Goal: Task Accomplishment & Management: Manage account settings

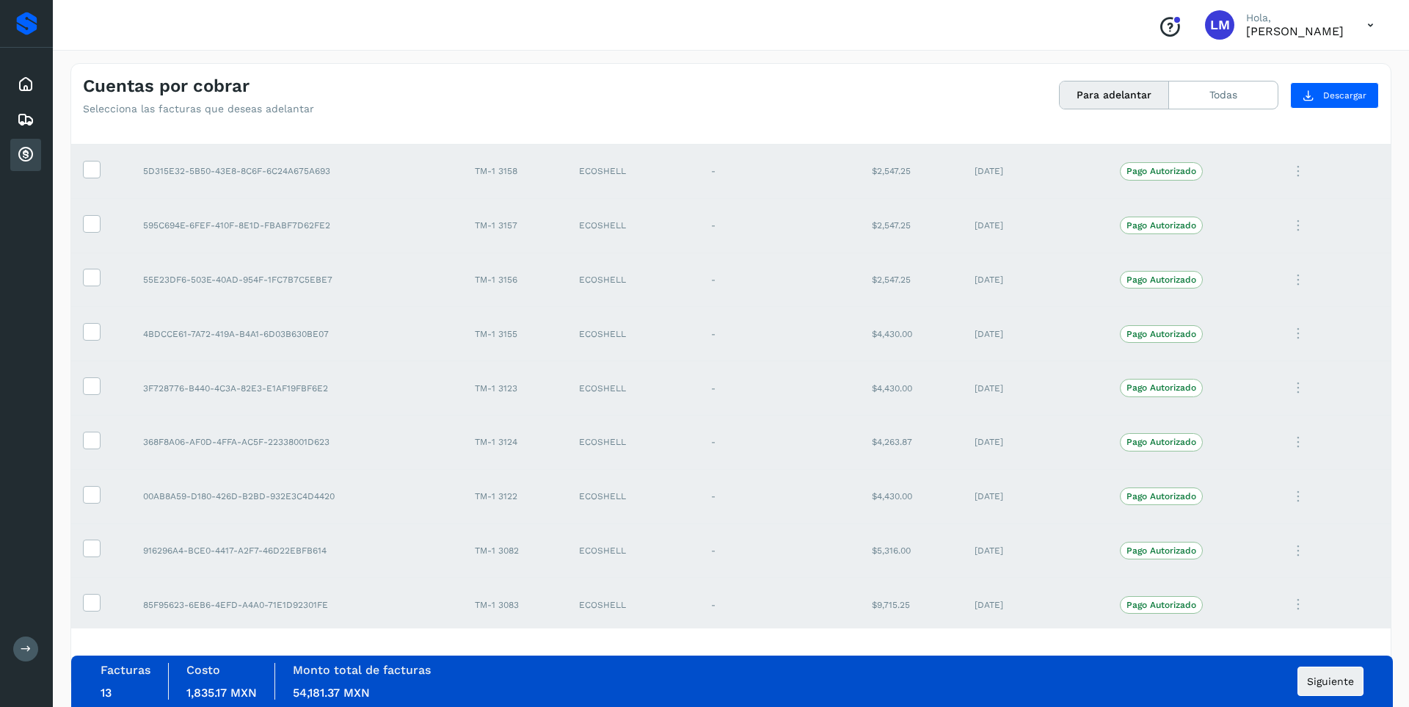
scroll to position [926, 0]
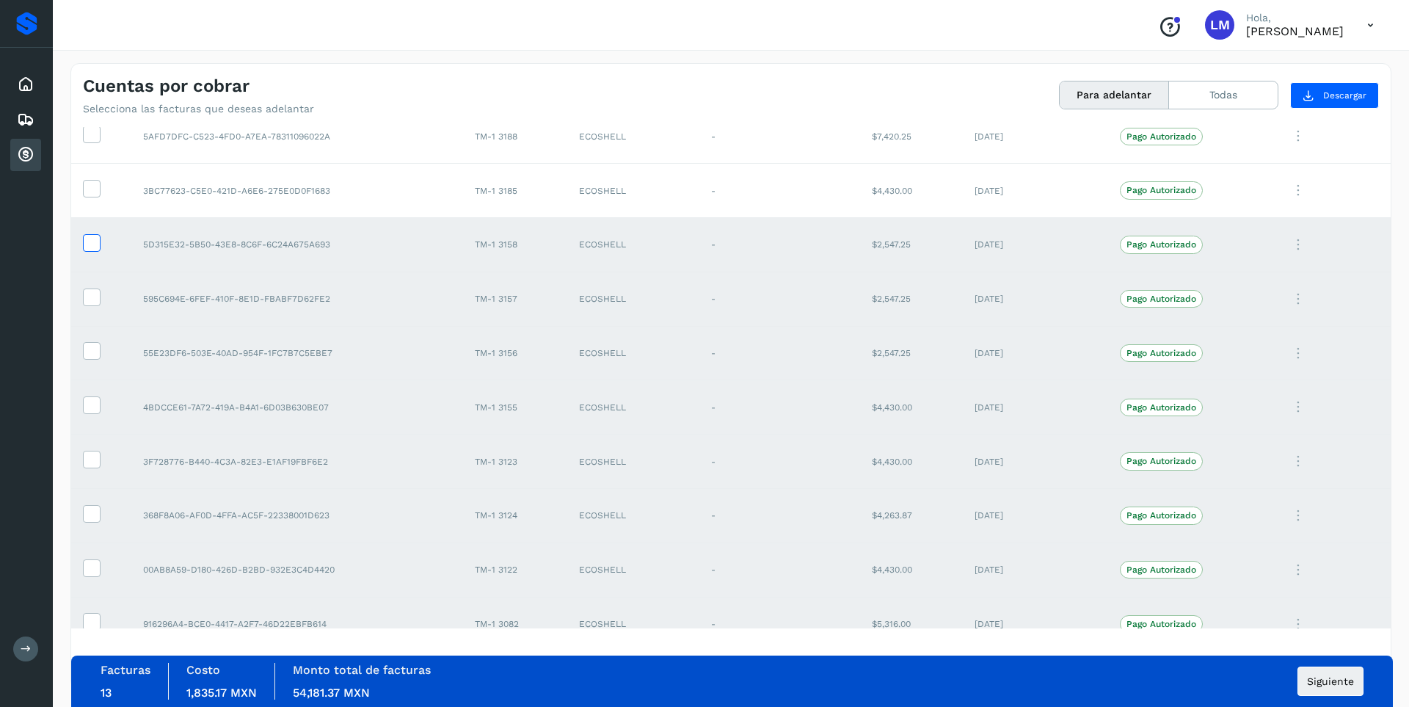
click at [90, 249] on icon at bounding box center [91, 241] width 15 height 15
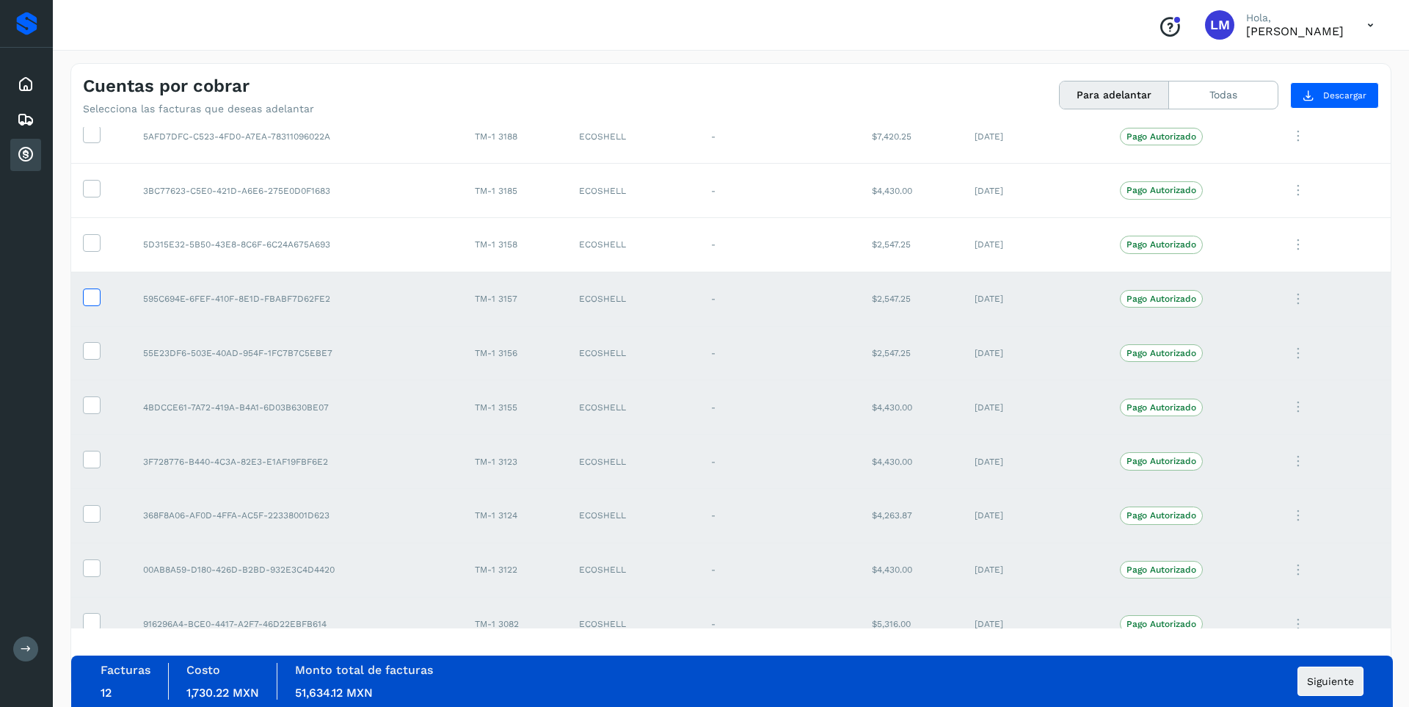
click at [93, 299] on icon at bounding box center [91, 295] width 15 height 15
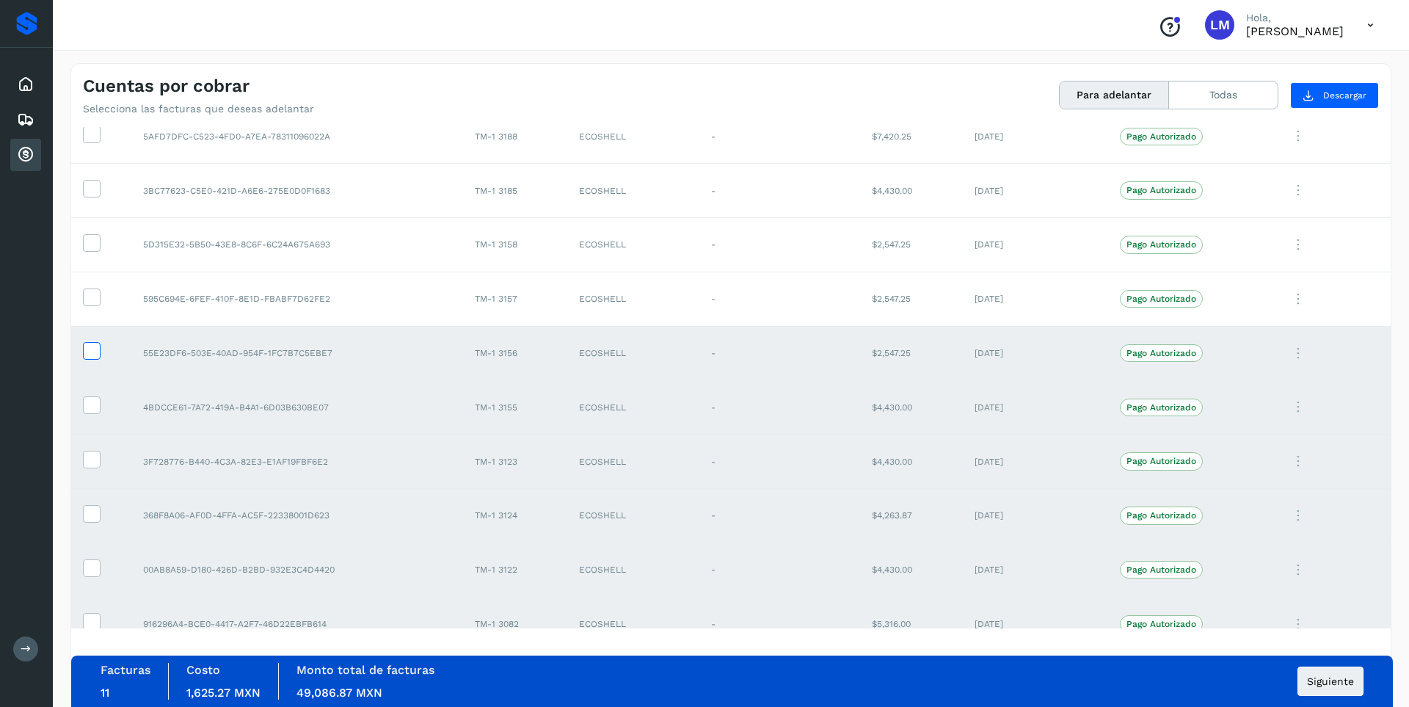
click at [95, 353] on icon at bounding box center [91, 349] width 15 height 15
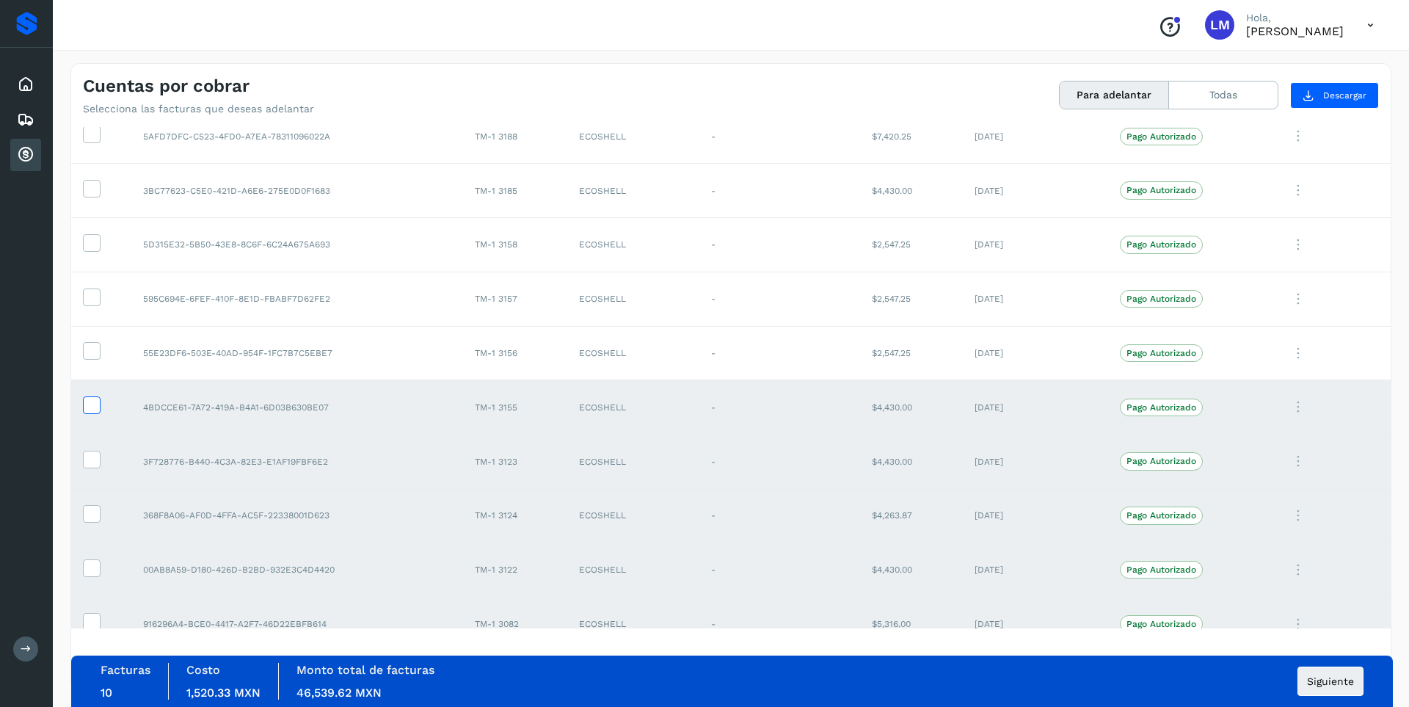
click at [96, 408] on icon at bounding box center [91, 403] width 15 height 15
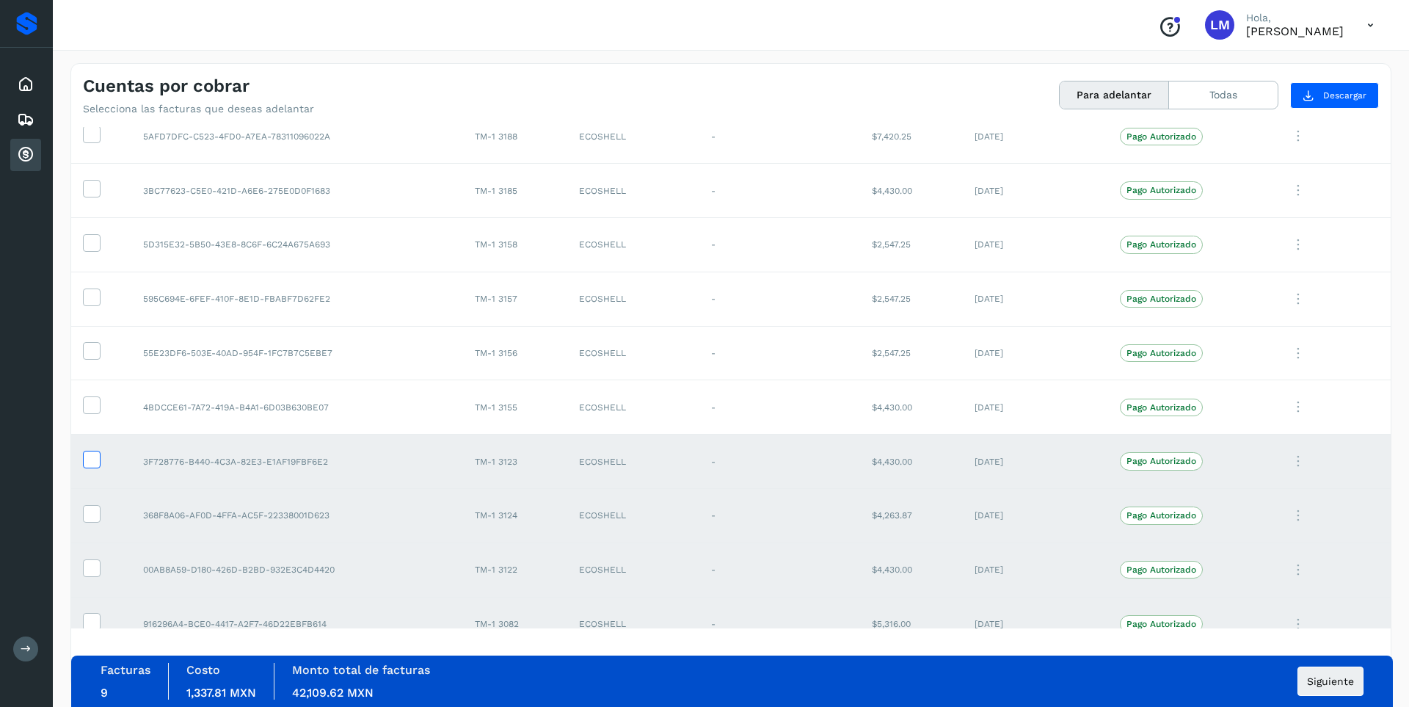
click at [91, 460] on icon at bounding box center [91, 458] width 15 height 15
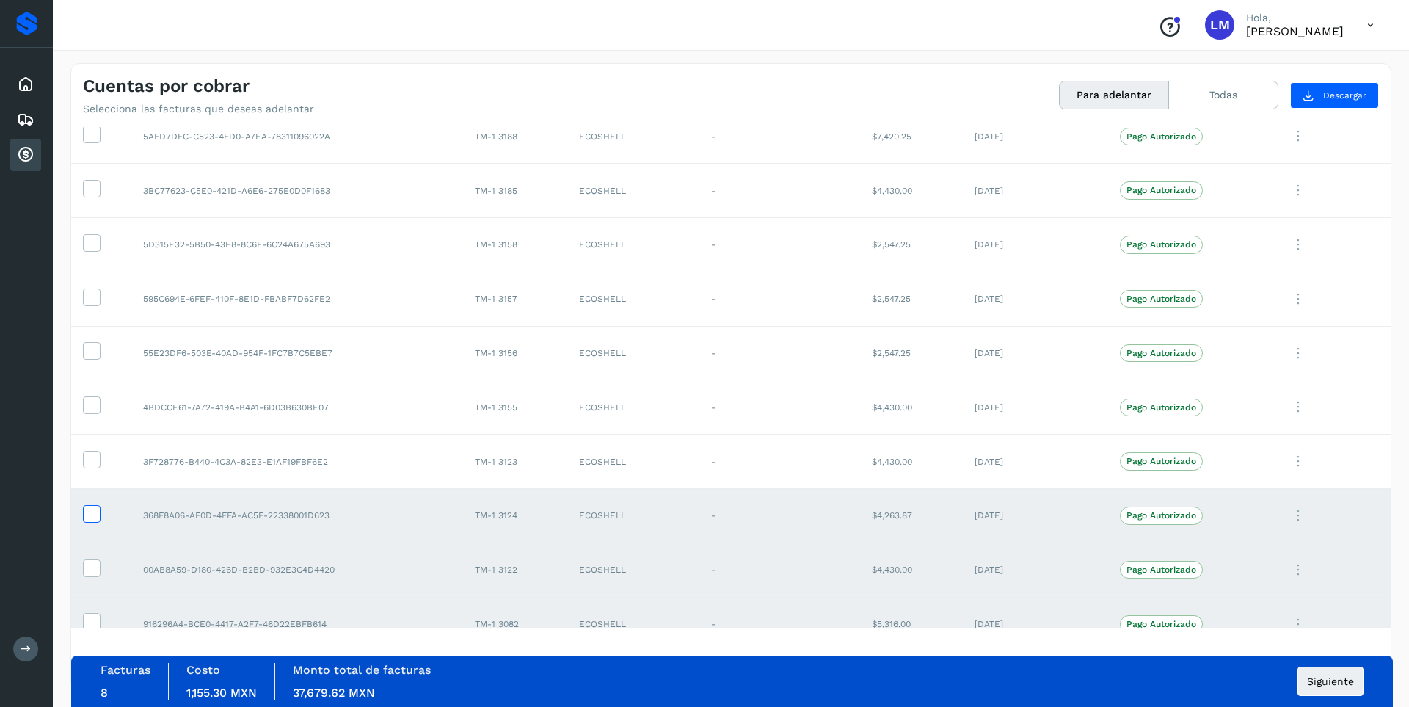
click at [92, 513] on icon at bounding box center [91, 512] width 15 height 15
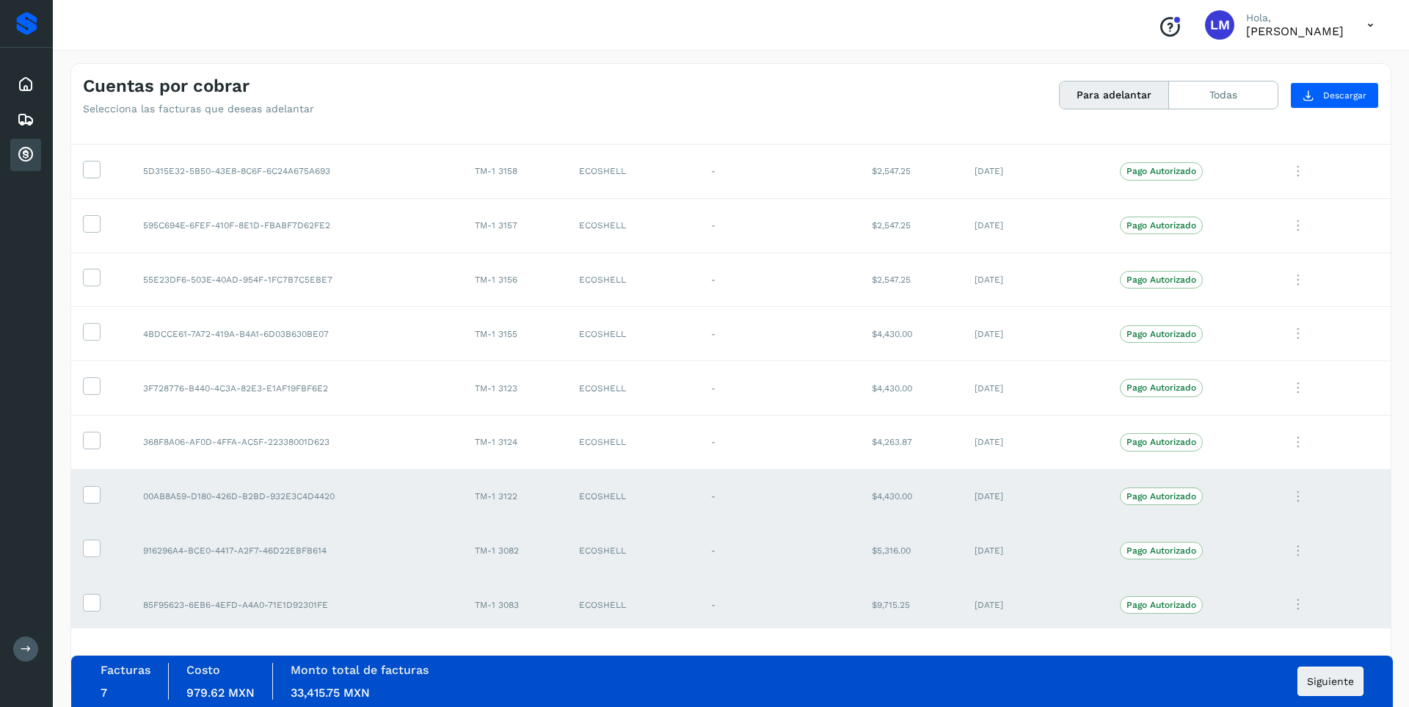
scroll to position [1072, 0]
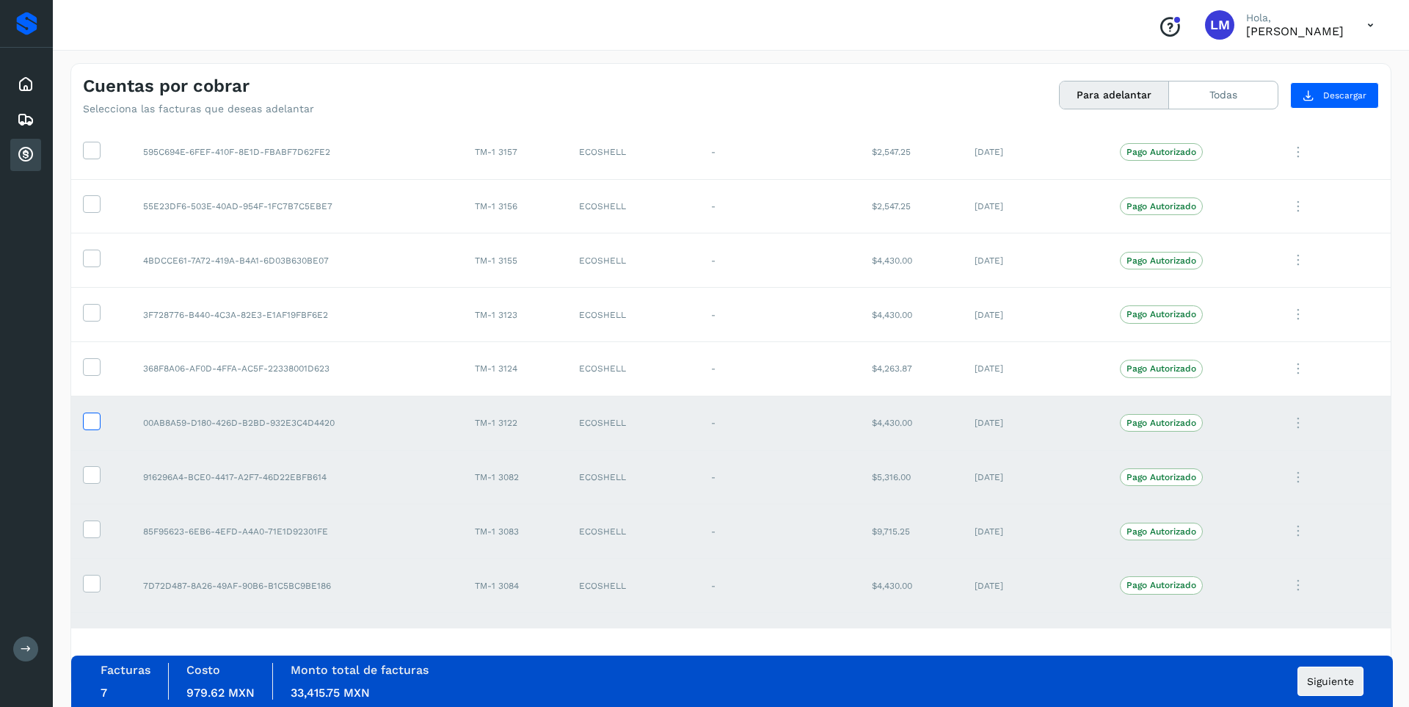
click at [93, 424] on icon at bounding box center [91, 419] width 15 height 15
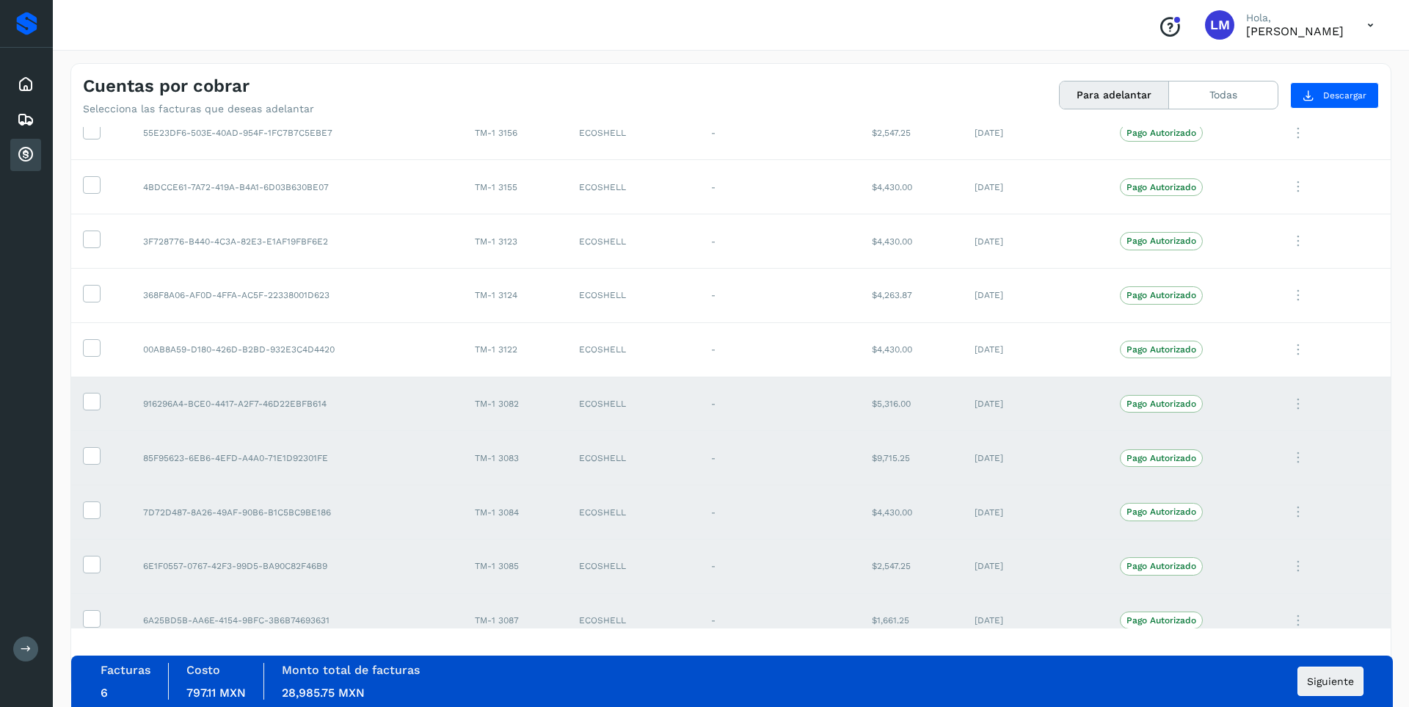
scroll to position [1219, 0]
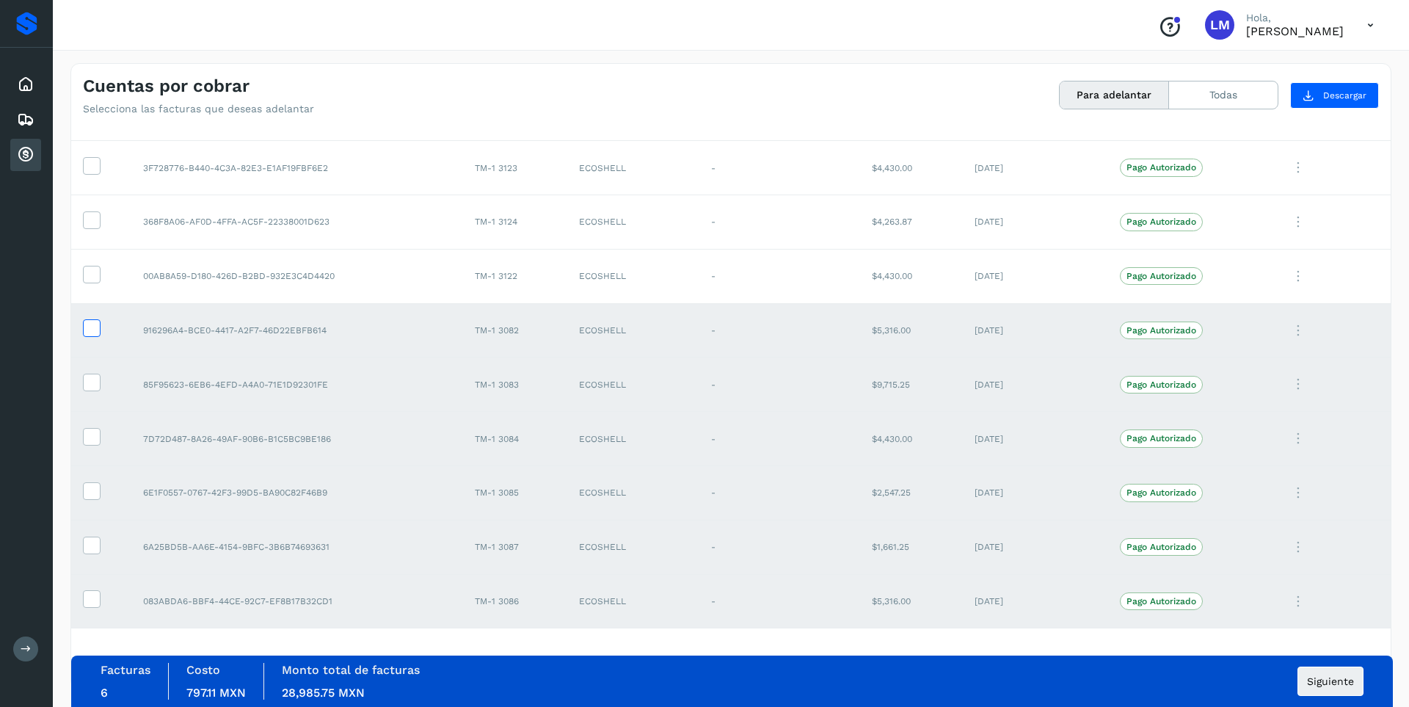
click at [97, 327] on icon at bounding box center [91, 326] width 15 height 15
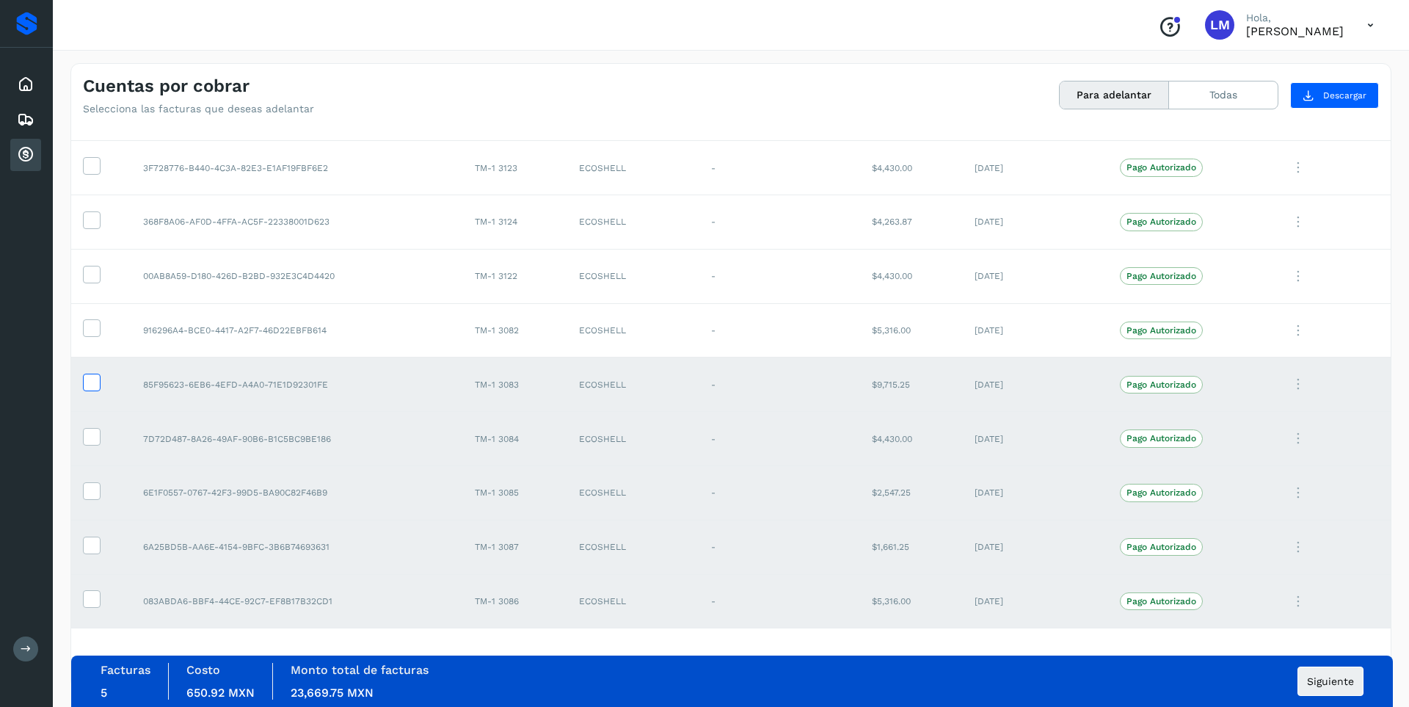
click at [97, 383] on icon at bounding box center [91, 381] width 15 height 15
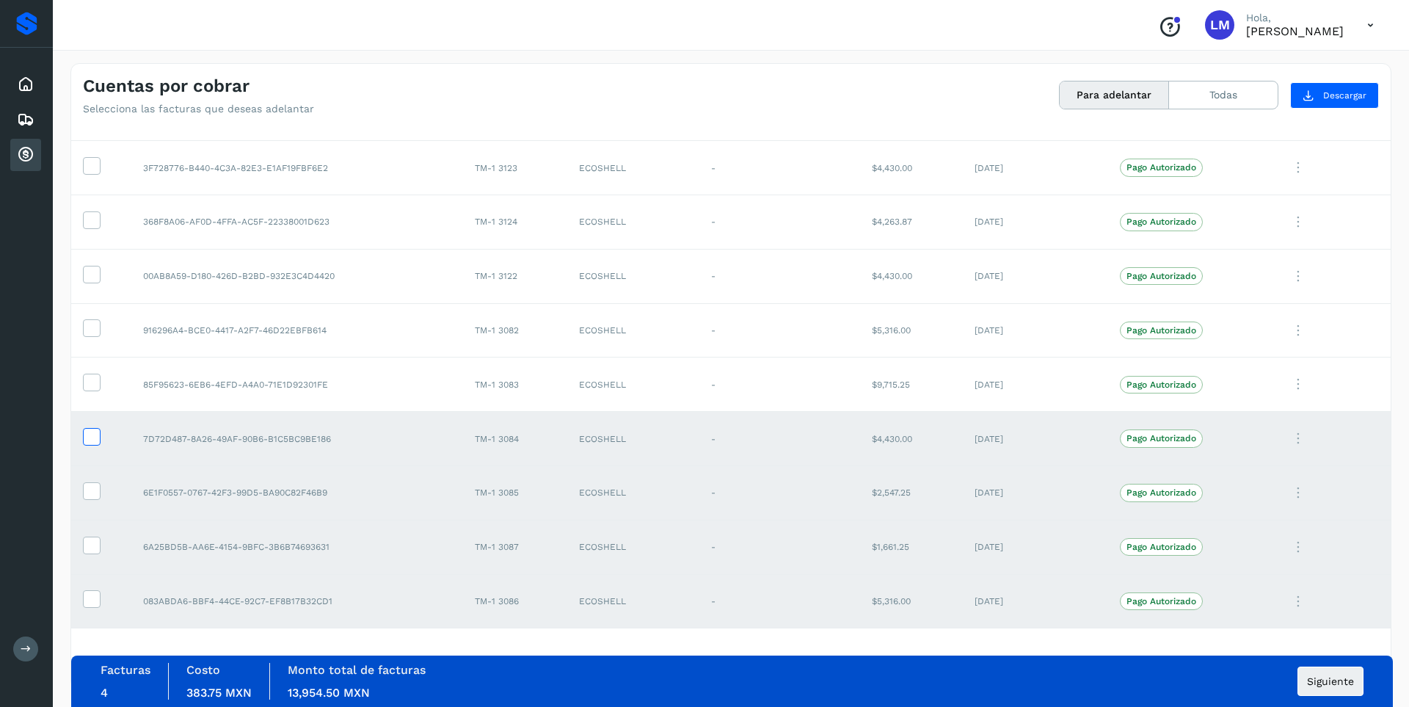
click at [91, 435] on icon at bounding box center [91, 435] width 15 height 15
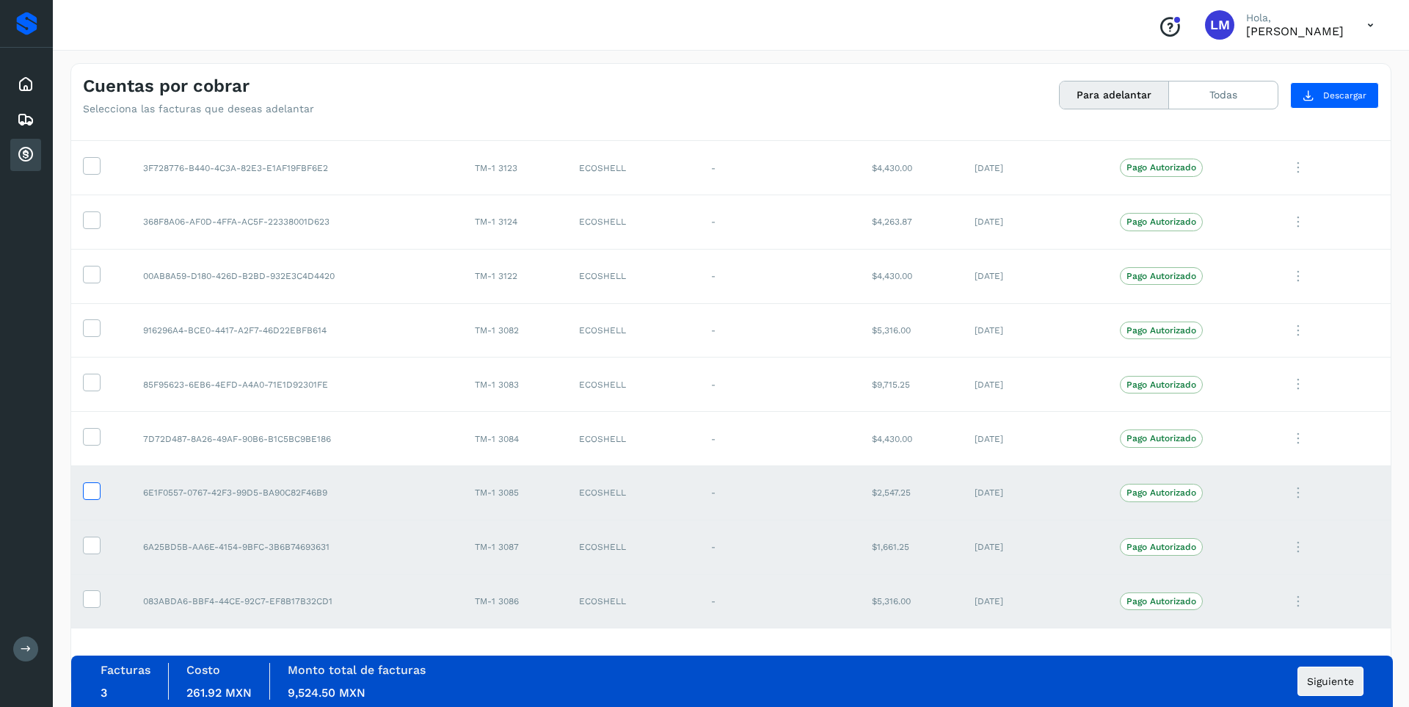
click at [92, 495] on icon at bounding box center [91, 489] width 15 height 15
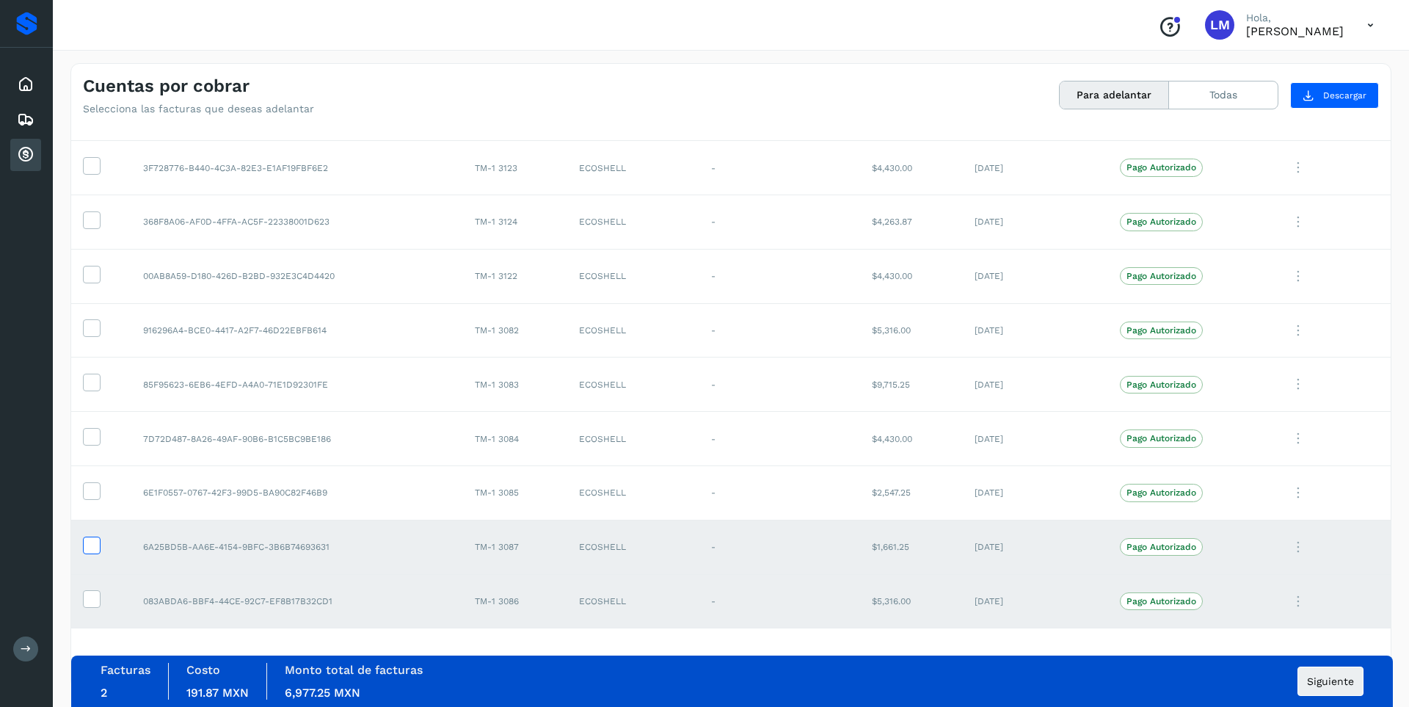
click at [98, 545] on icon at bounding box center [91, 544] width 15 height 15
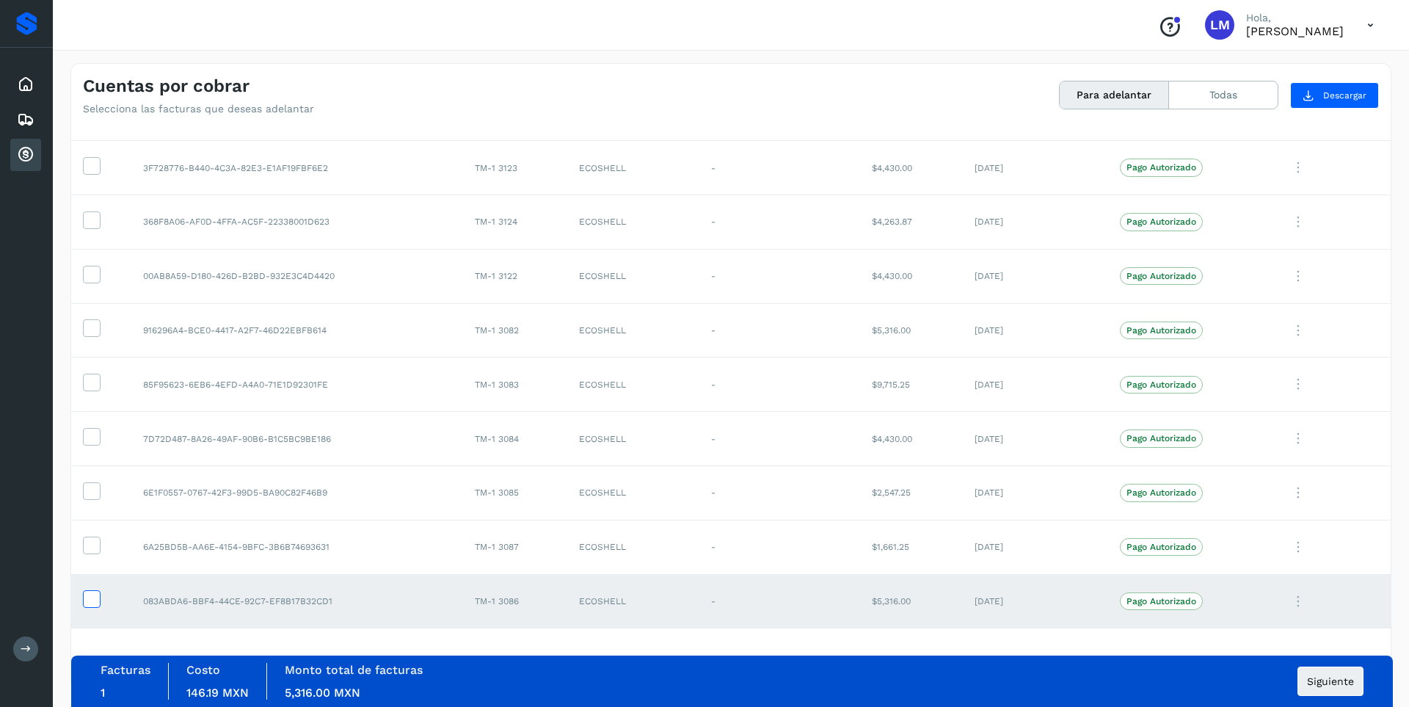
click at [92, 598] on icon at bounding box center [91, 597] width 15 height 15
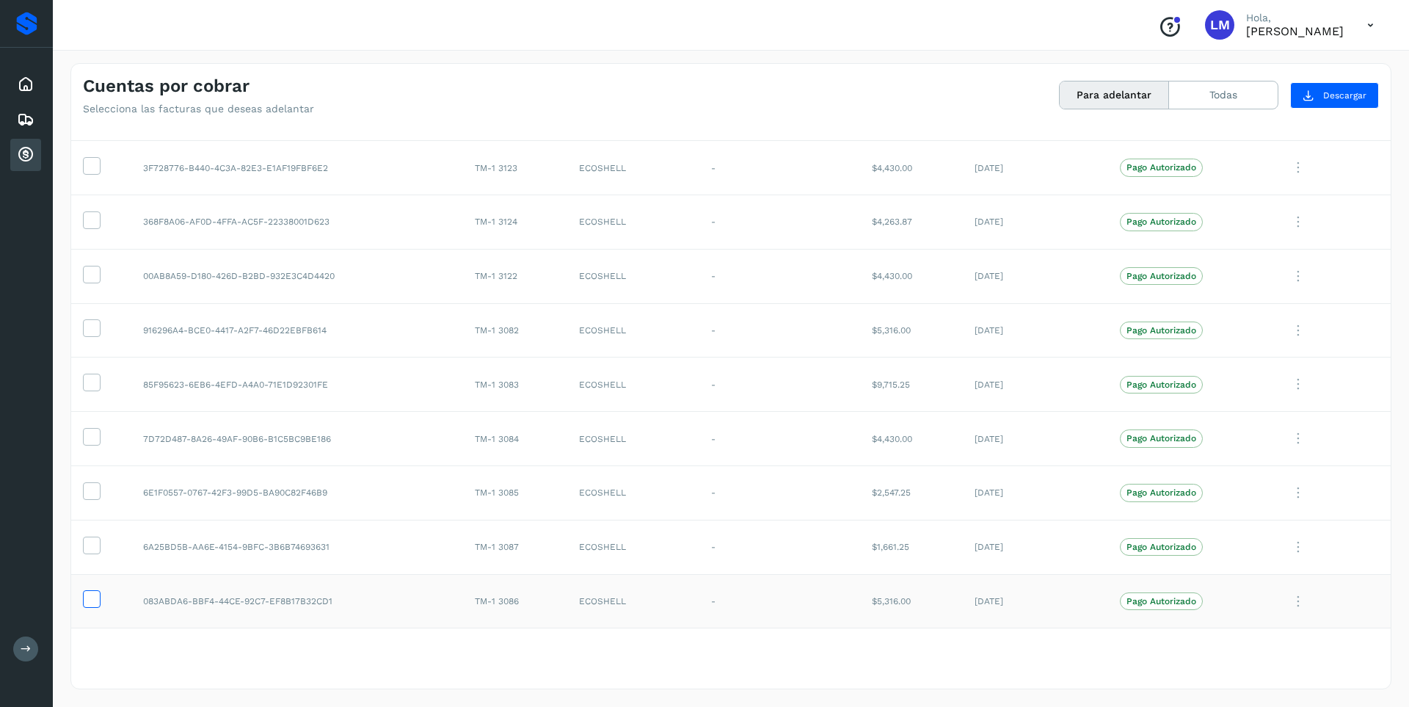
click at [92, 600] on icon at bounding box center [91, 597] width 15 height 15
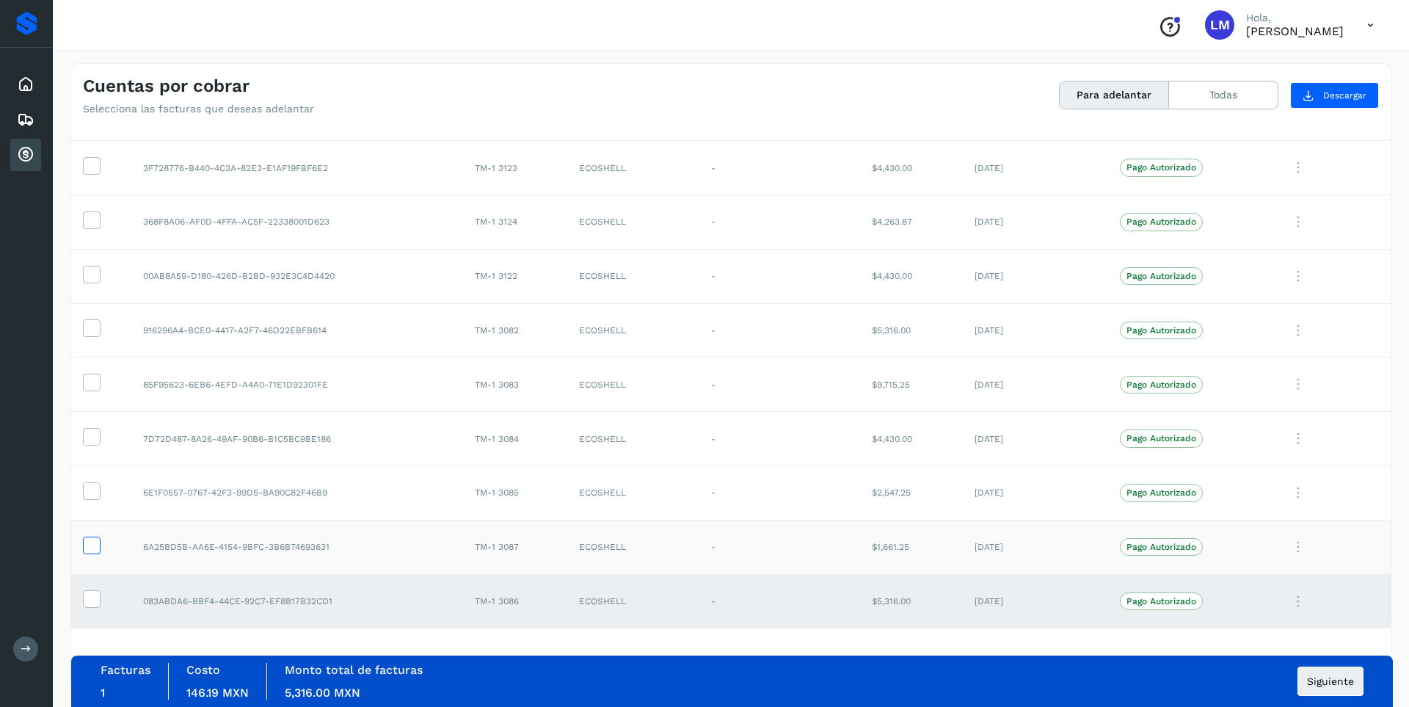
click at [88, 548] on icon at bounding box center [91, 544] width 15 height 15
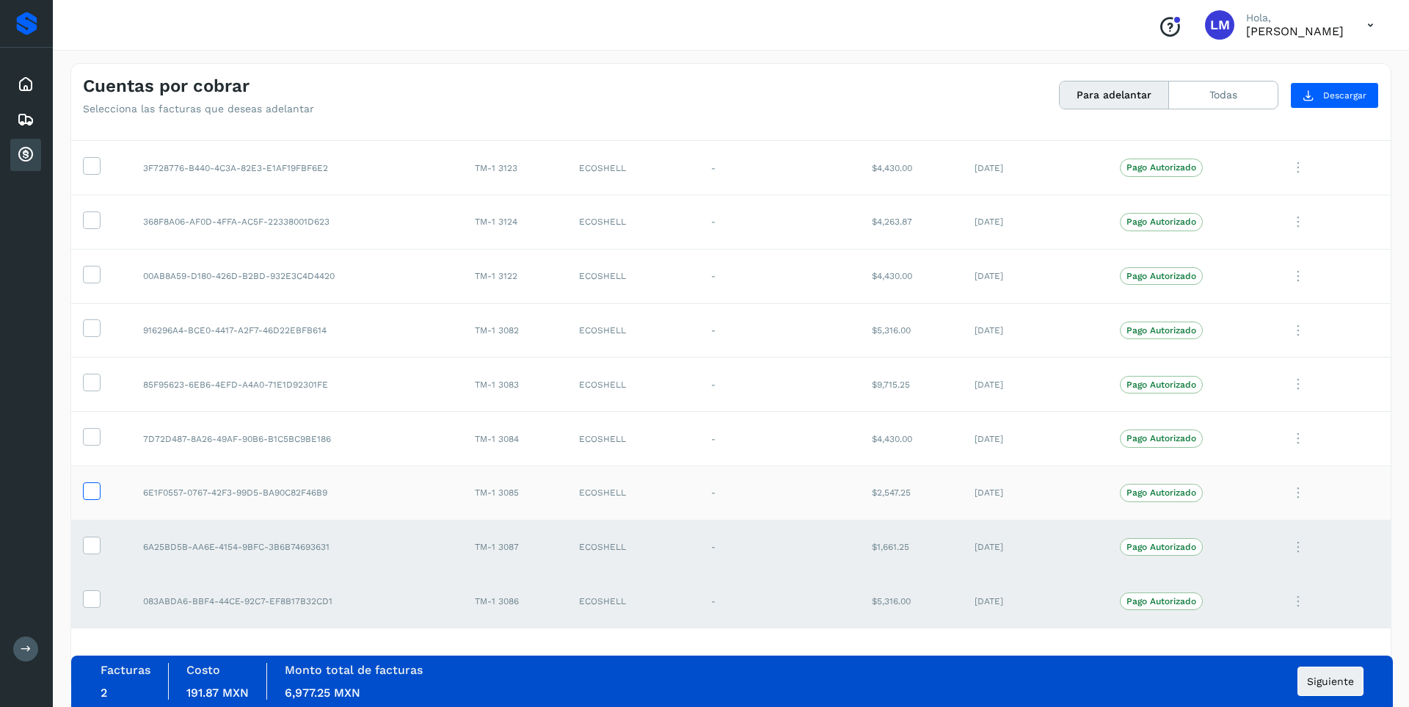
click at [92, 496] on icon at bounding box center [91, 489] width 15 height 15
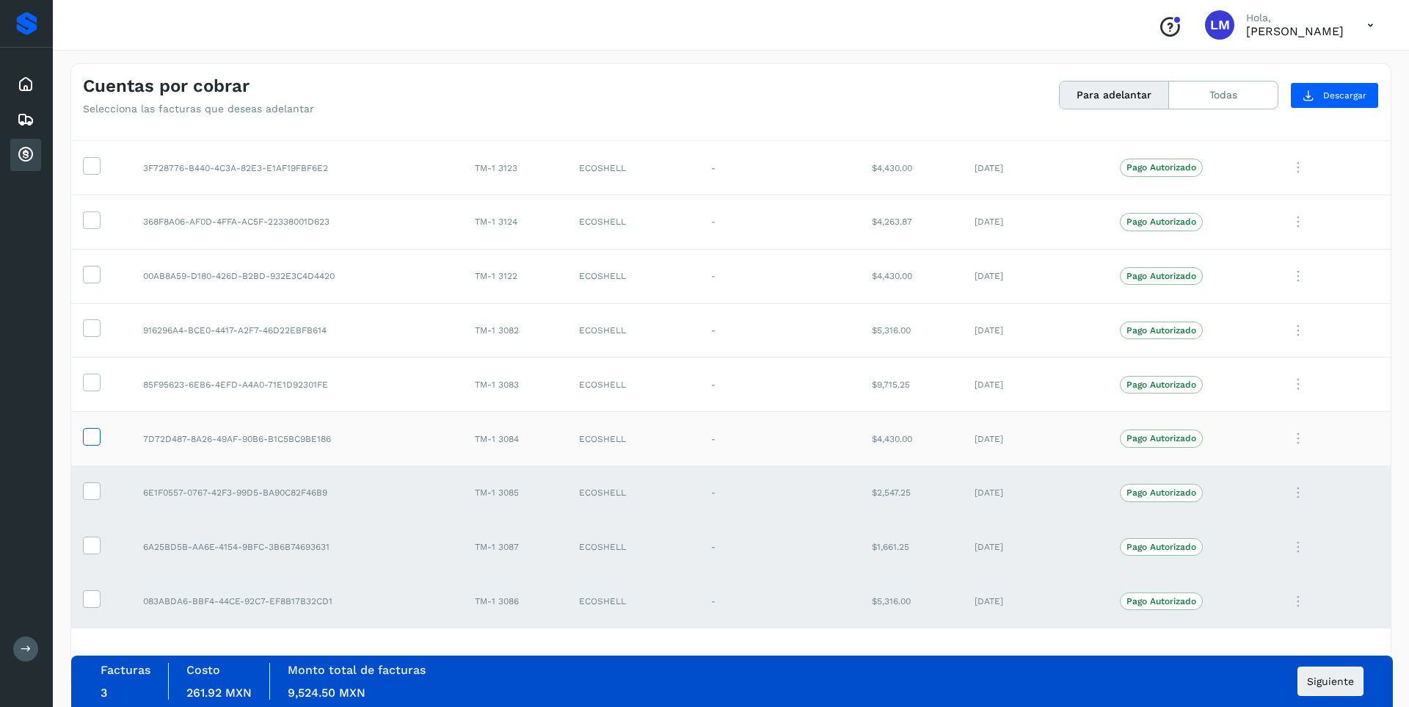
click at [95, 443] on span at bounding box center [91, 440] width 15 height 10
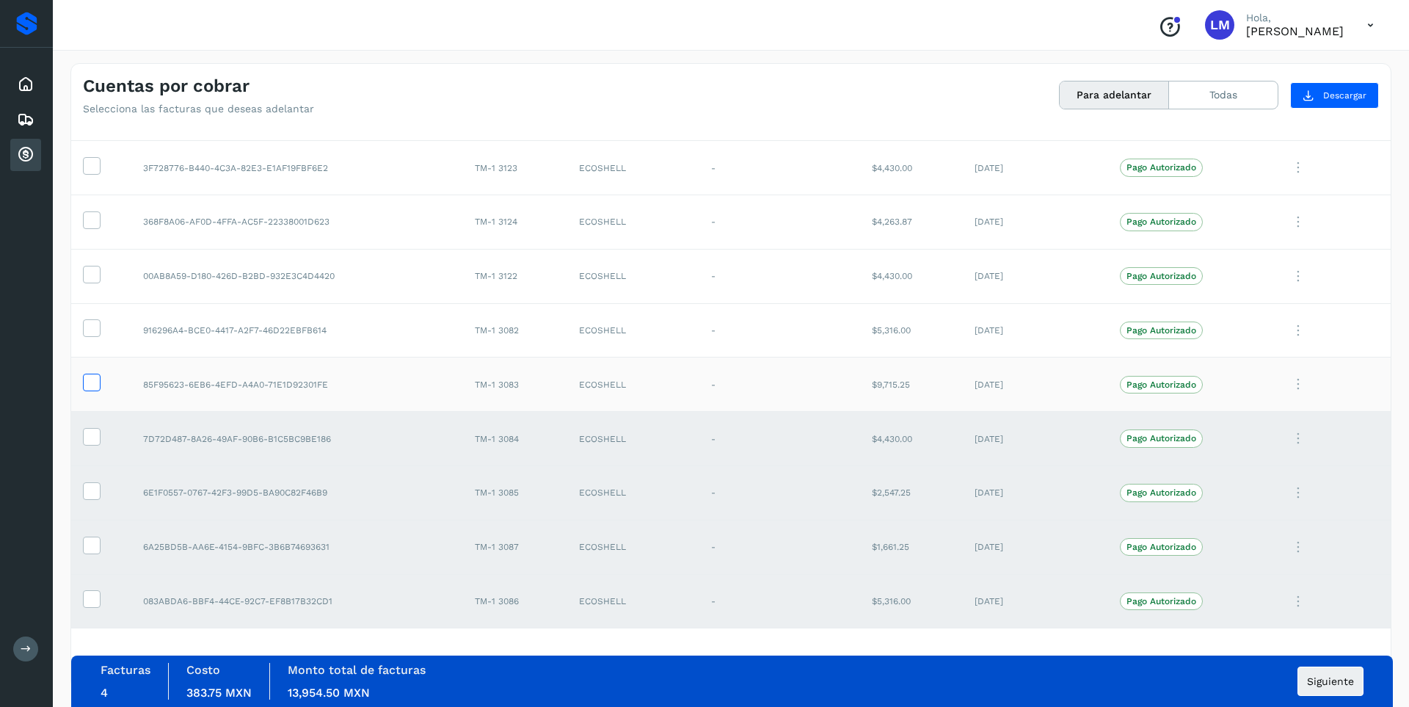
click at [90, 385] on icon at bounding box center [91, 381] width 15 height 15
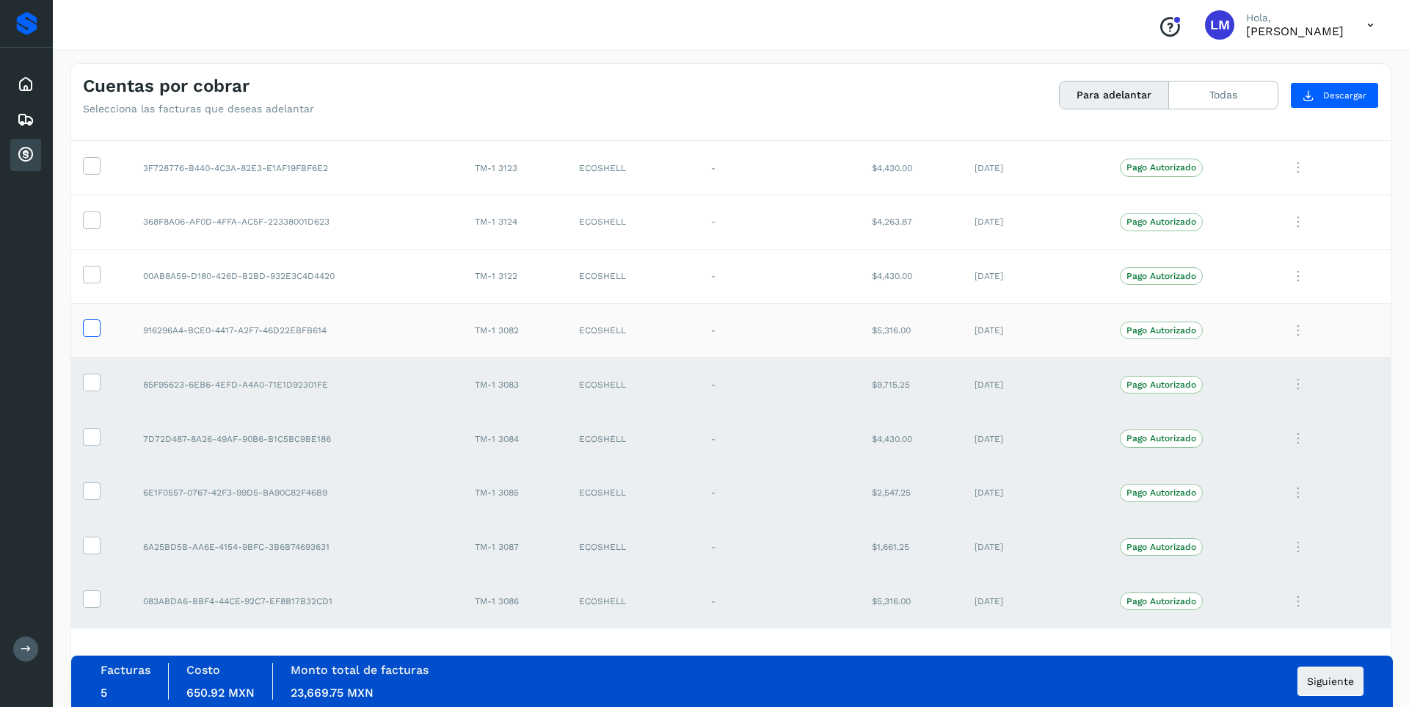
click at [92, 331] on icon at bounding box center [91, 326] width 15 height 15
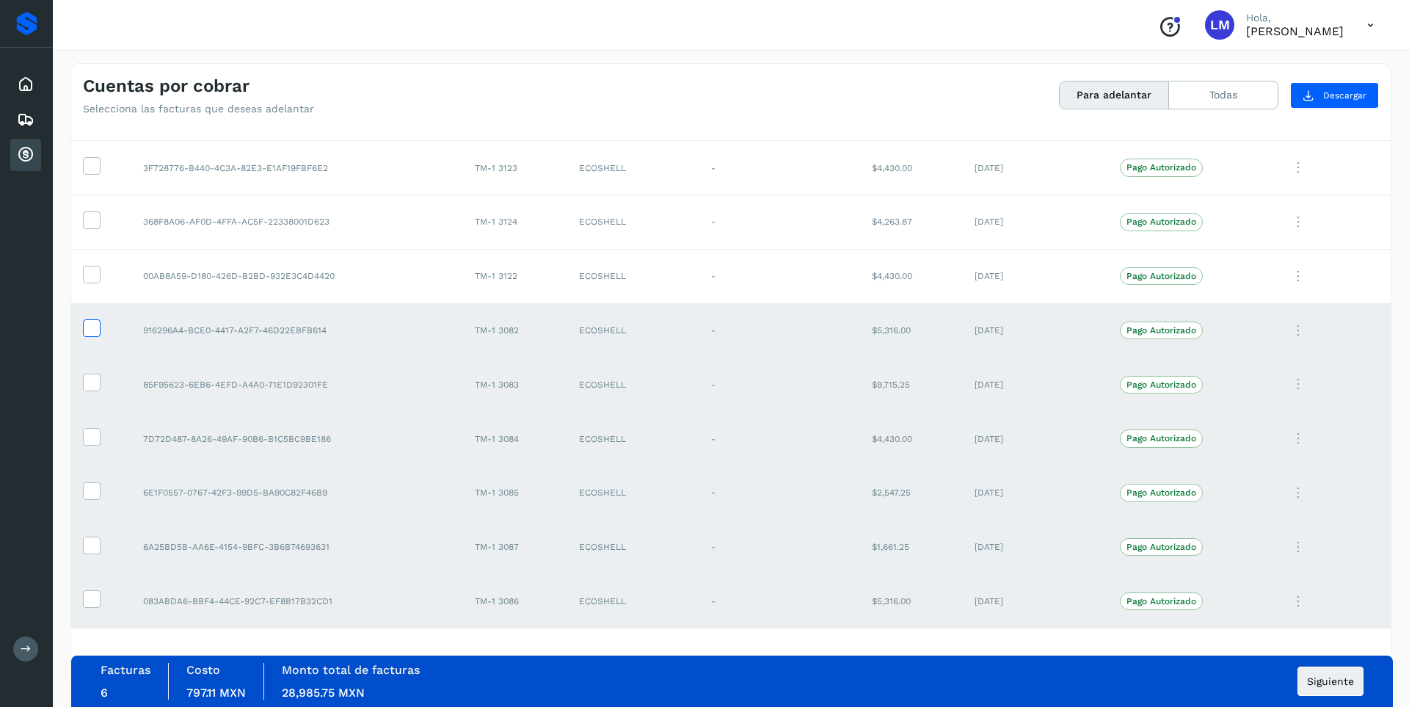
click at [90, 336] on label at bounding box center [92, 328] width 18 height 18
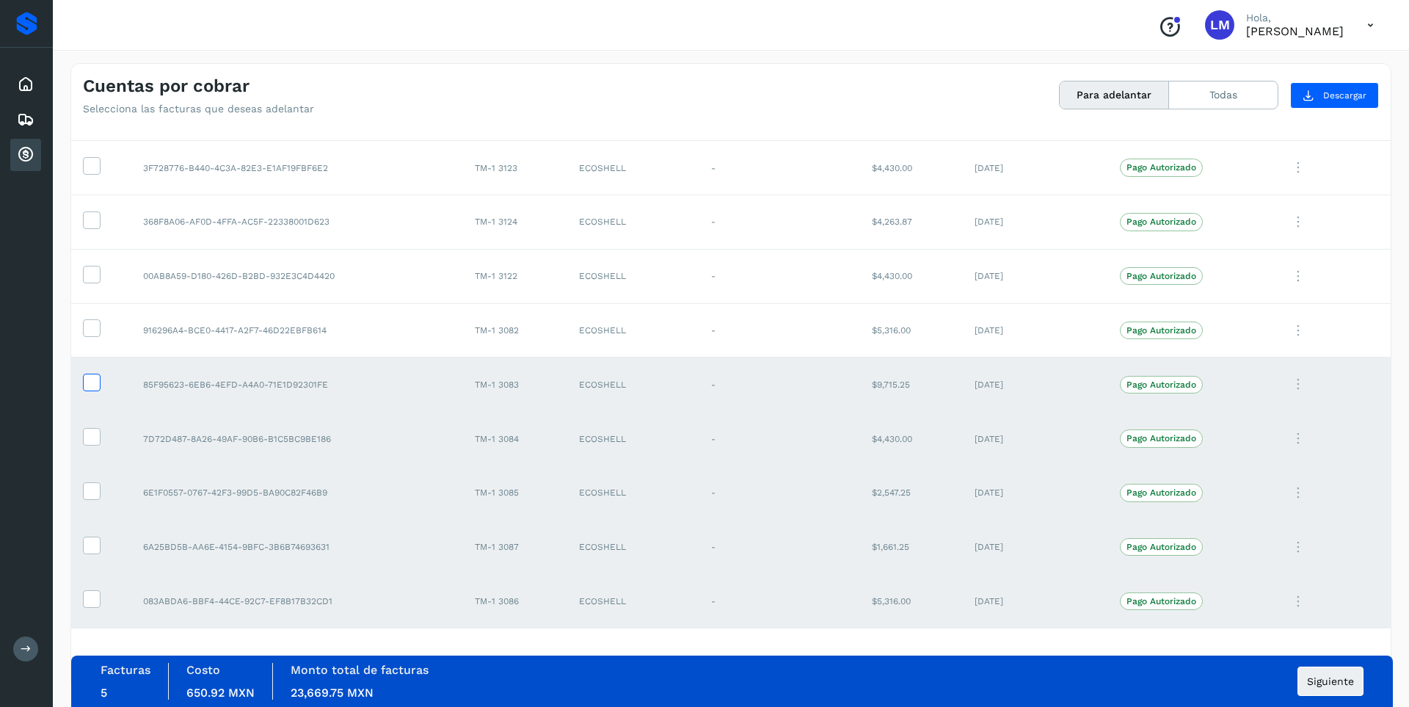
click at [91, 375] on icon at bounding box center [91, 381] width 15 height 15
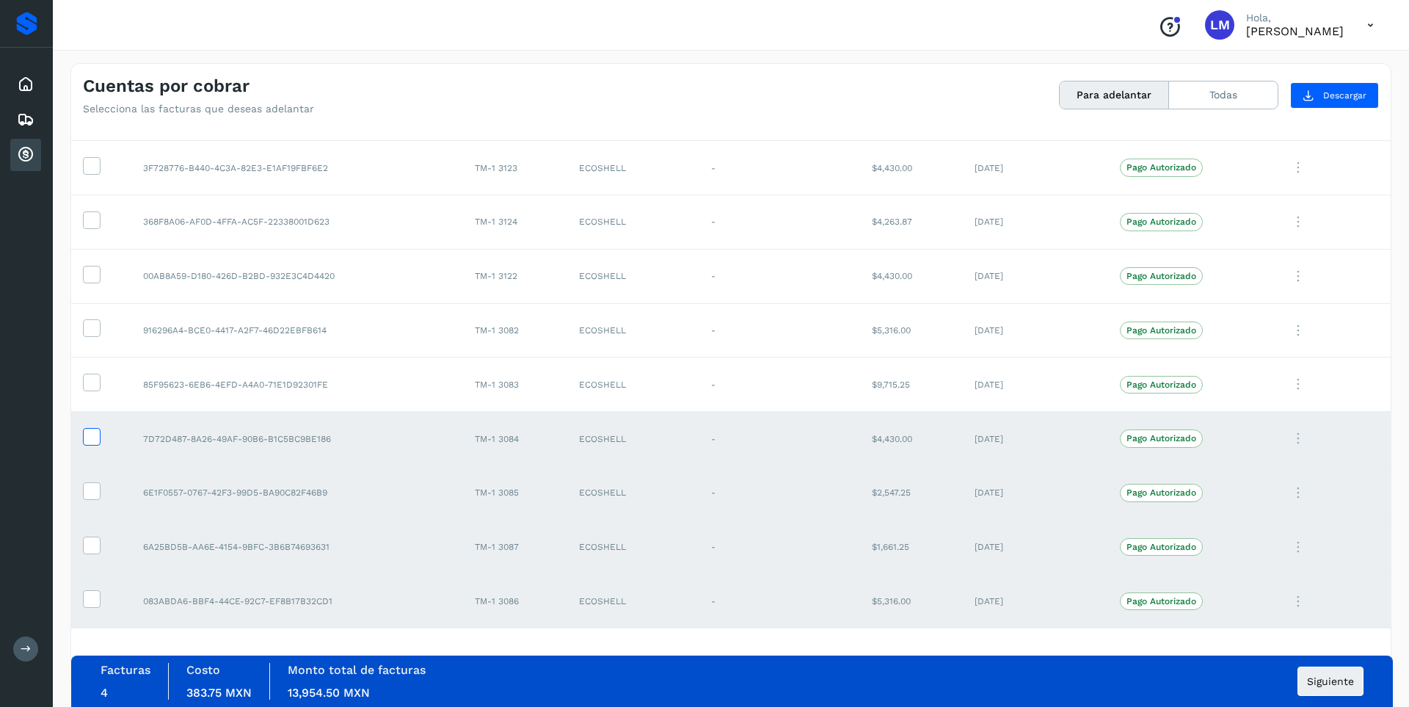
click at [93, 432] on icon at bounding box center [91, 435] width 15 height 15
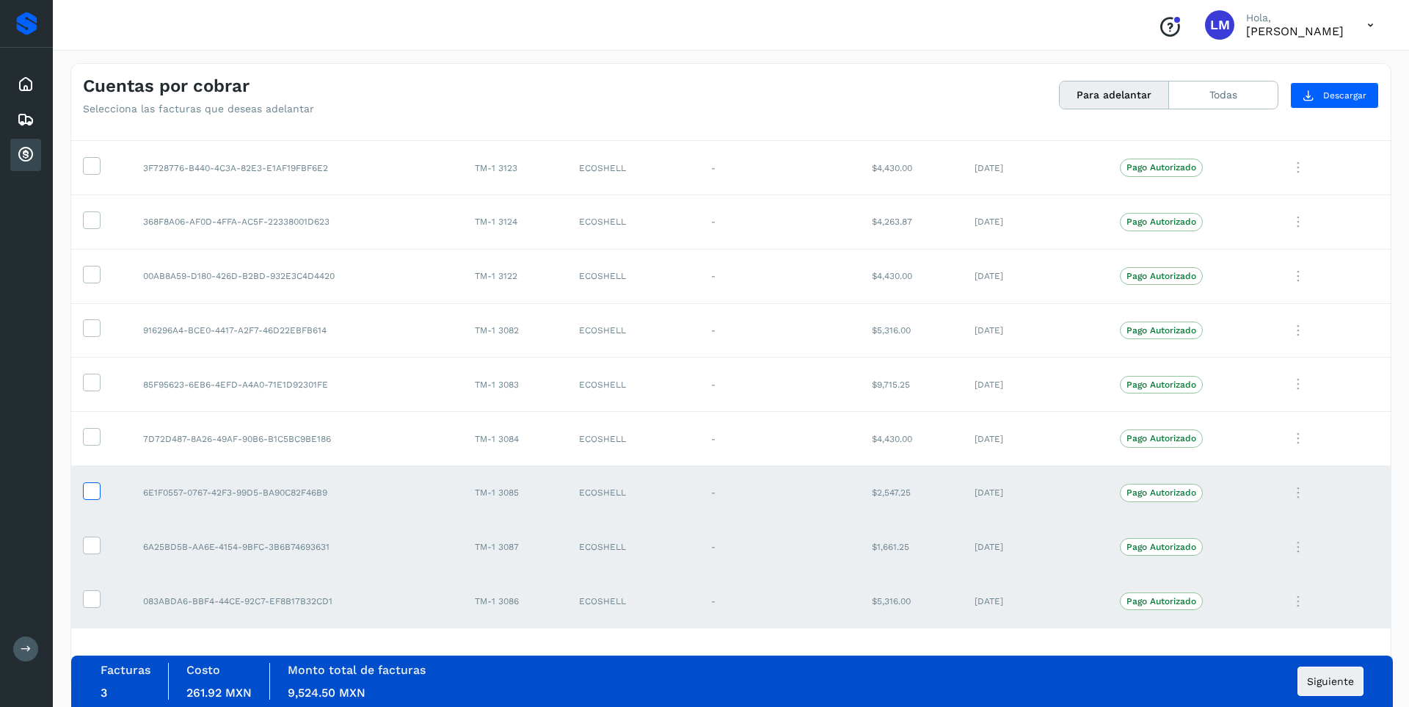
click at [95, 489] on icon at bounding box center [91, 489] width 15 height 15
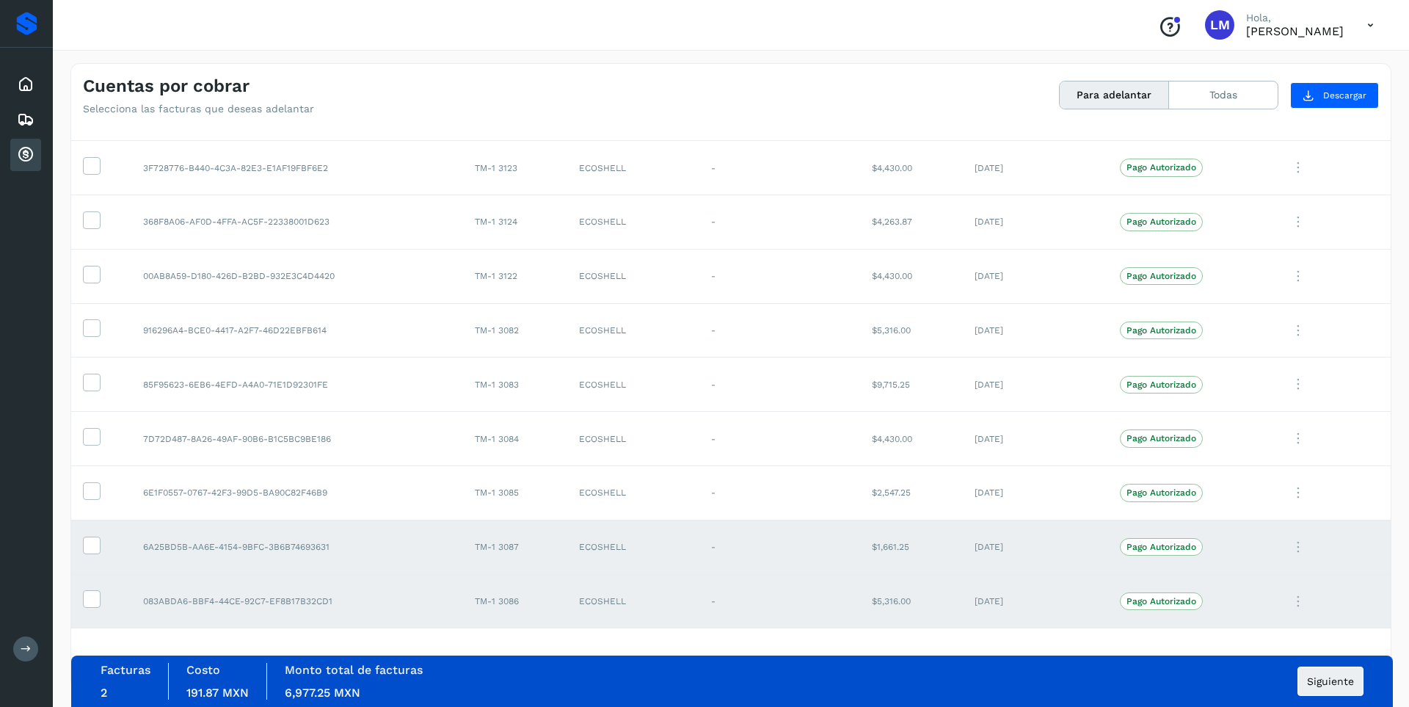
drag, startPoint x: 87, startPoint y: 542, endPoint x: 87, endPoint y: 570, distance: 27.9
click at [87, 542] on icon at bounding box center [91, 544] width 15 height 15
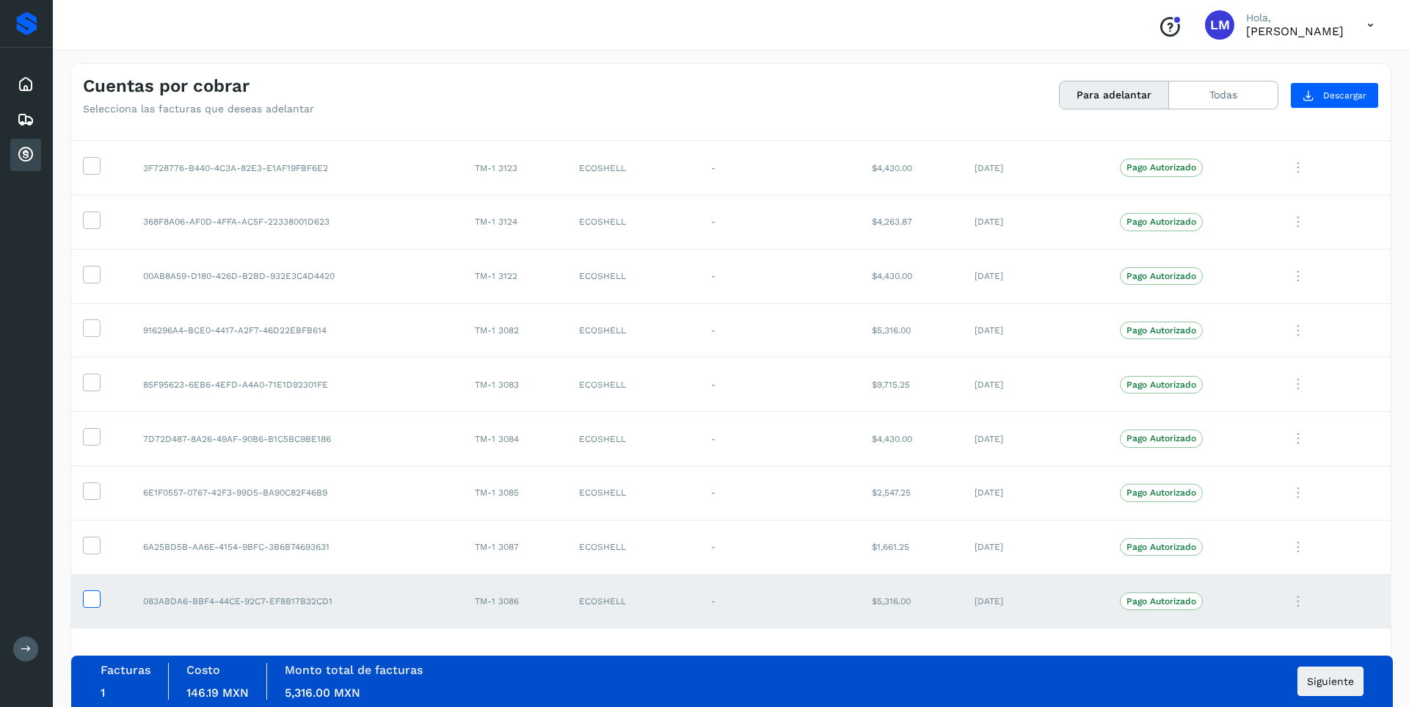
click at [91, 600] on icon at bounding box center [91, 597] width 15 height 15
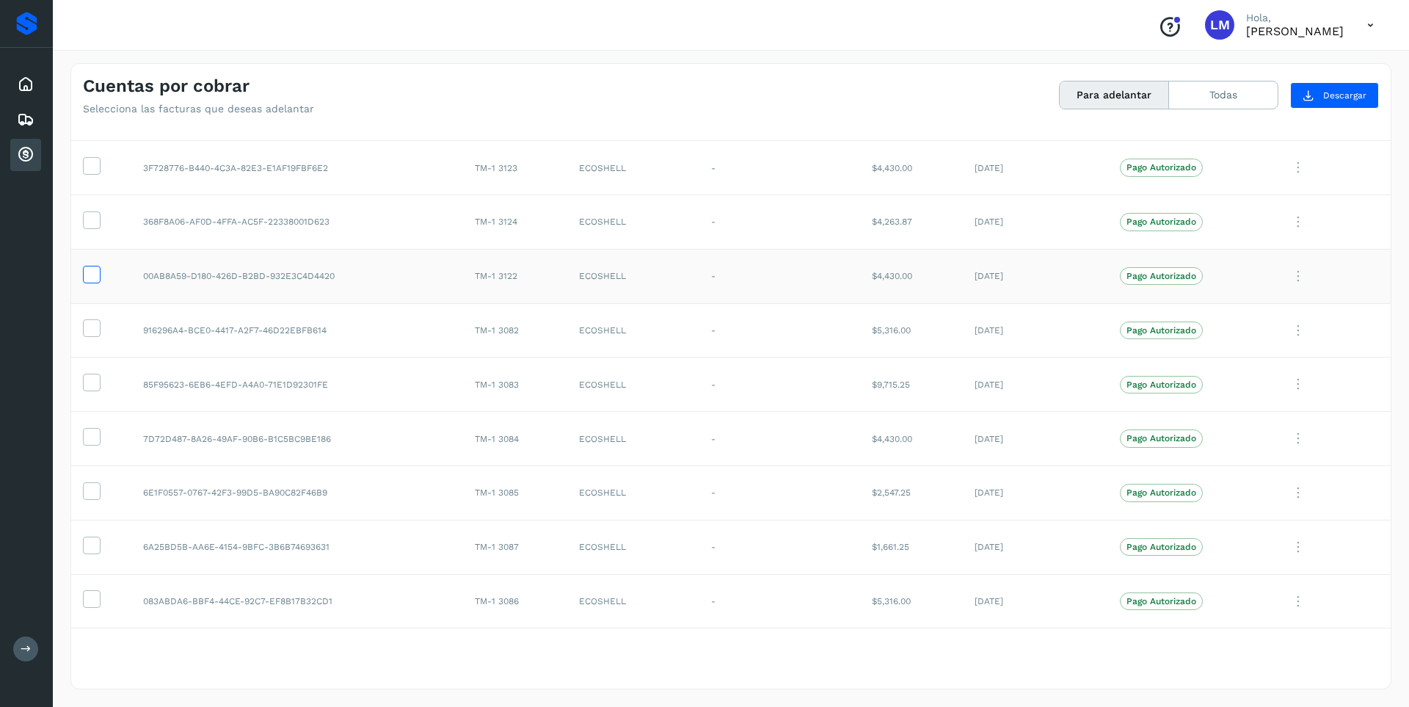
click at [87, 283] on label at bounding box center [92, 275] width 18 height 18
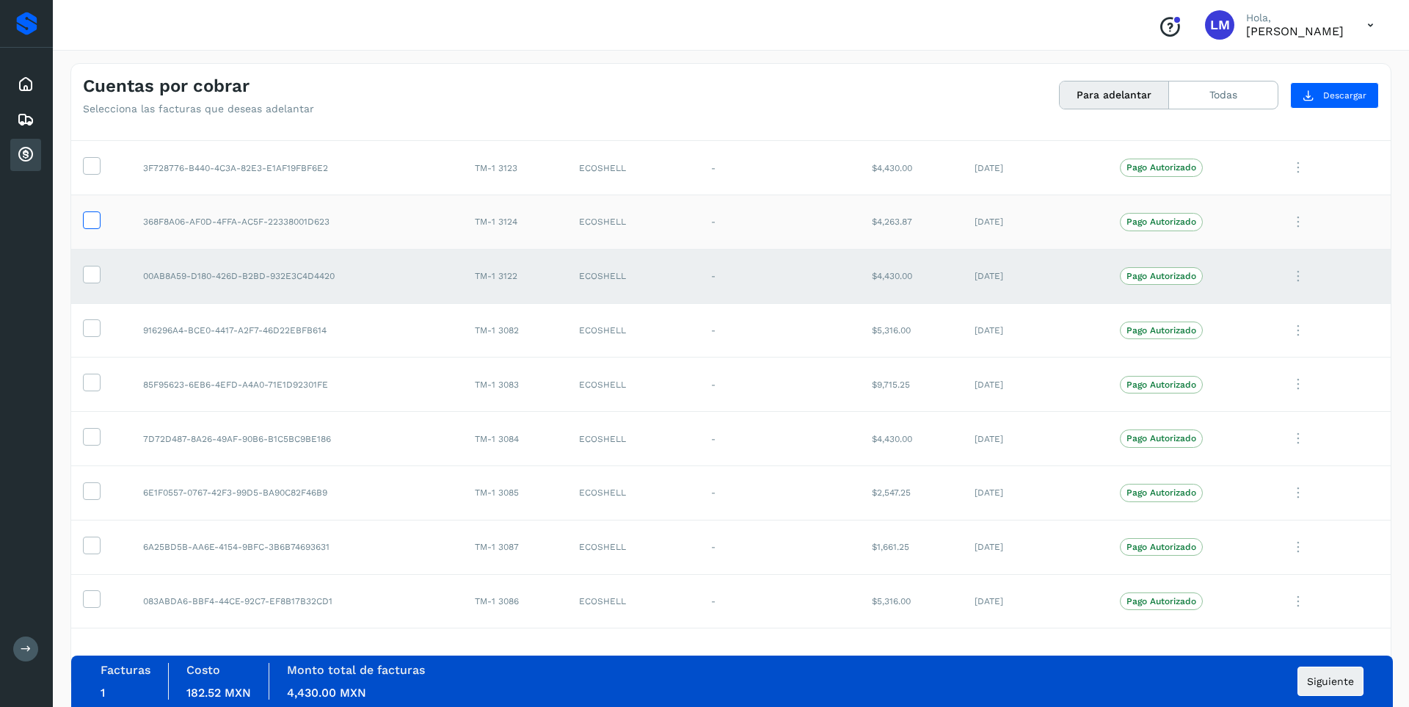
click at [93, 221] on icon at bounding box center [91, 218] width 15 height 15
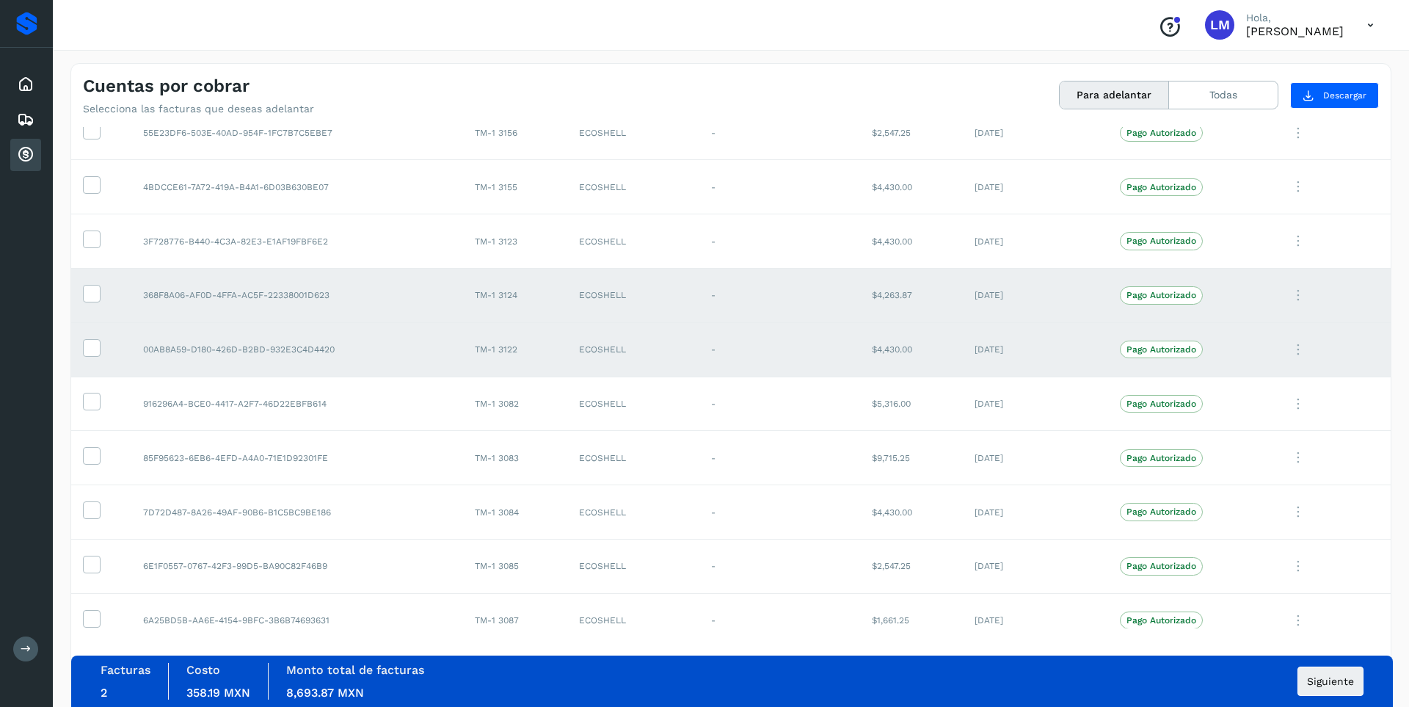
scroll to position [1072, 0]
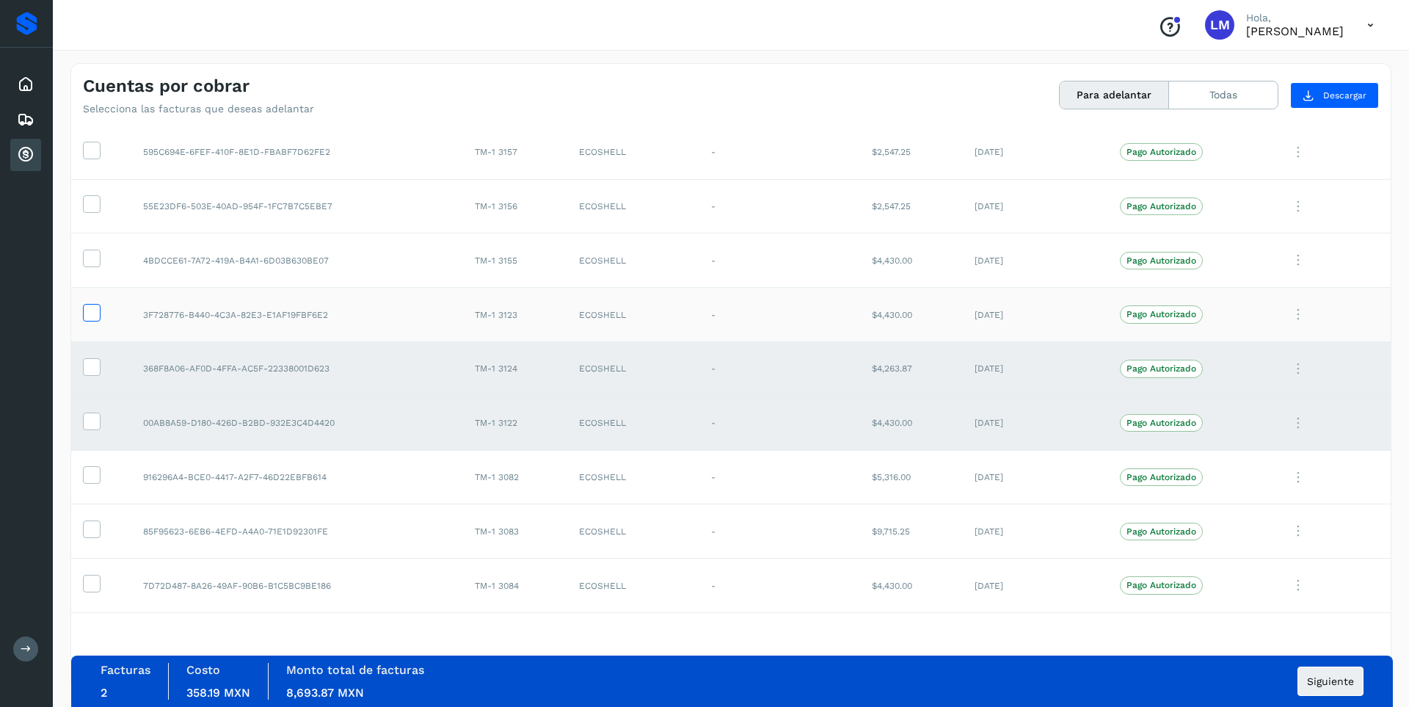
click at [94, 311] on icon at bounding box center [91, 311] width 15 height 15
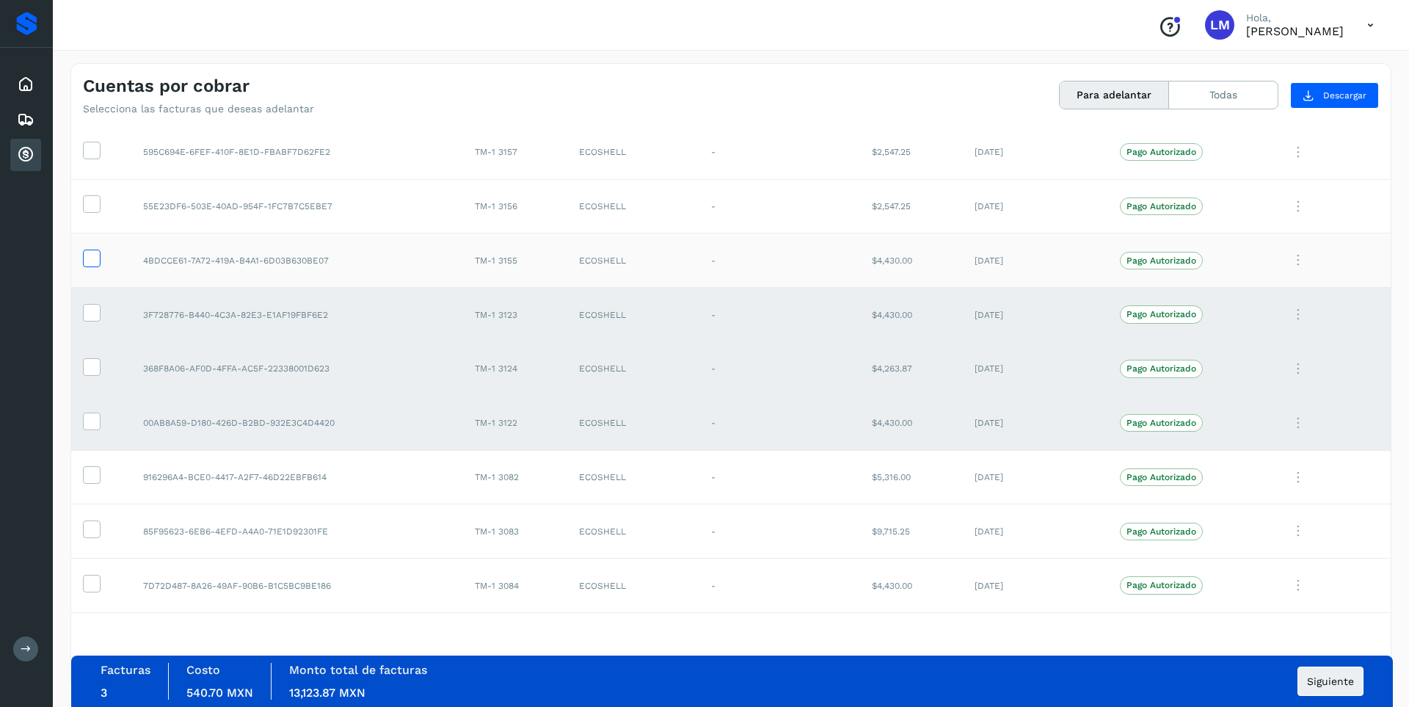
click at [88, 261] on icon at bounding box center [91, 257] width 15 height 15
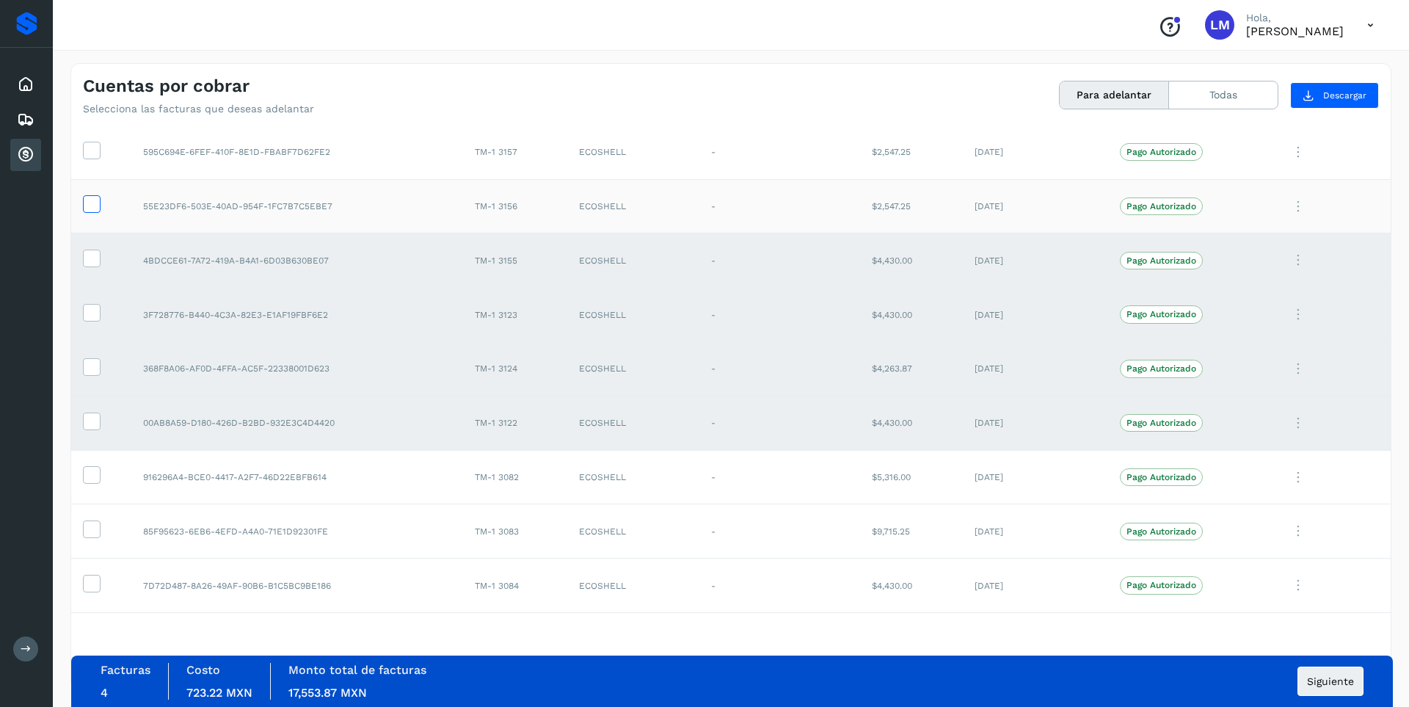
click at [92, 206] on icon at bounding box center [91, 202] width 15 height 15
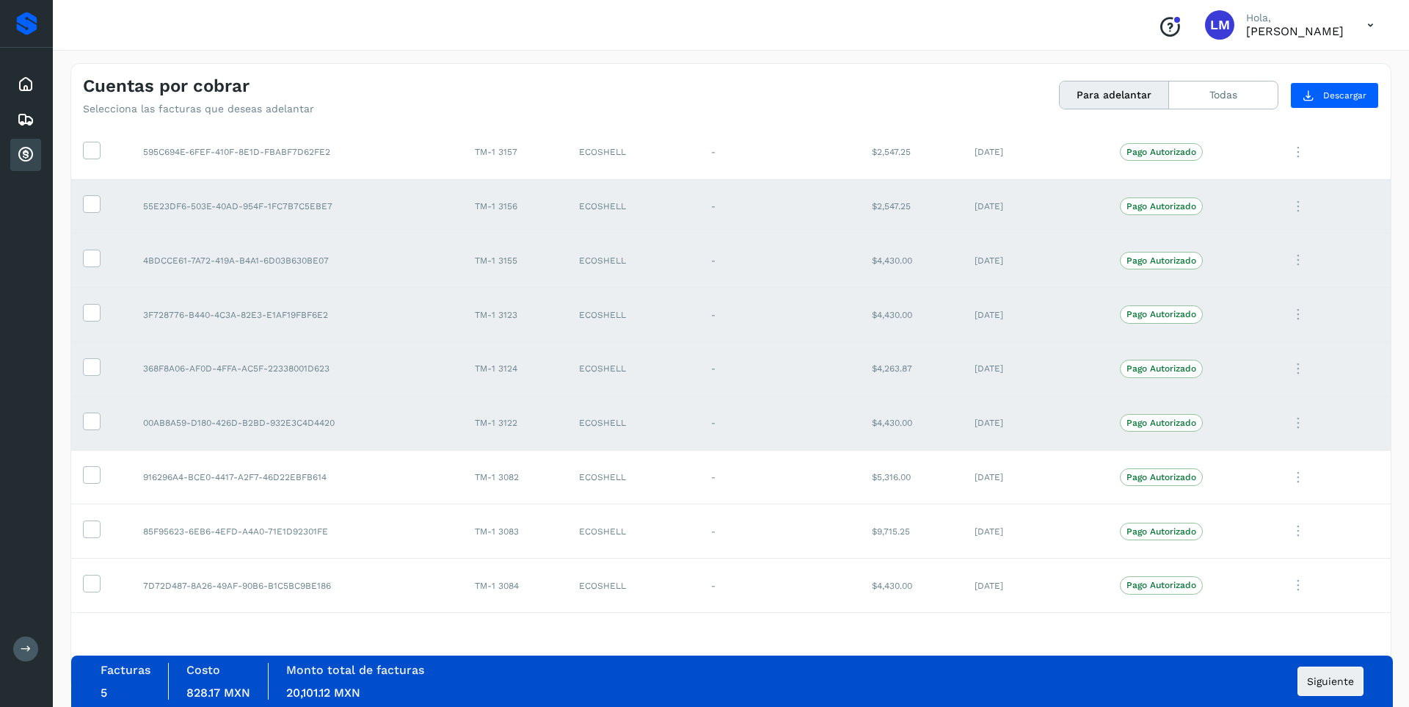
scroll to position [926, 0]
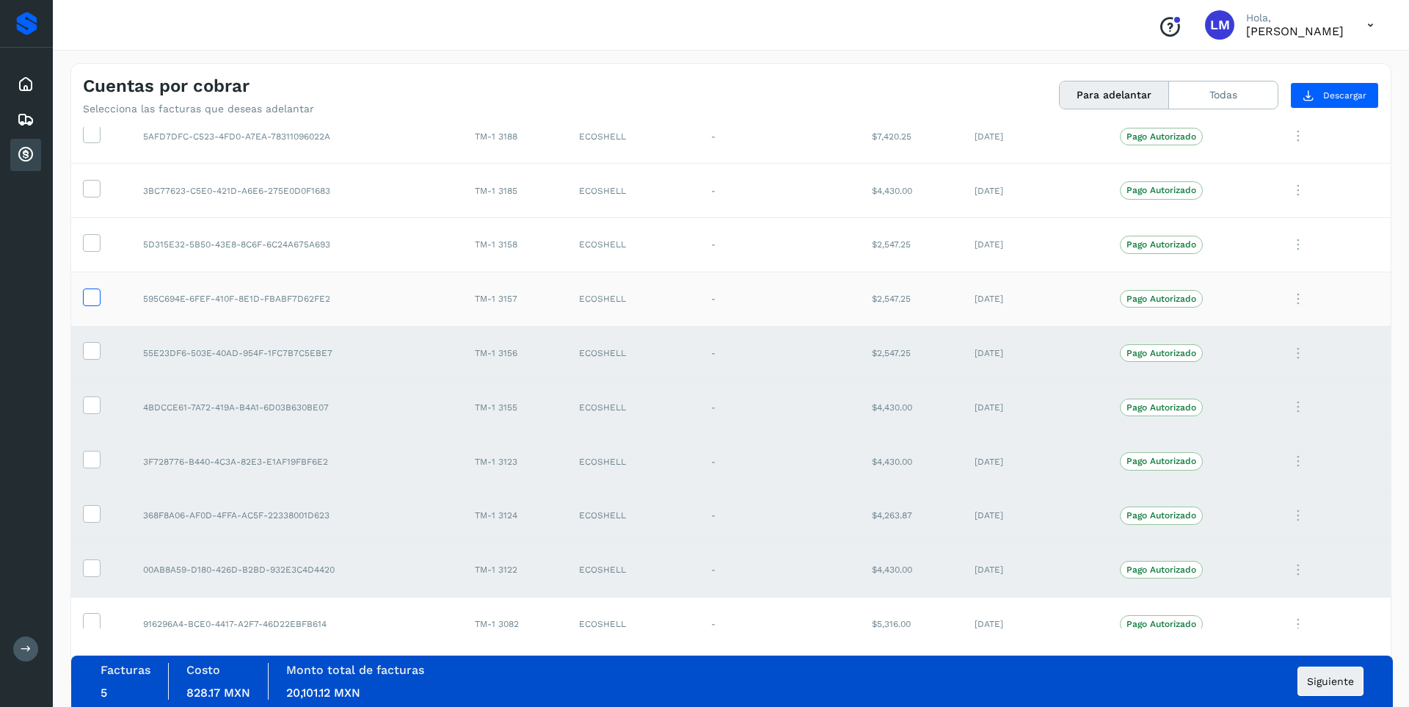
click at [89, 299] on icon at bounding box center [91, 295] width 15 height 15
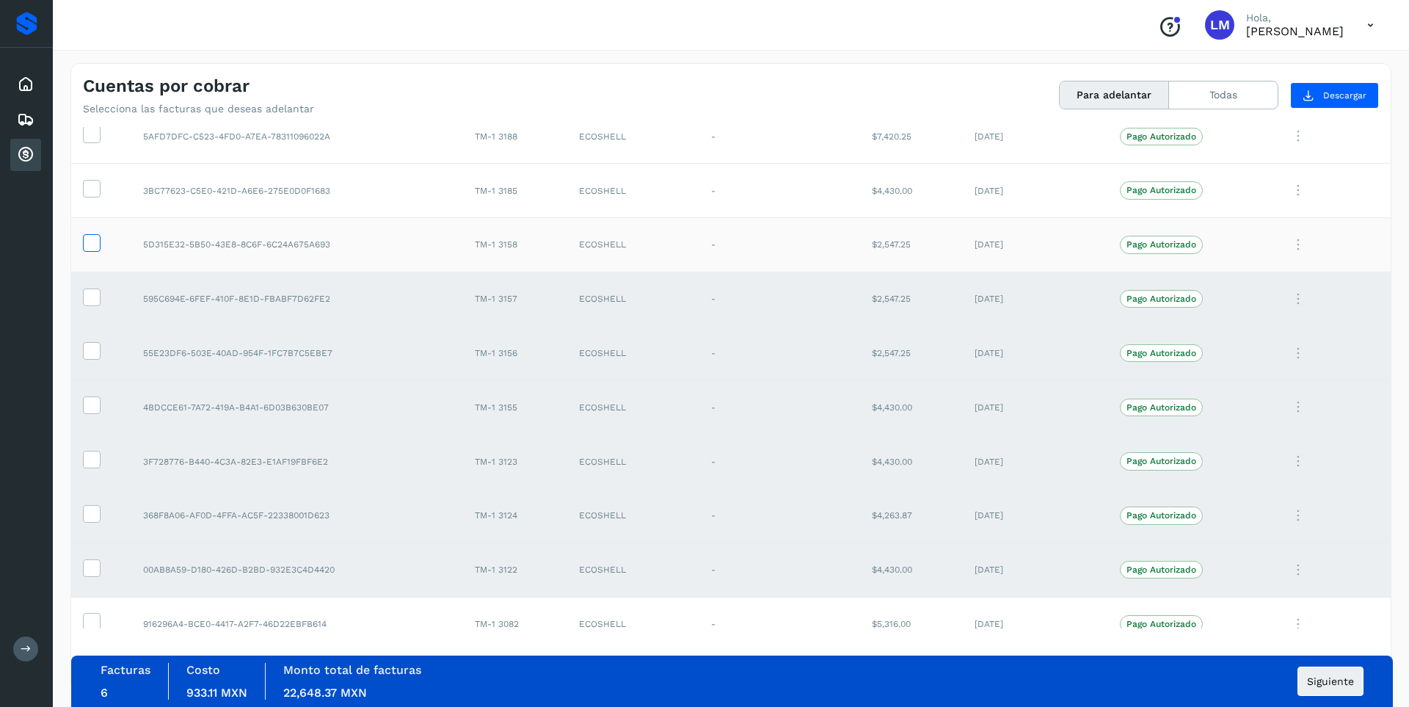
click at [88, 242] on icon at bounding box center [91, 241] width 15 height 15
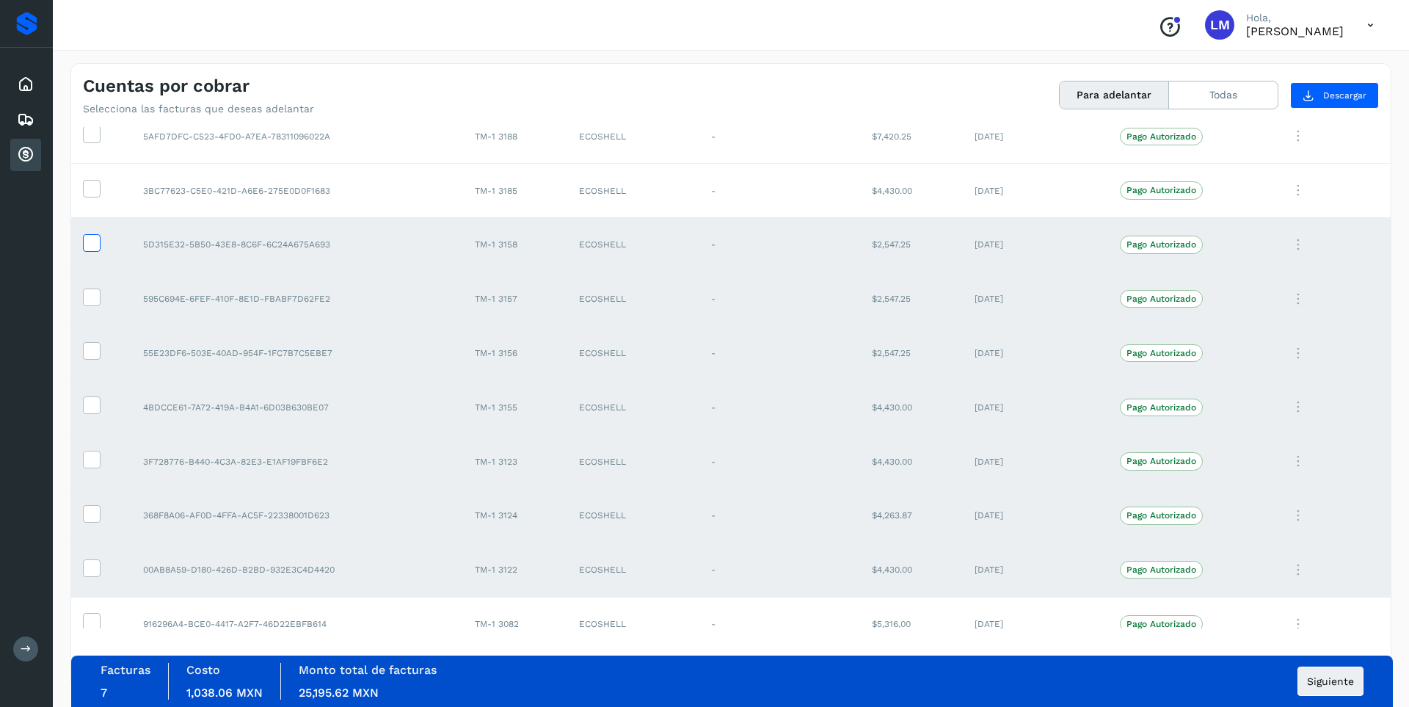
click at [92, 246] on icon at bounding box center [91, 241] width 15 height 15
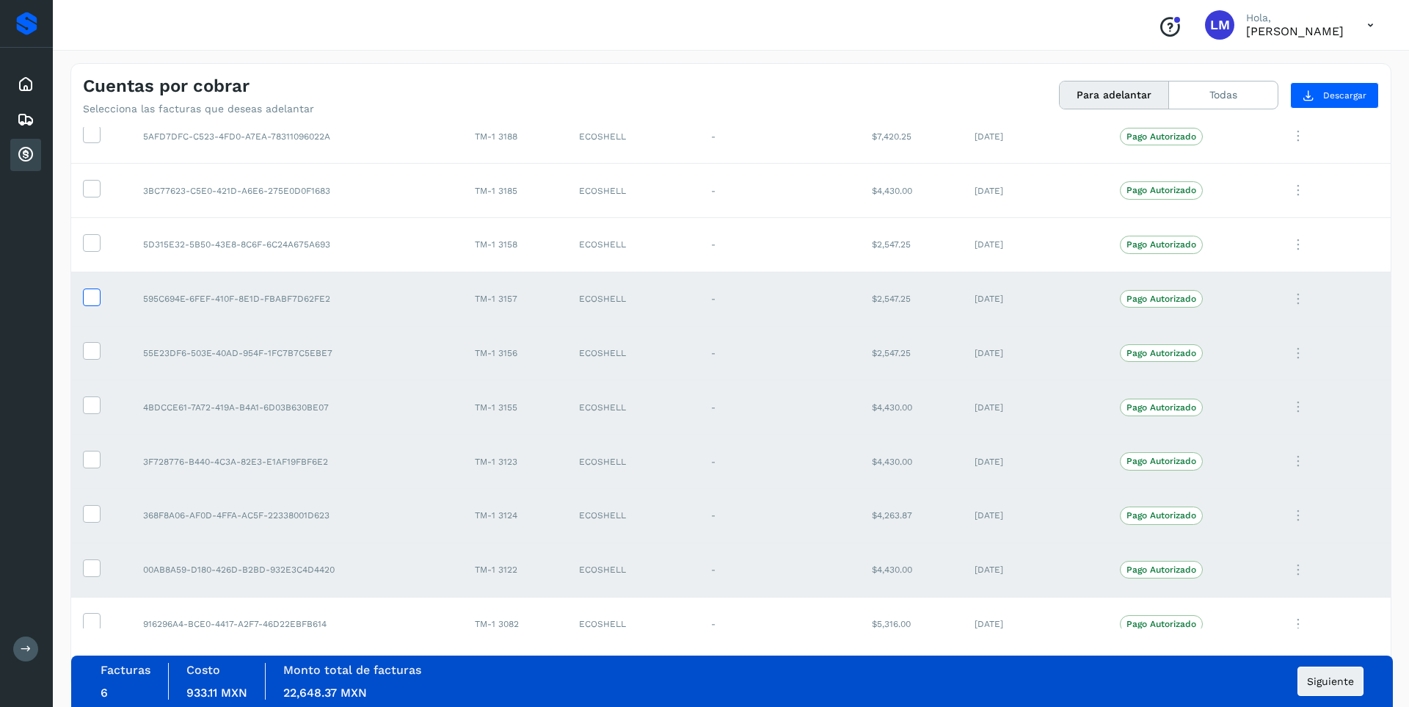
click at [88, 302] on icon at bounding box center [91, 295] width 15 height 15
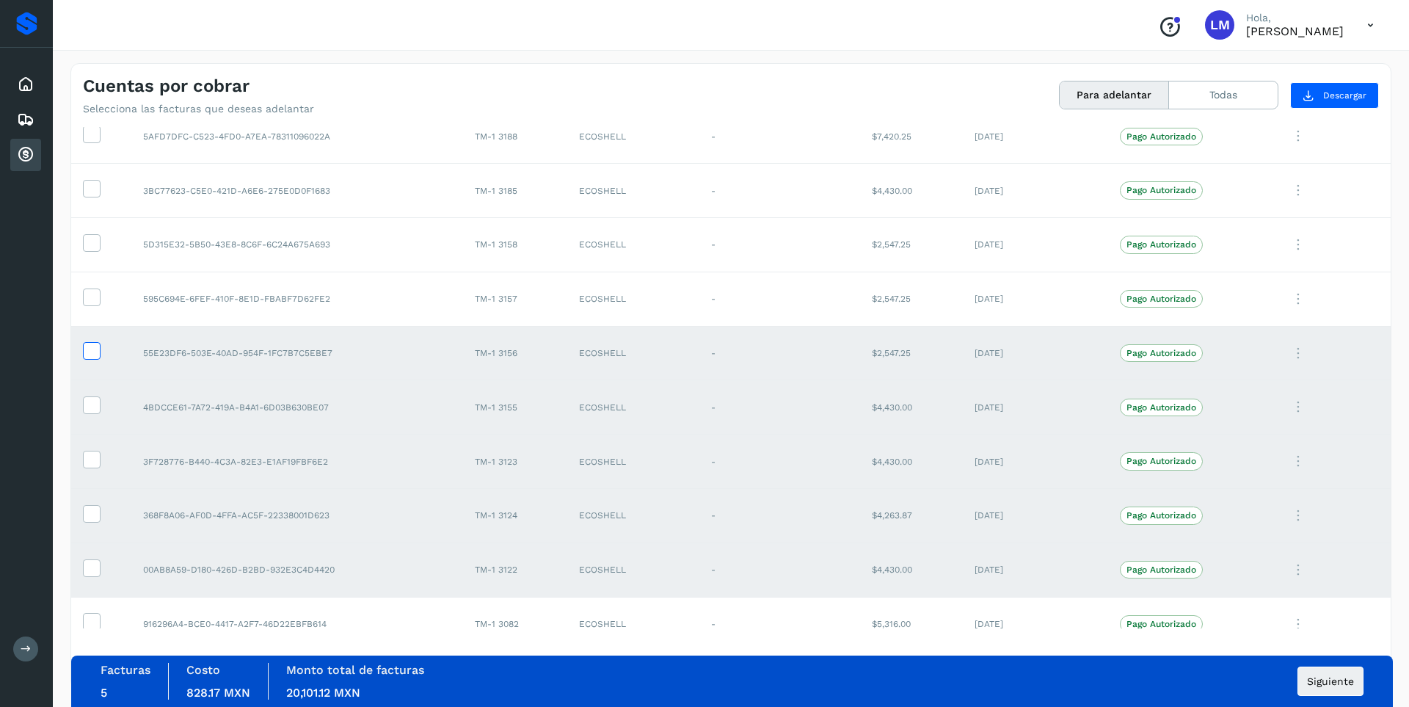
click at [94, 359] on label at bounding box center [92, 351] width 18 height 18
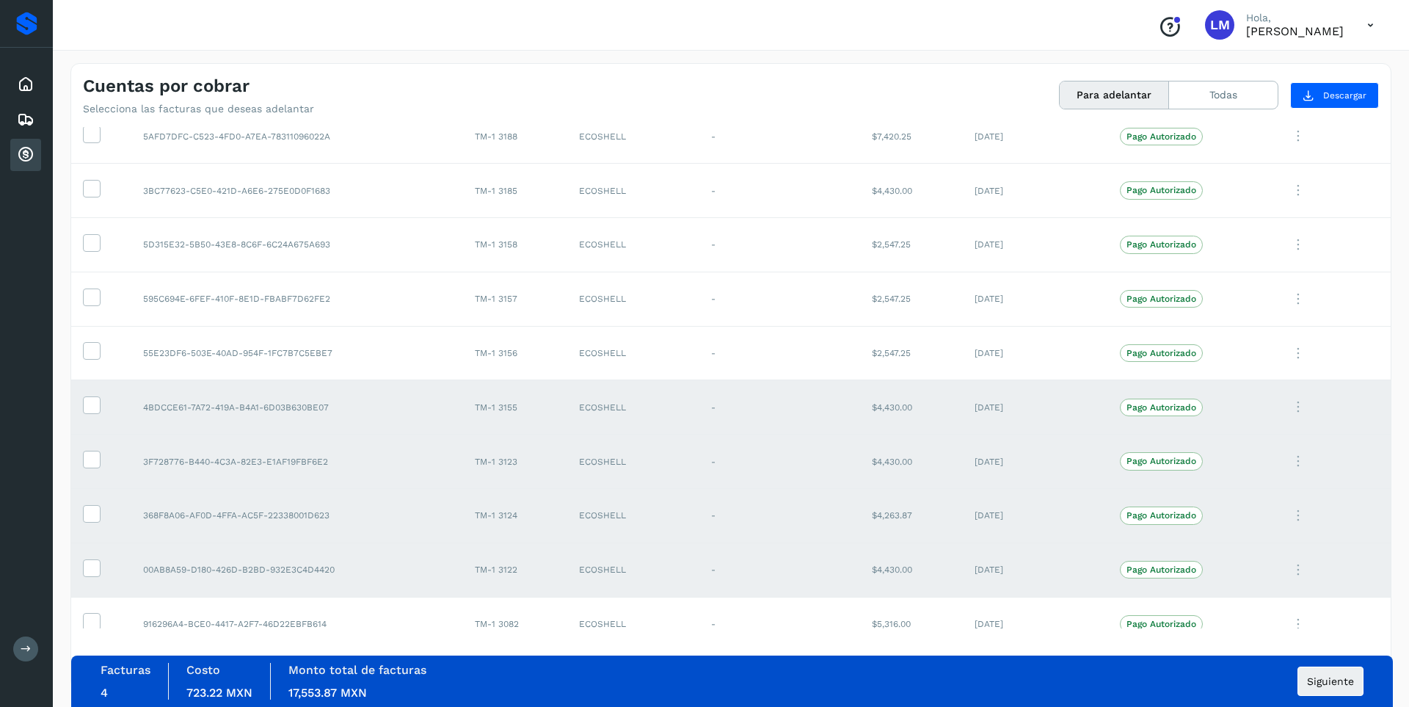
drag, startPoint x: 94, startPoint y: 399, endPoint x: 94, endPoint y: 415, distance: 16.1
click at [94, 400] on icon at bounding box center [91, 403] width 15 height 15
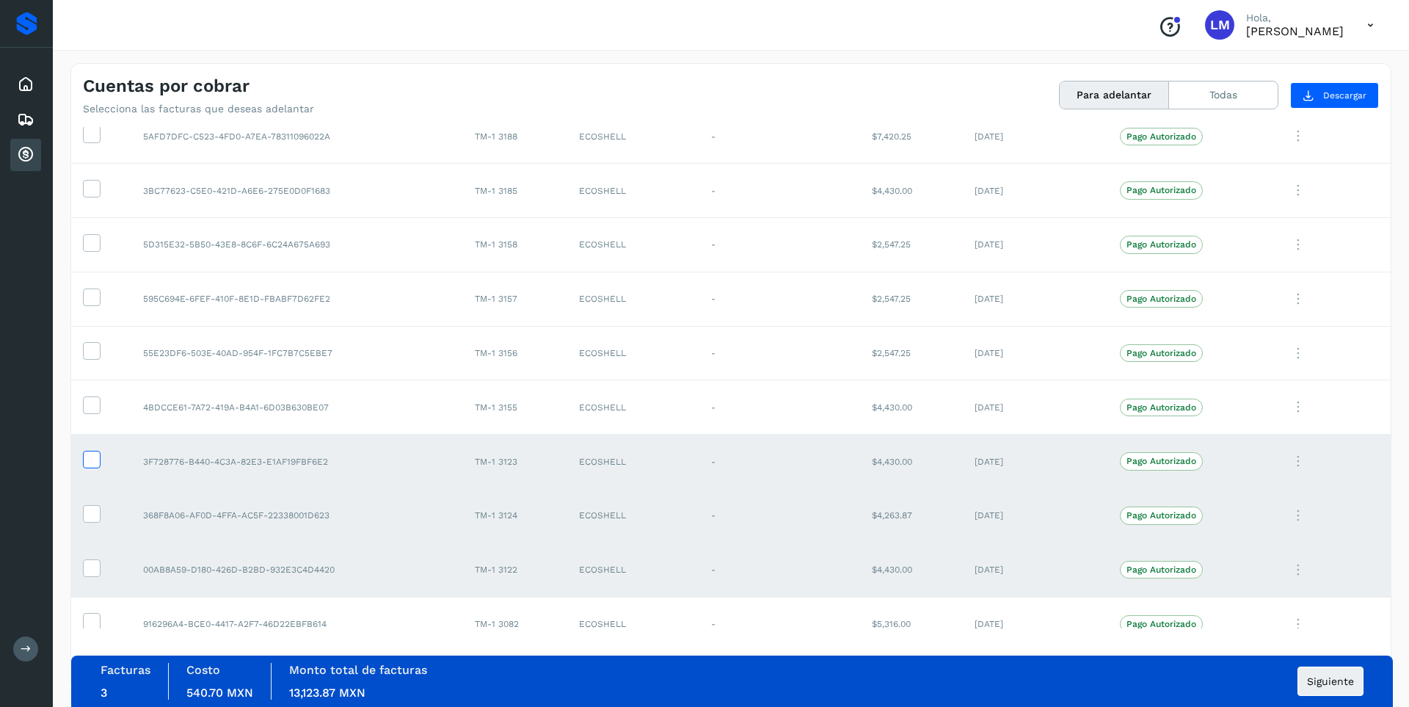
click at [97, 456] on icon at bounding box center [91, 458] width 15 height 15
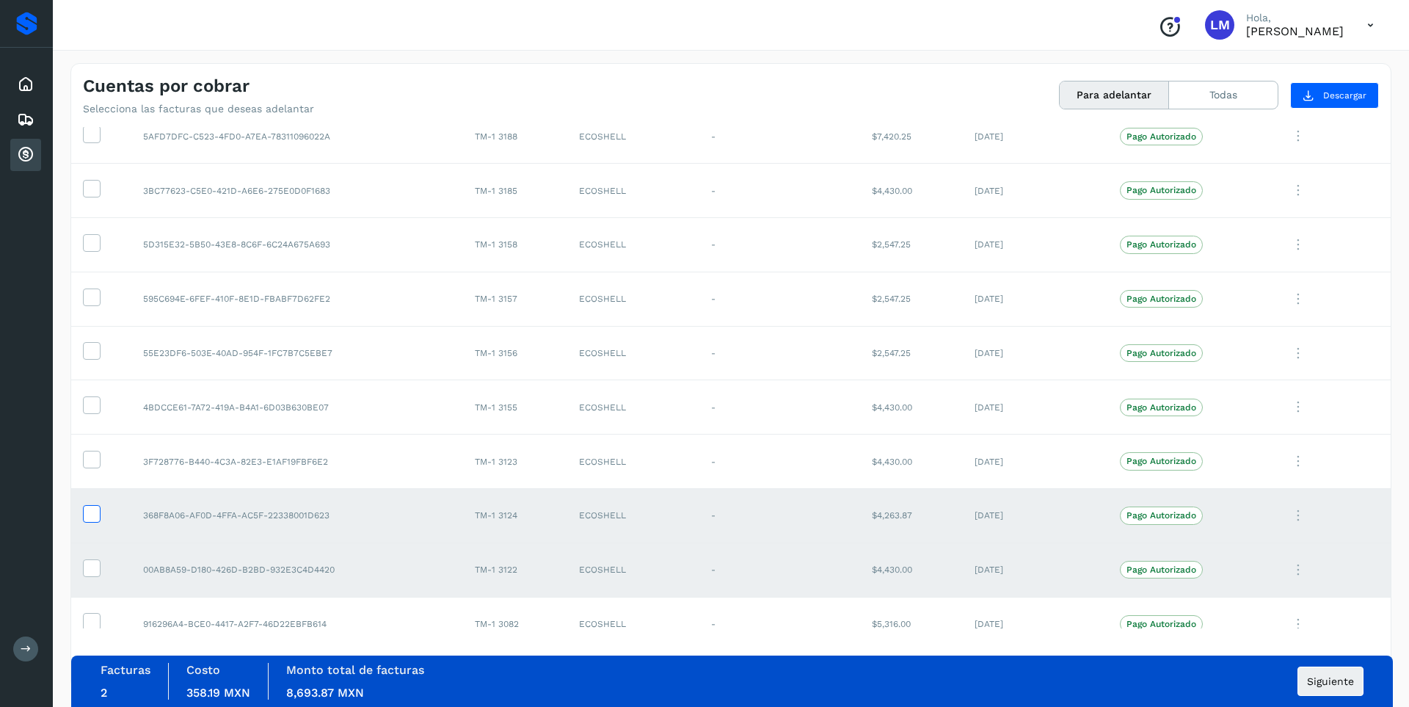
click at [95, 508] on icon at bounding box center [91, 512] width 15 height 15
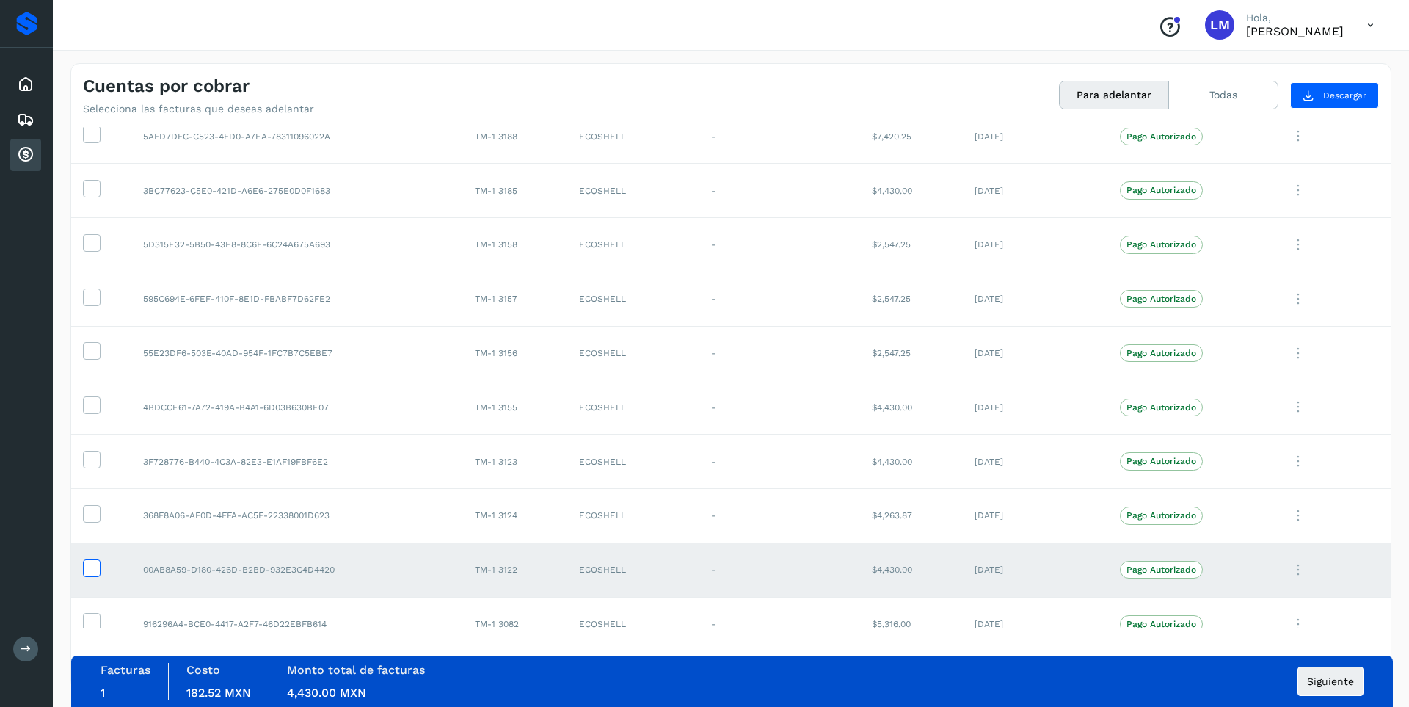
click at [92, 570] on icon at bounding box center [91, 566] width 15 height 15
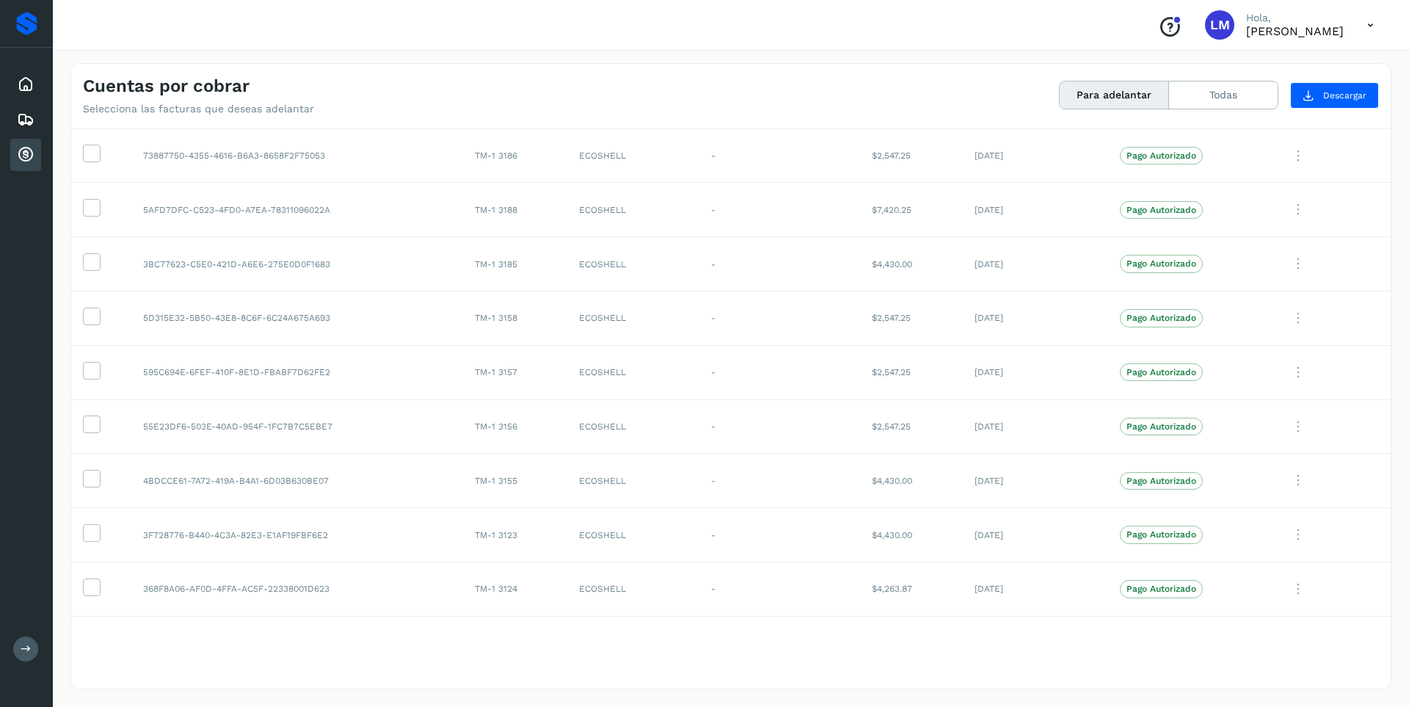
scroll to position [779, 0]
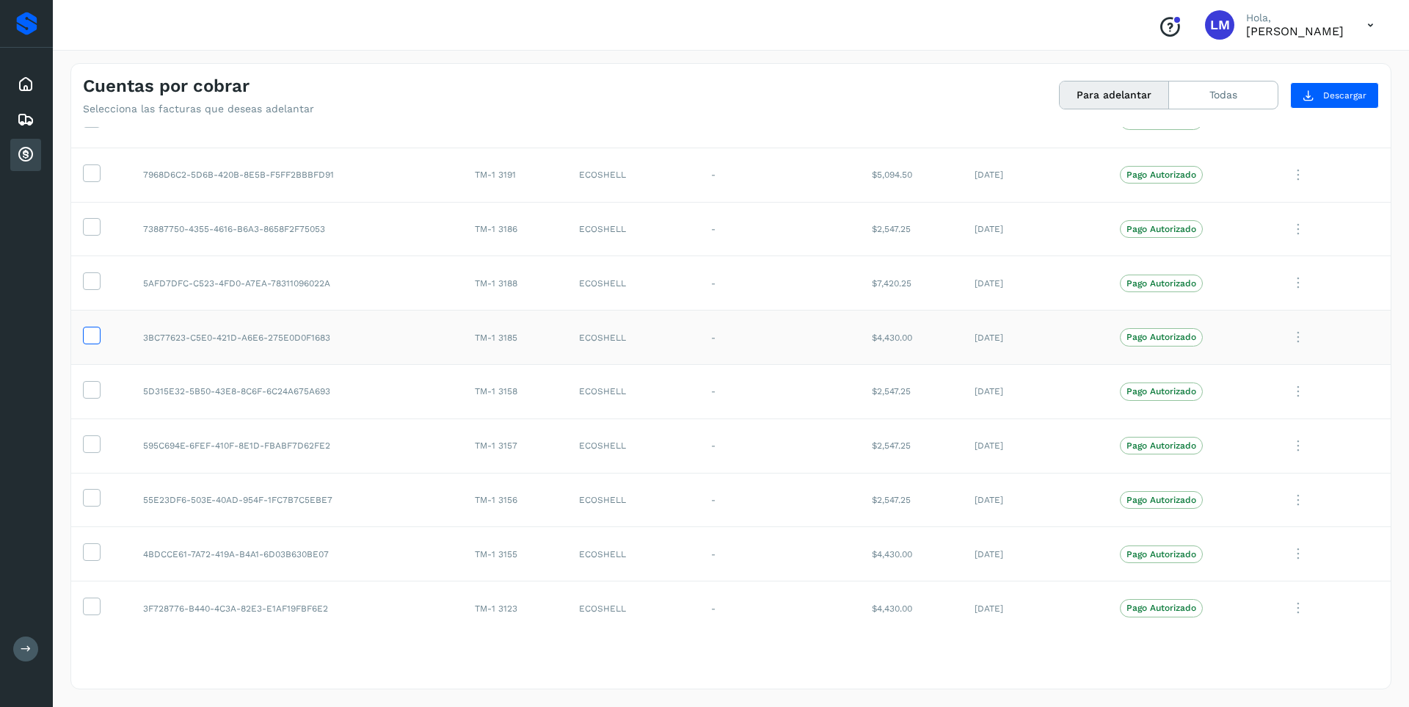
click at [93, 335] on icon at bounding box center [91, 334] width 15 height 15
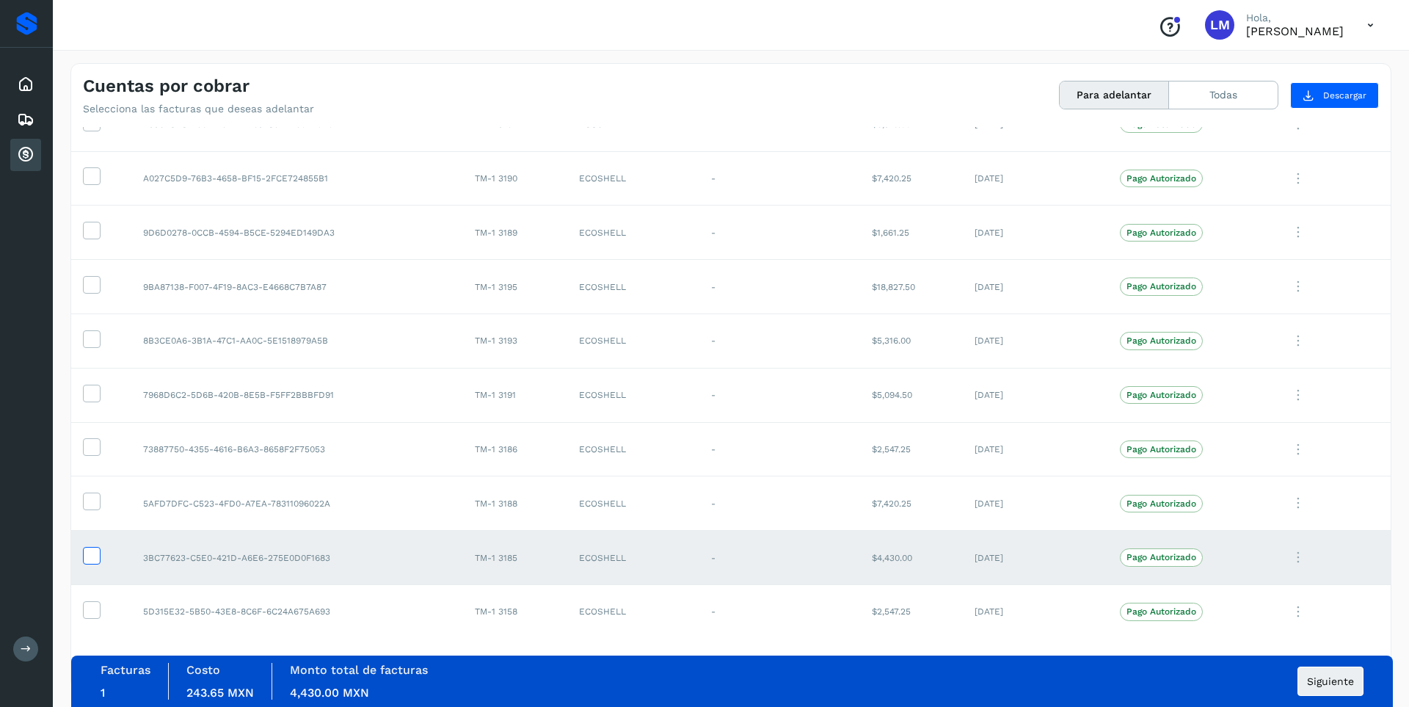
scroll to position [632, 0]
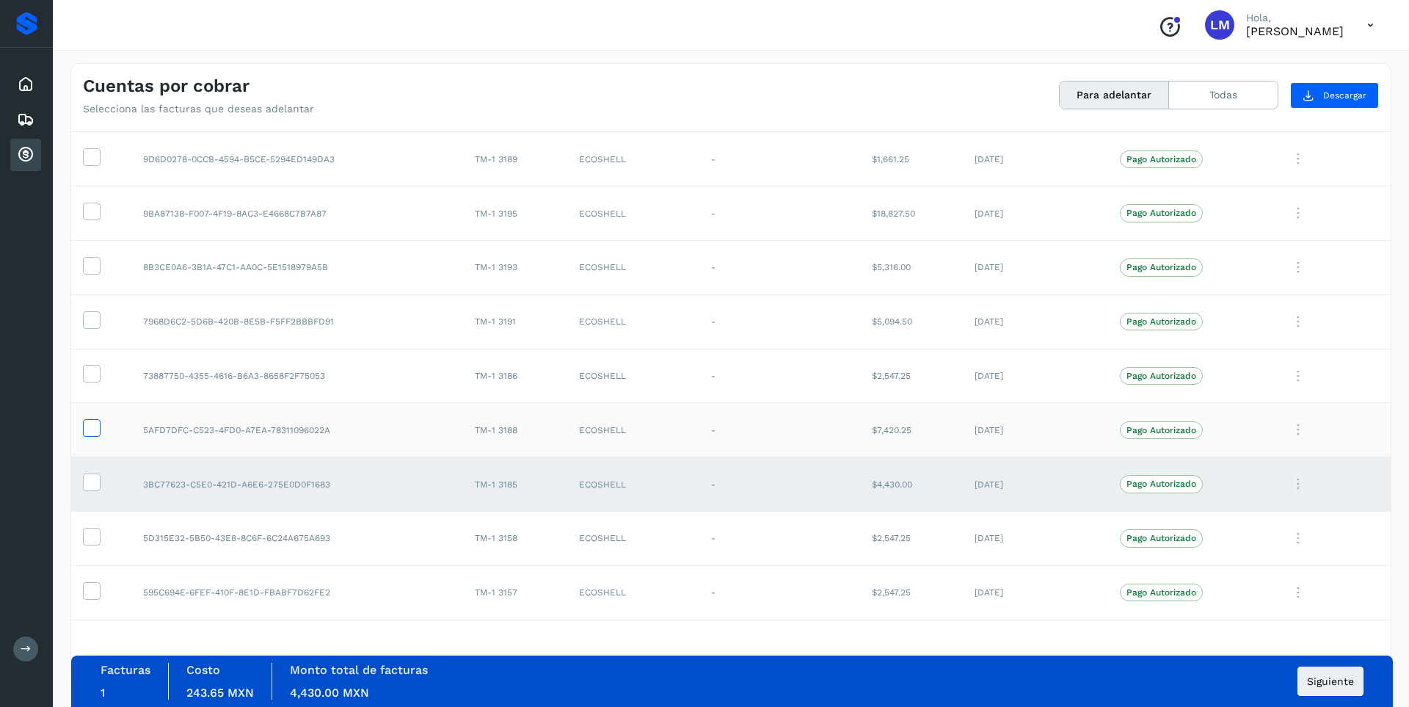
click at [94, 426] on icon at bounding box center [91, 426] width 15 height 15
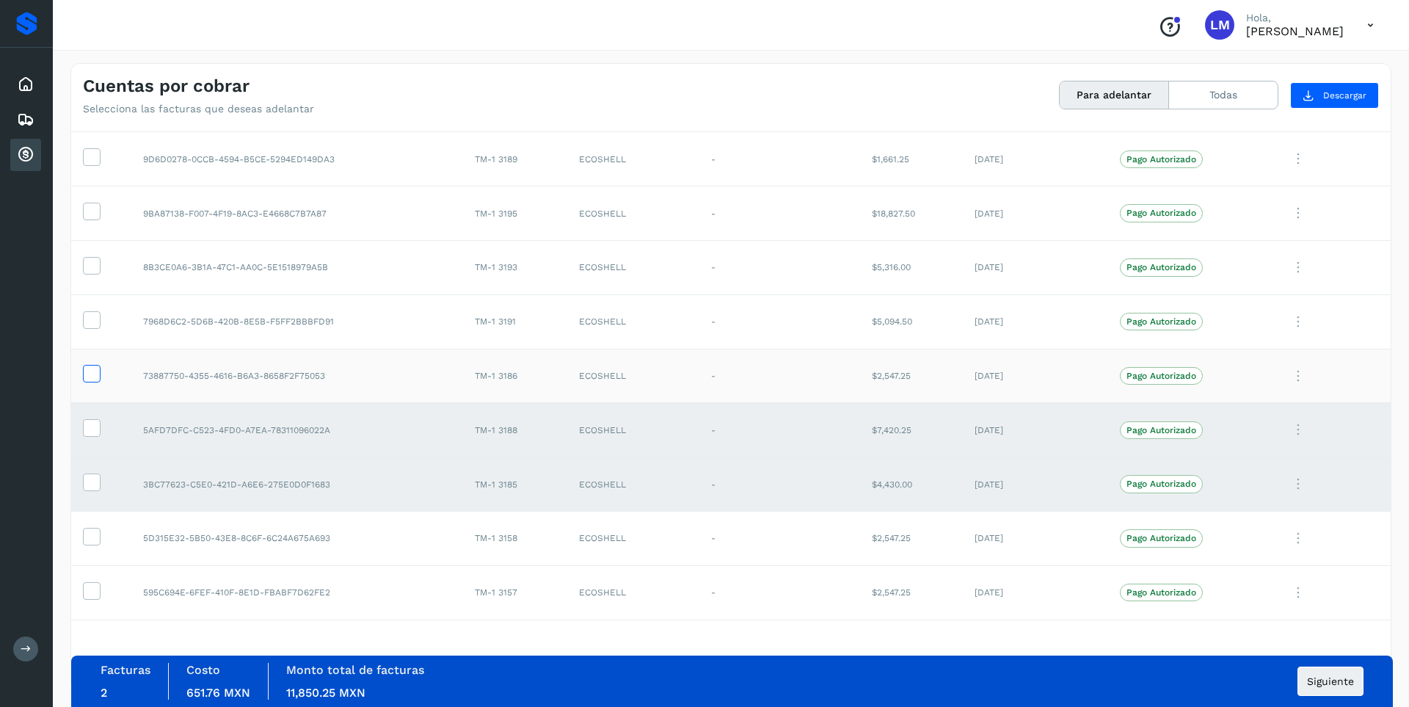
click at [93, 374] on icon at bounding box center [91, 372] width 15 height 15
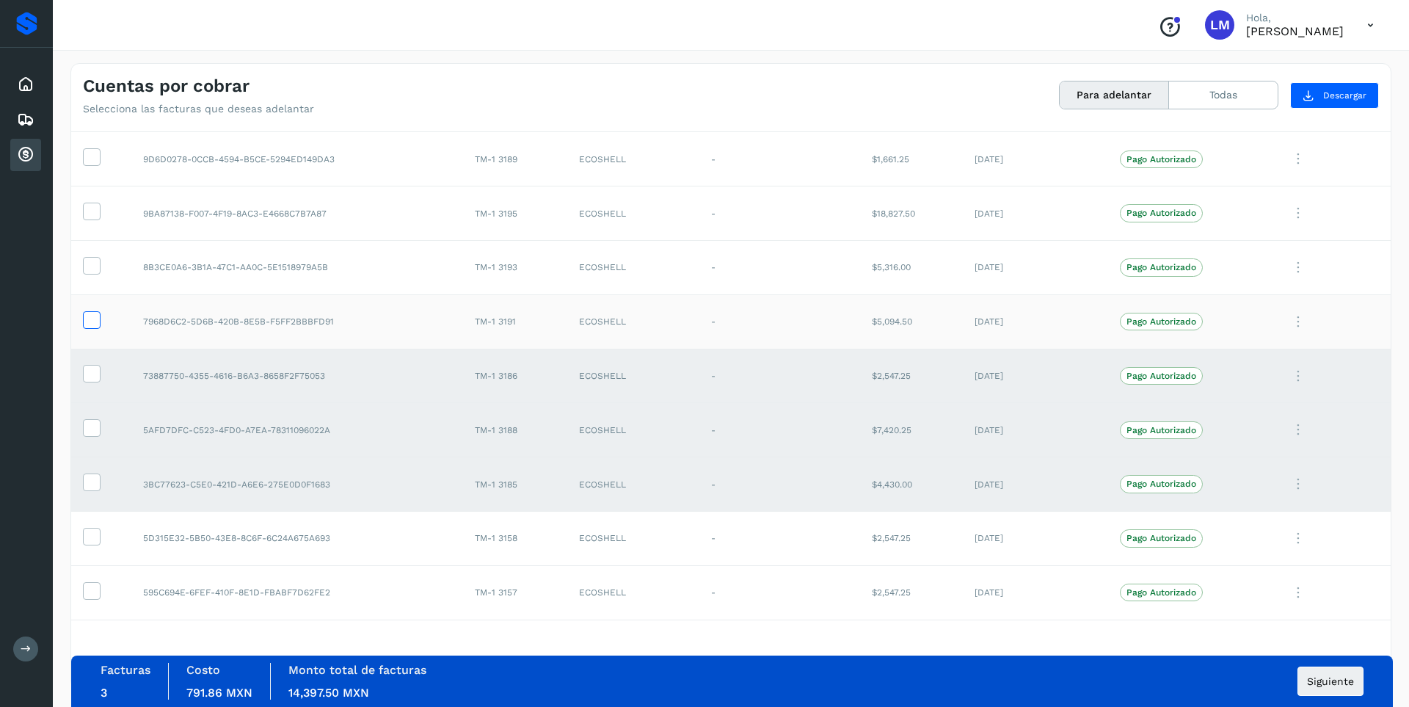
click at [90, 326] on icon at bounding box center [91, 318] width 15 height 15
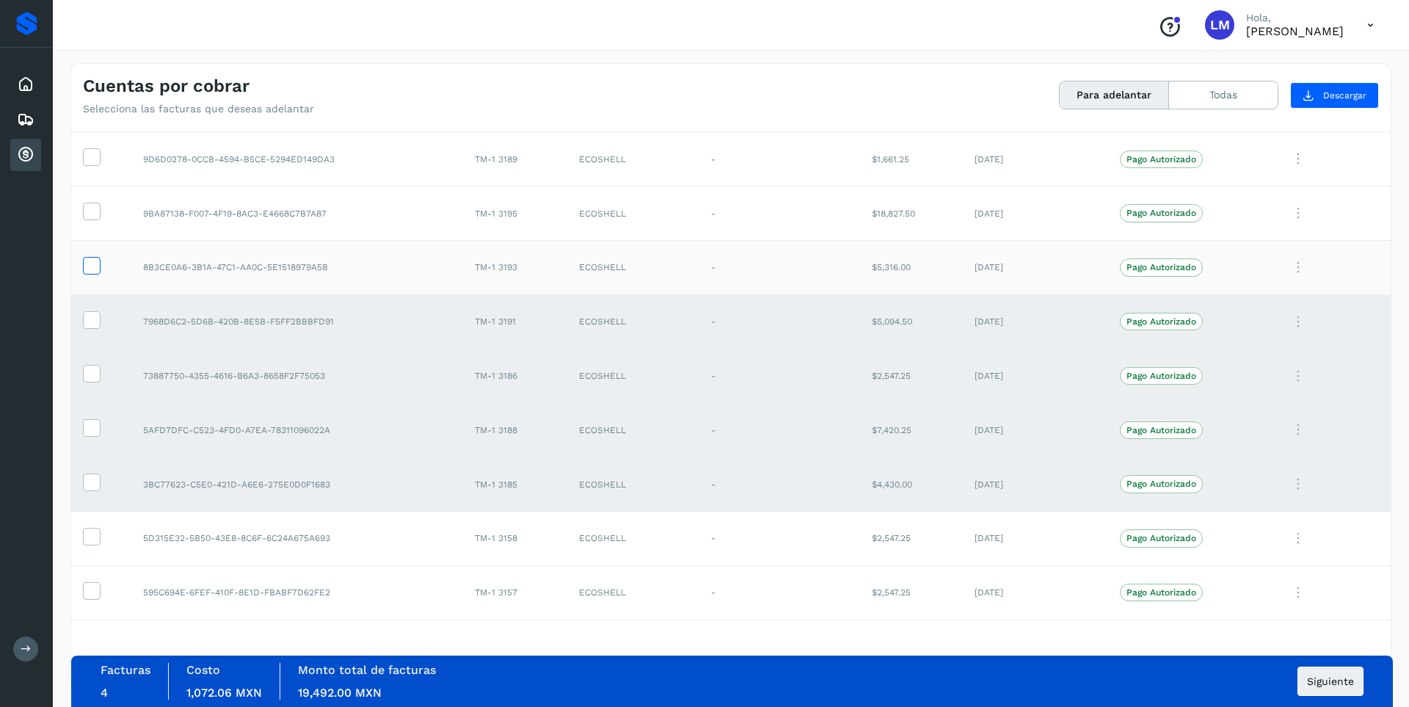
click at [91, 267] on icon at bounding box center [91, 264] width 15 height 15
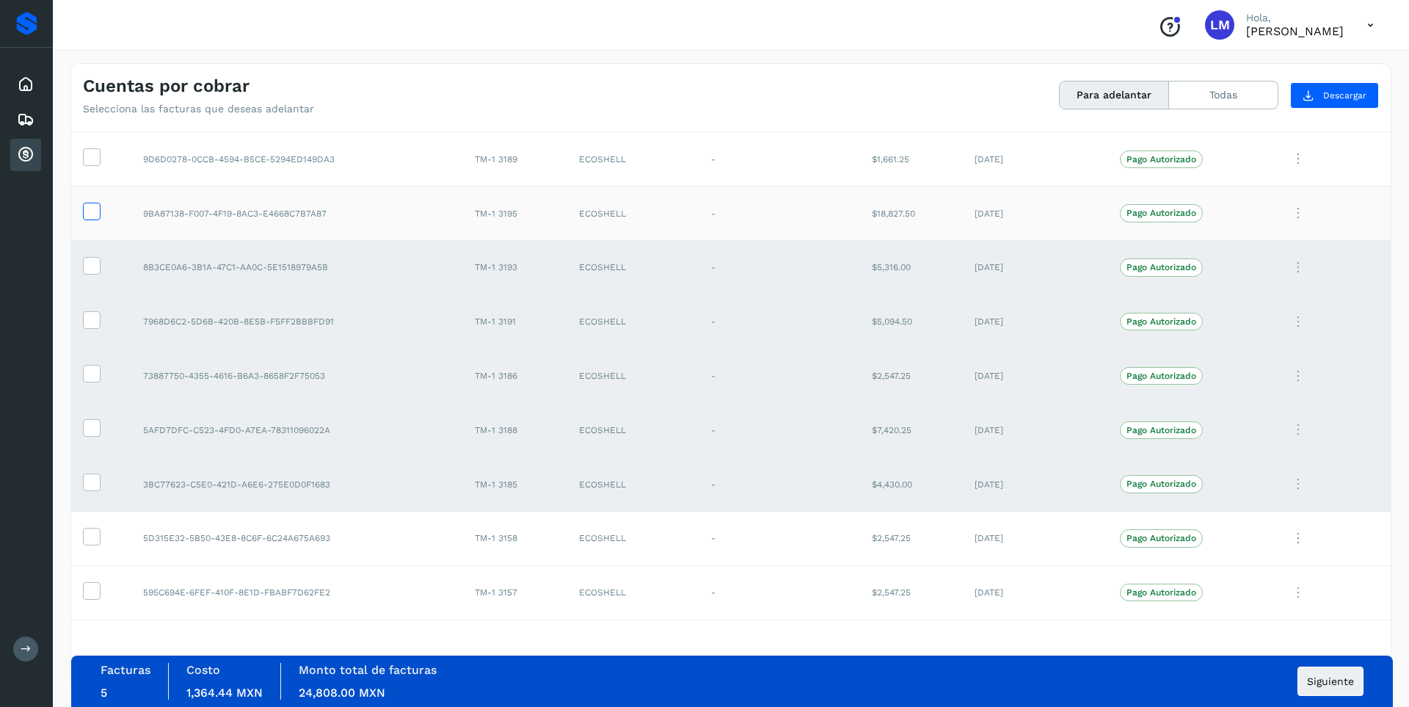
click at [93, 209] on icon at bounding box center [91, 210] width 15 height 15
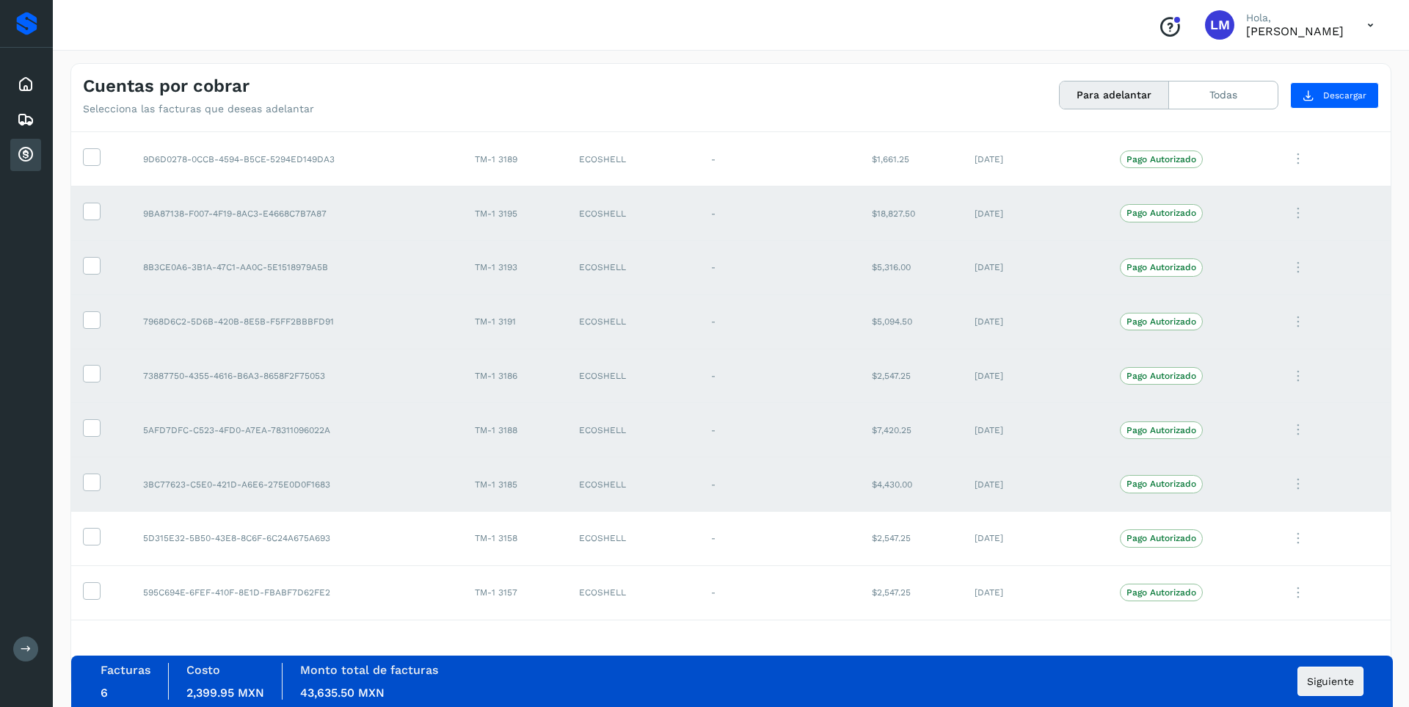
scroll to position [485, 0]
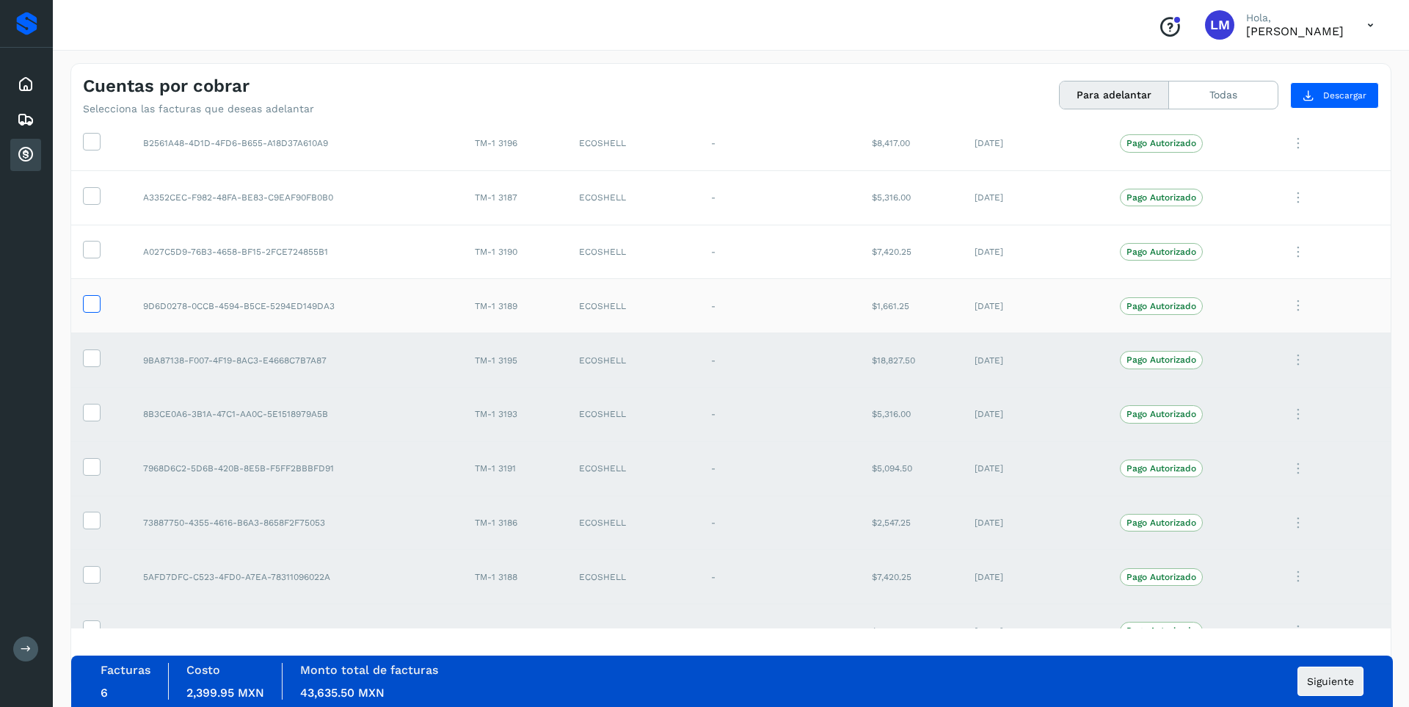
click at [90, 308] on icon at bounding box center [91, 302] width 15 height 15
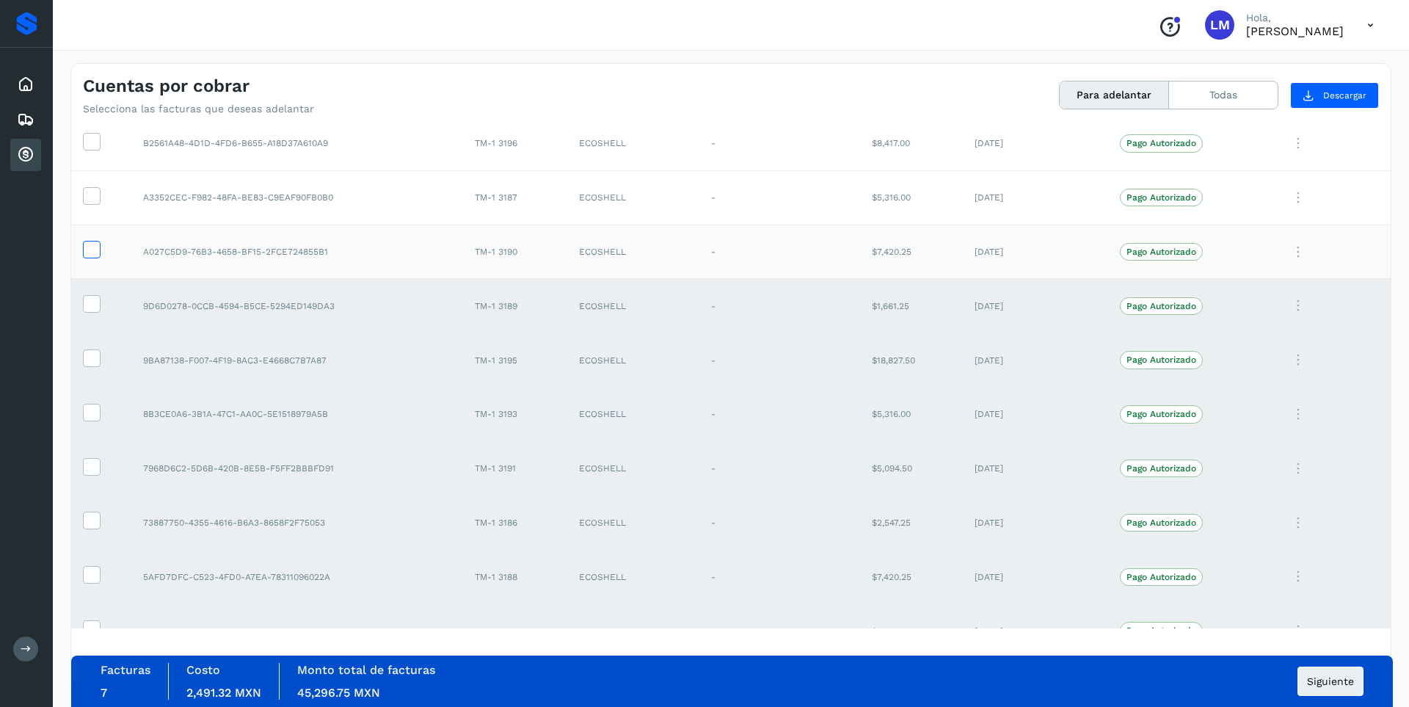
click at [91, 254] on icon at bounding box center [91, 248] width 15 height 15
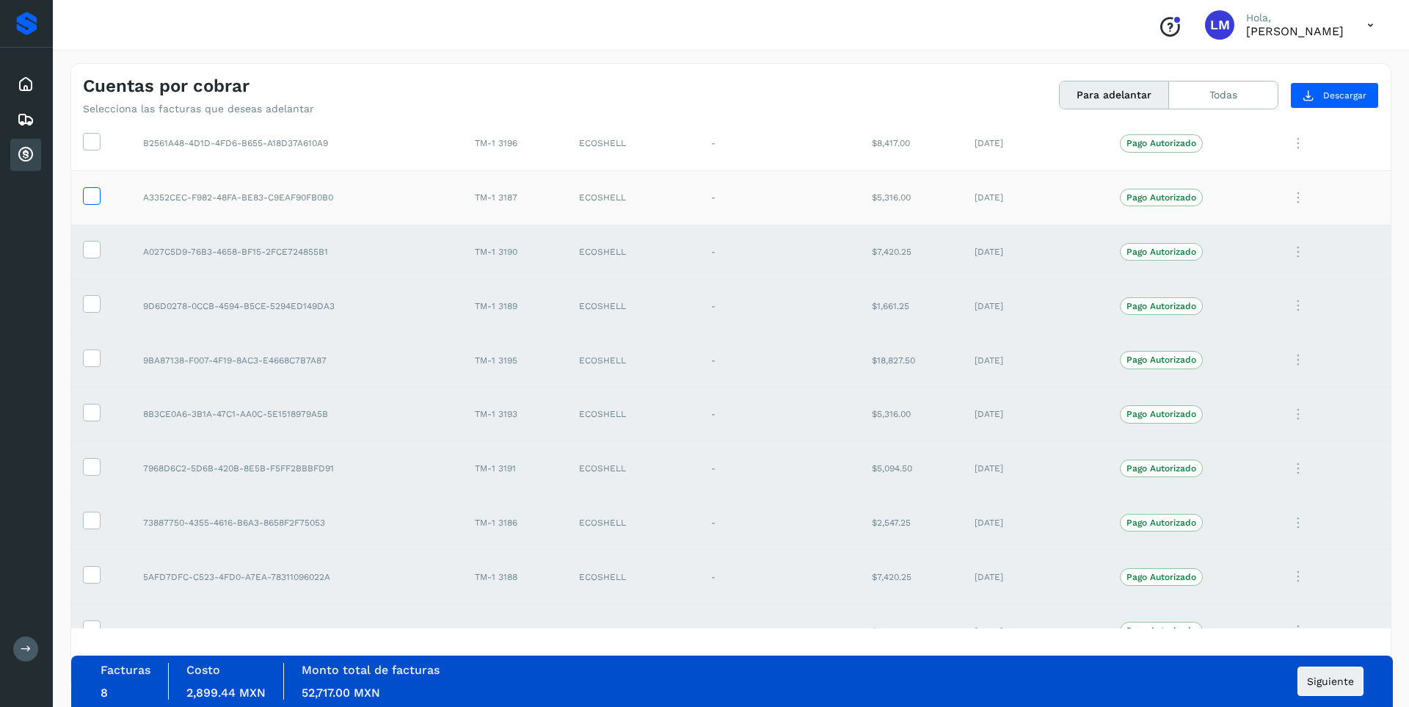
click at [94, 199] on icon at bounding box center [91, 194] width 15 height 15
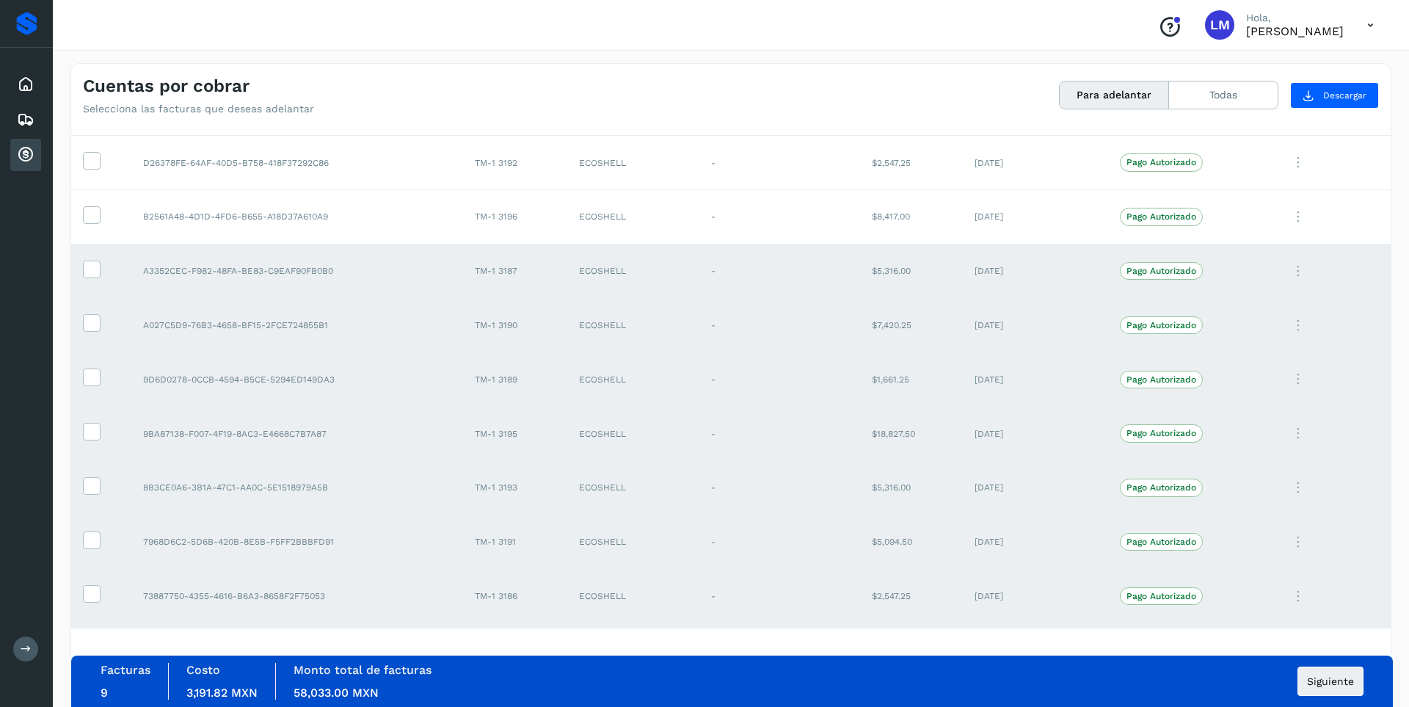
scroll to position [338, 0]
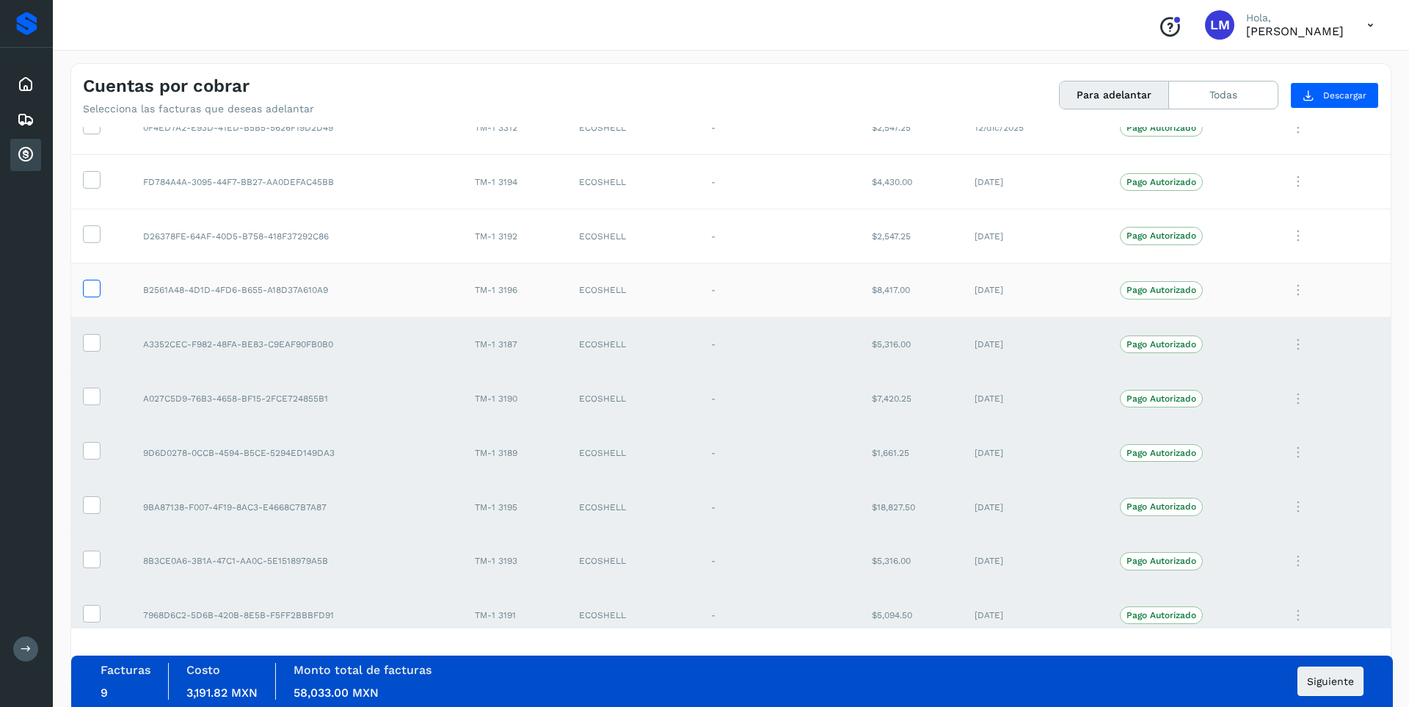
click at [90, 290] on icon at bounding box center [91, 287] width 15 height 15
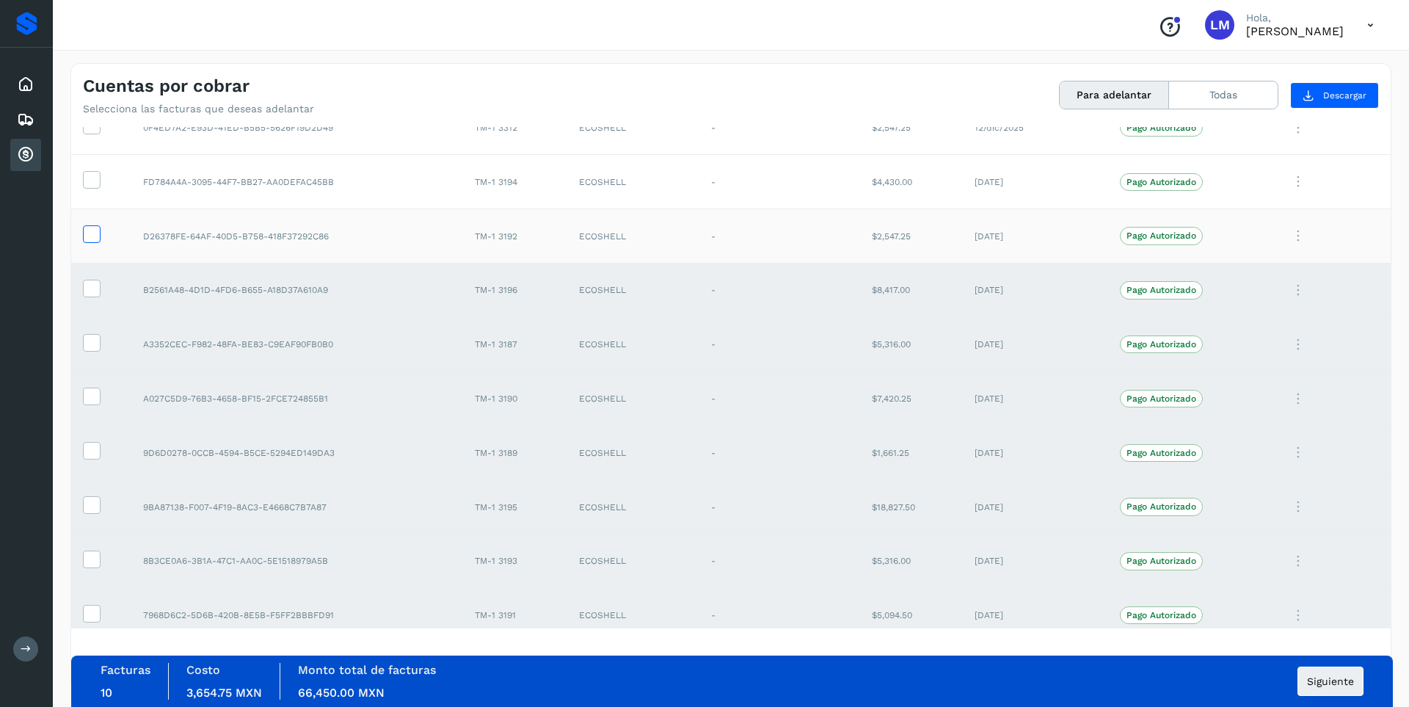
click at [93, 236] on icon at bounding box center [91, 232] width 15 height 15
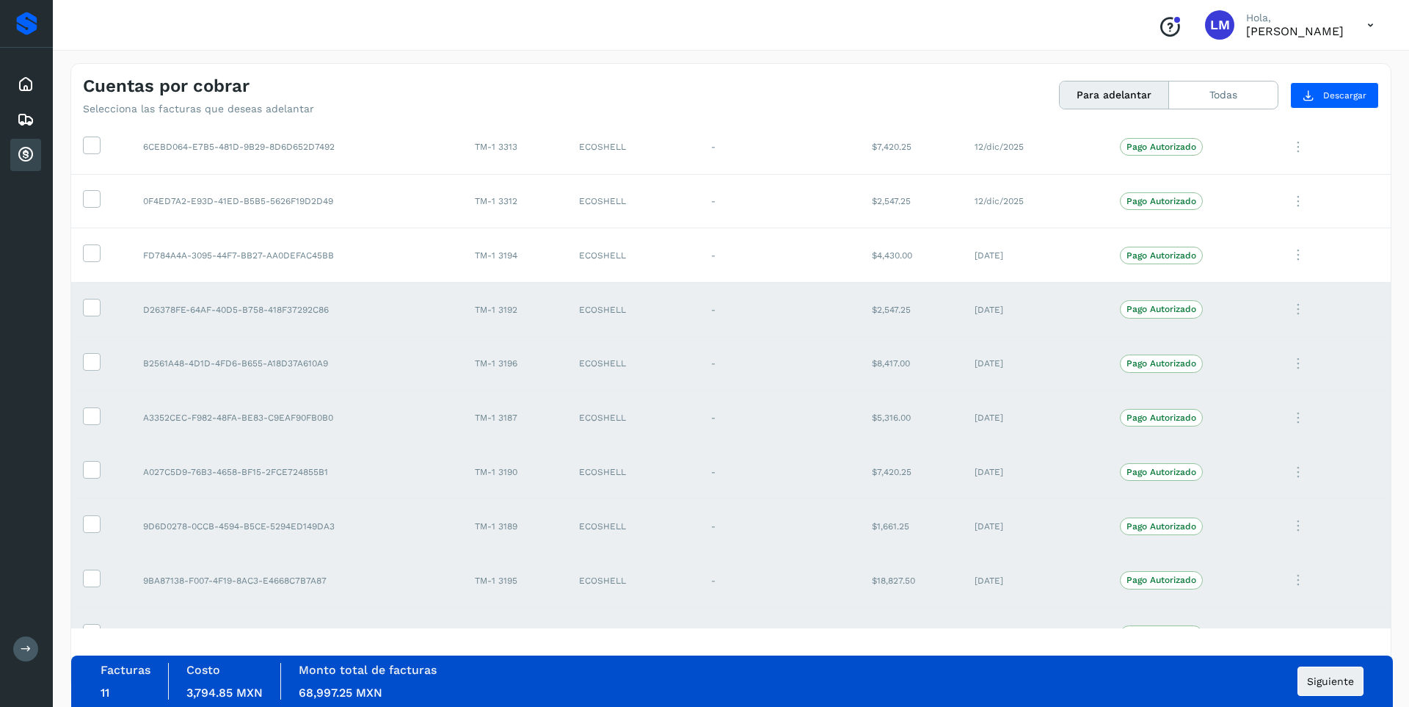
scroll to position [192, 0]
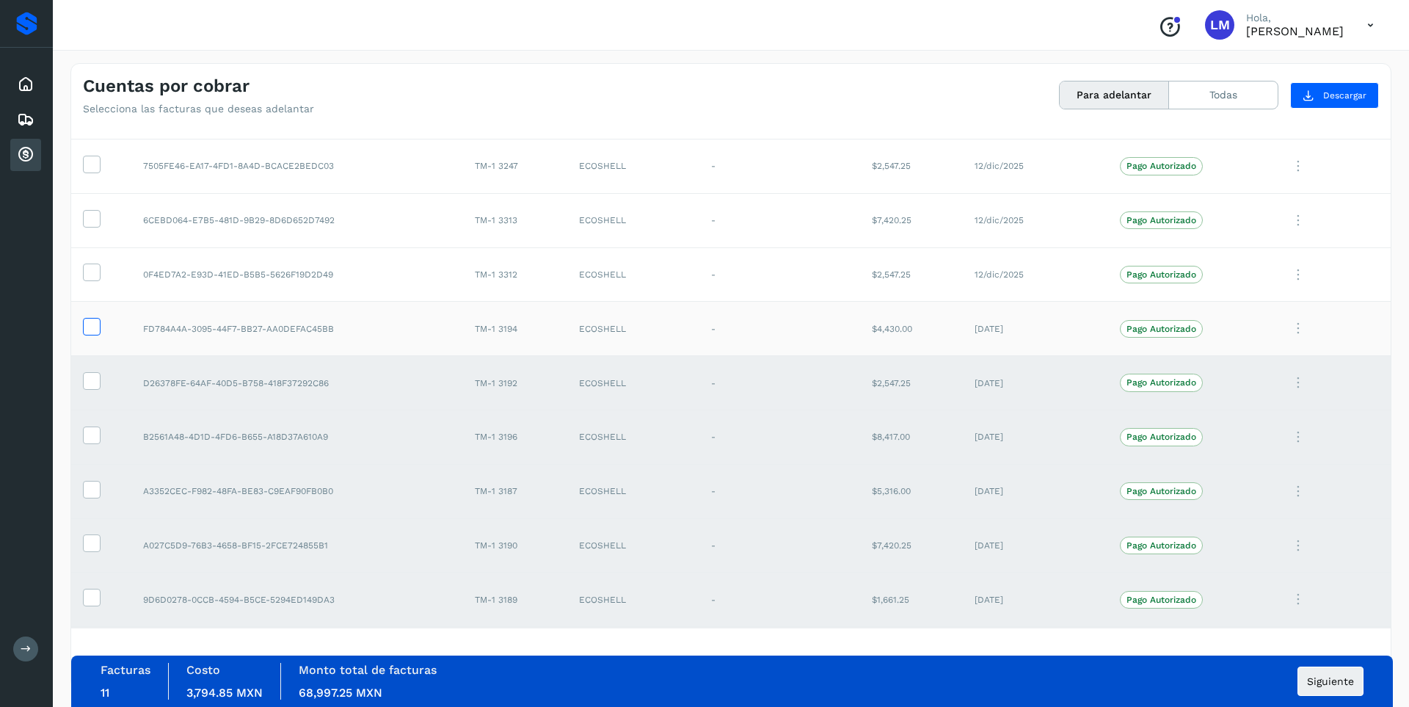
click at [92, 324] on icon at bounding box center [91, 325] width 15 height 15
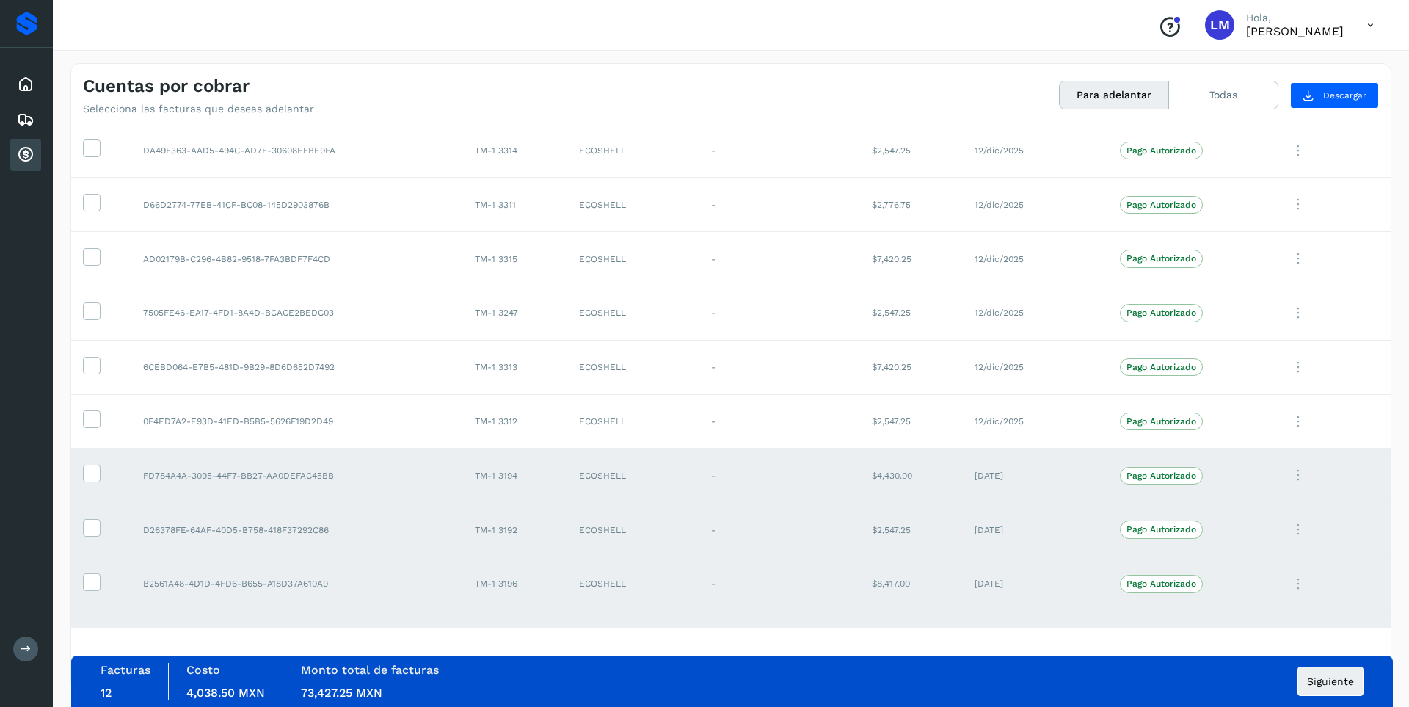
scroll to position [118, 0]
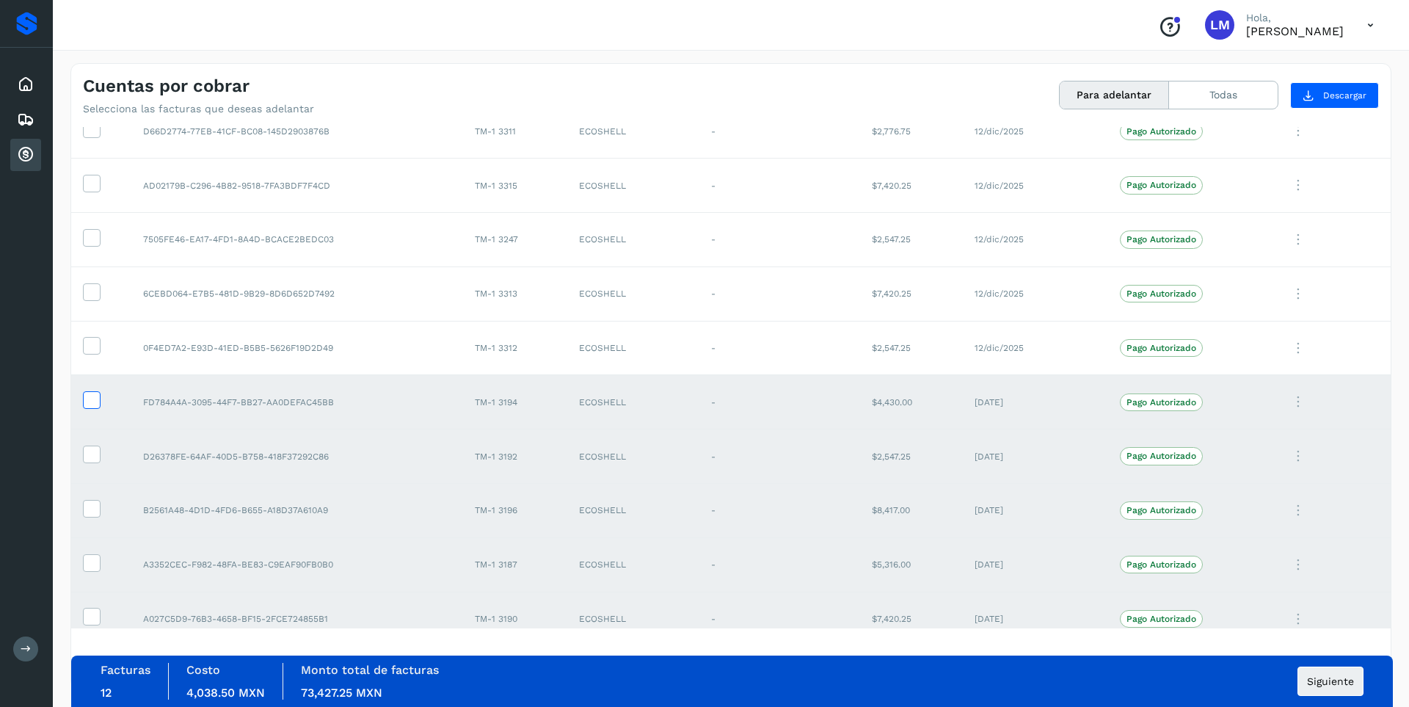
click at [91, 406] on icon at bounding box center [91, 398] width 15 height 15
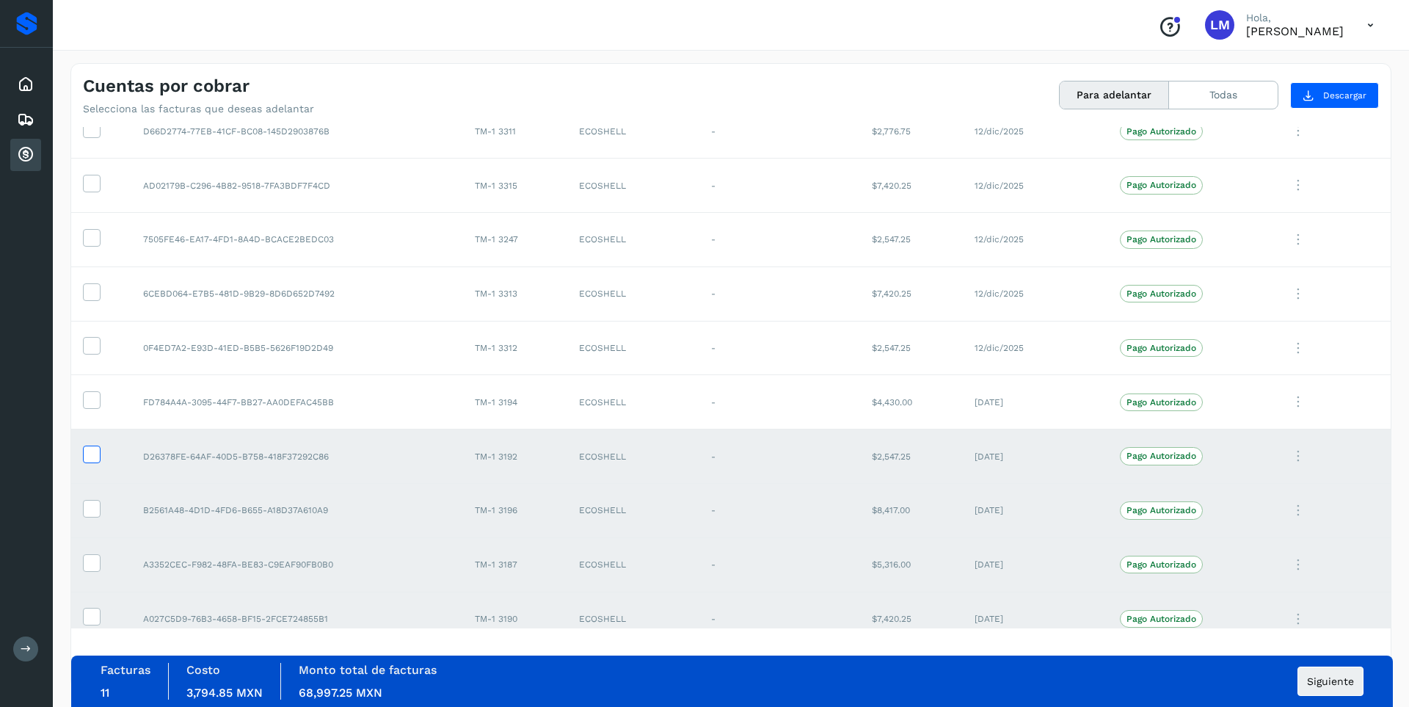
click at [95, 463] on label at bounding box center [92, 455] width 18 height 18
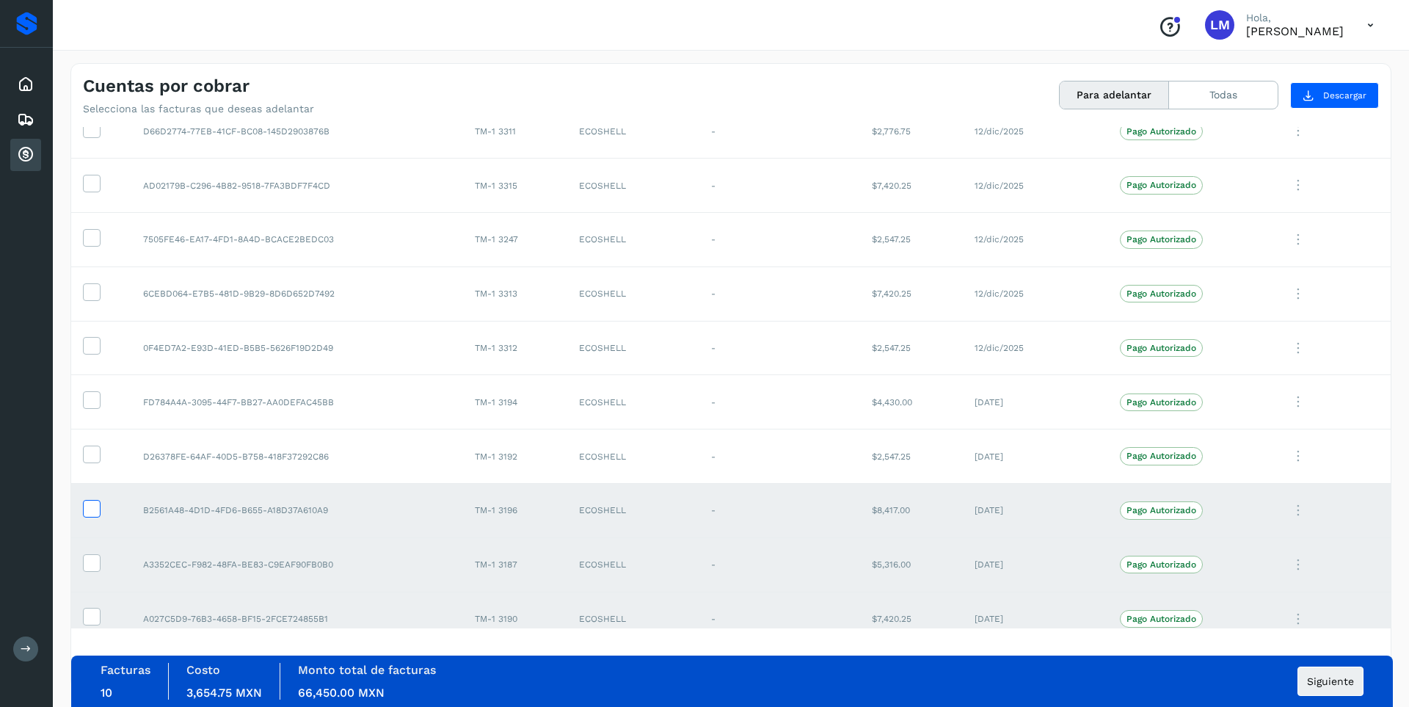
click at [98, 501] on label at bounding box center [92, 509] width 18 height 18
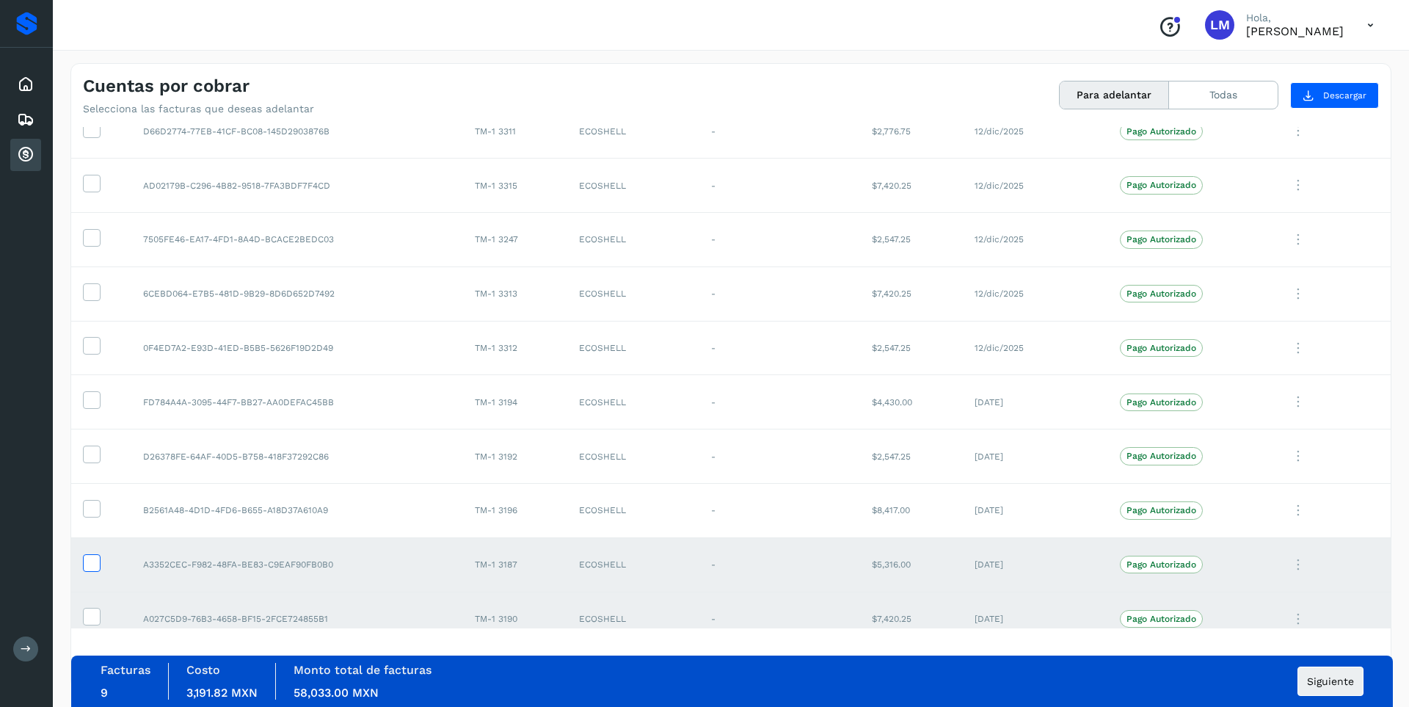
click at [94, 559] on icon at bounding box center [91, 561] width 15 height 15
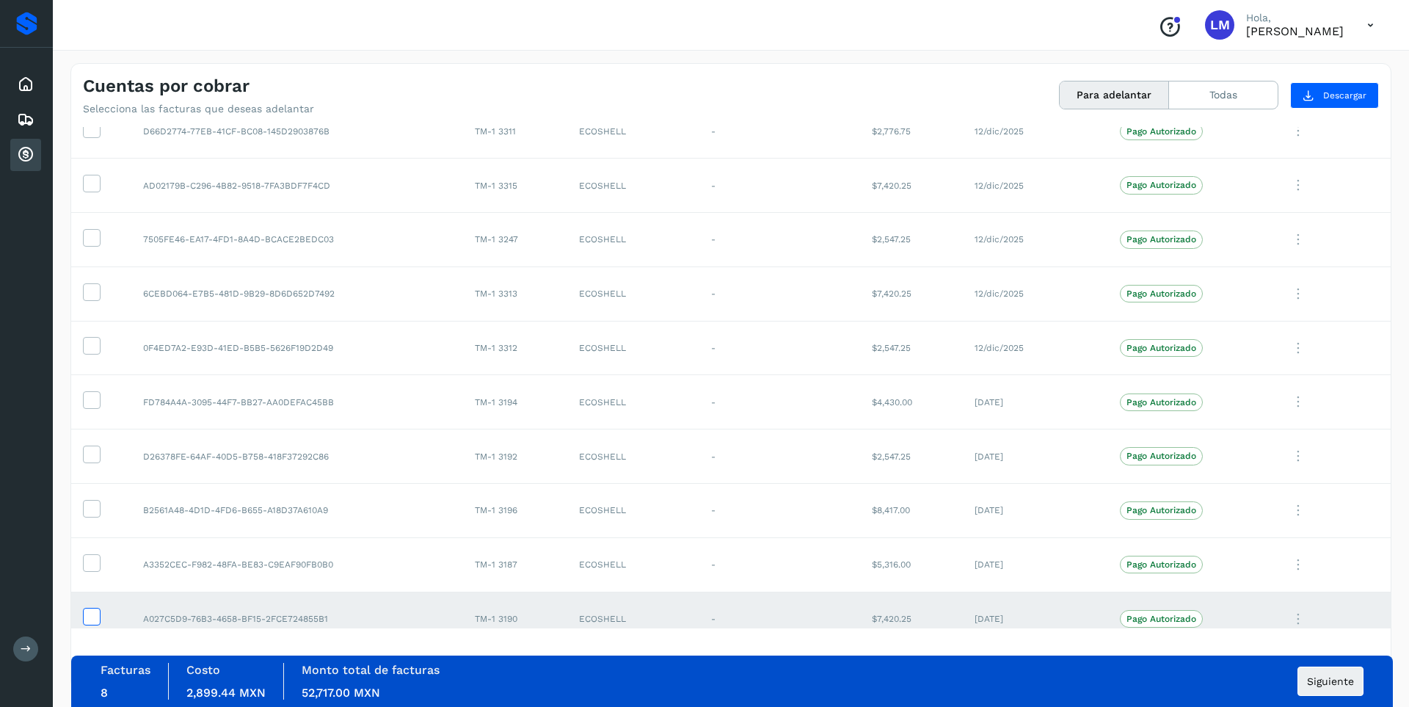
click at [94, 608] on icon at bounding box center [91, 615] width 15 height 15
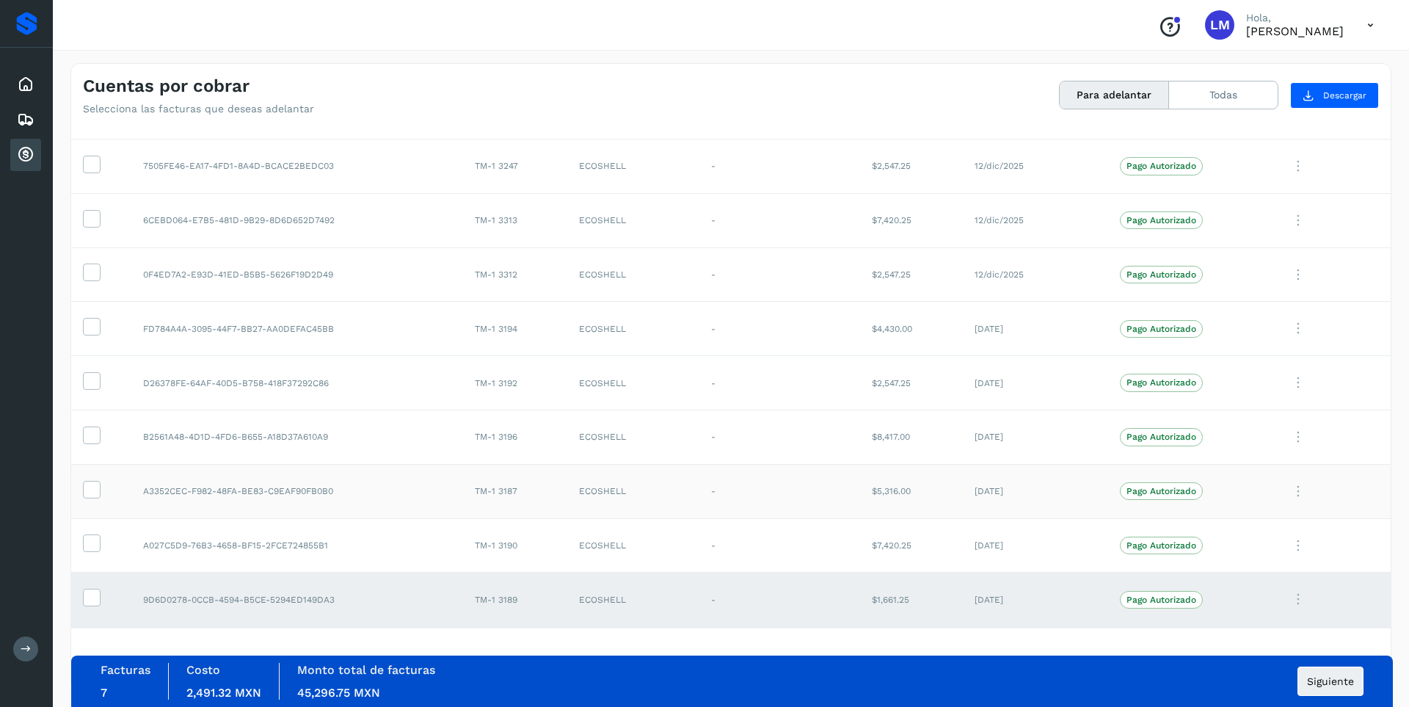
scroll to position [265, 0]
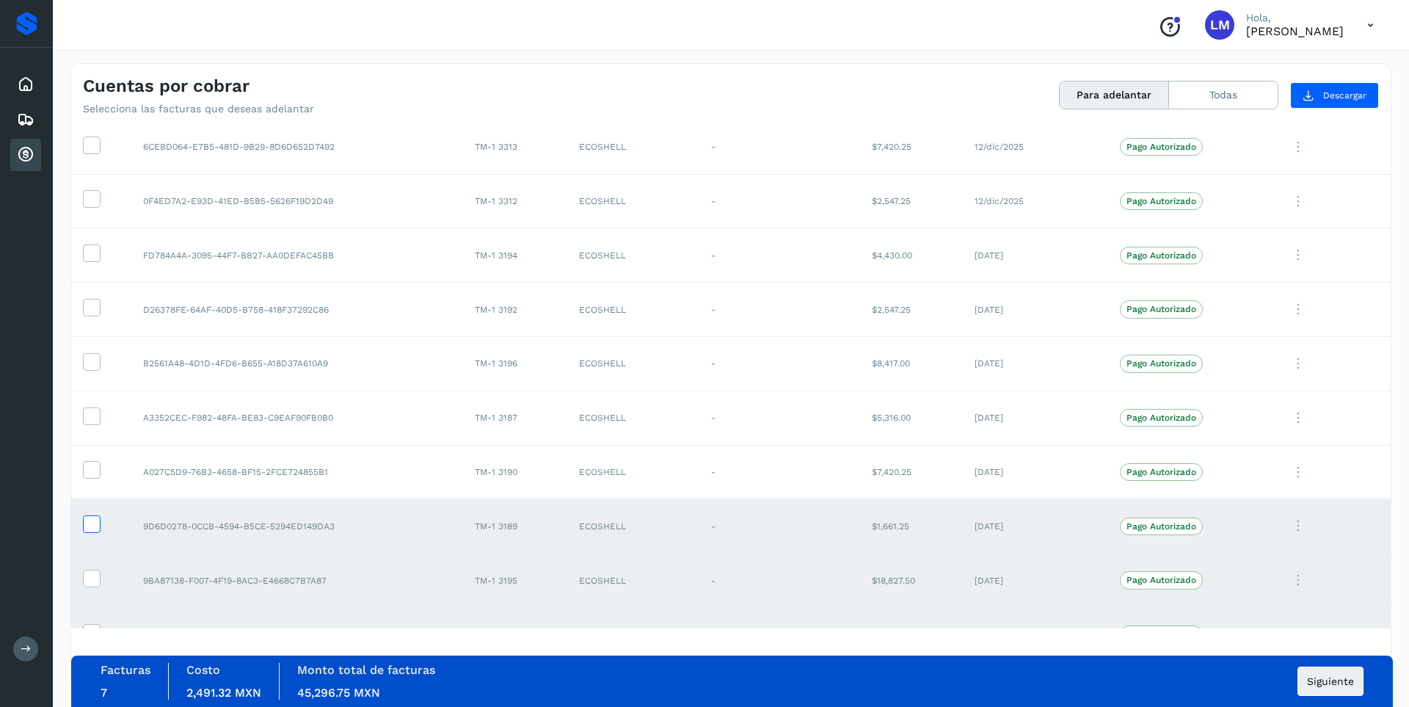
click at [90, 522] on icon at bounding box center [91, 522] width 15 height 15
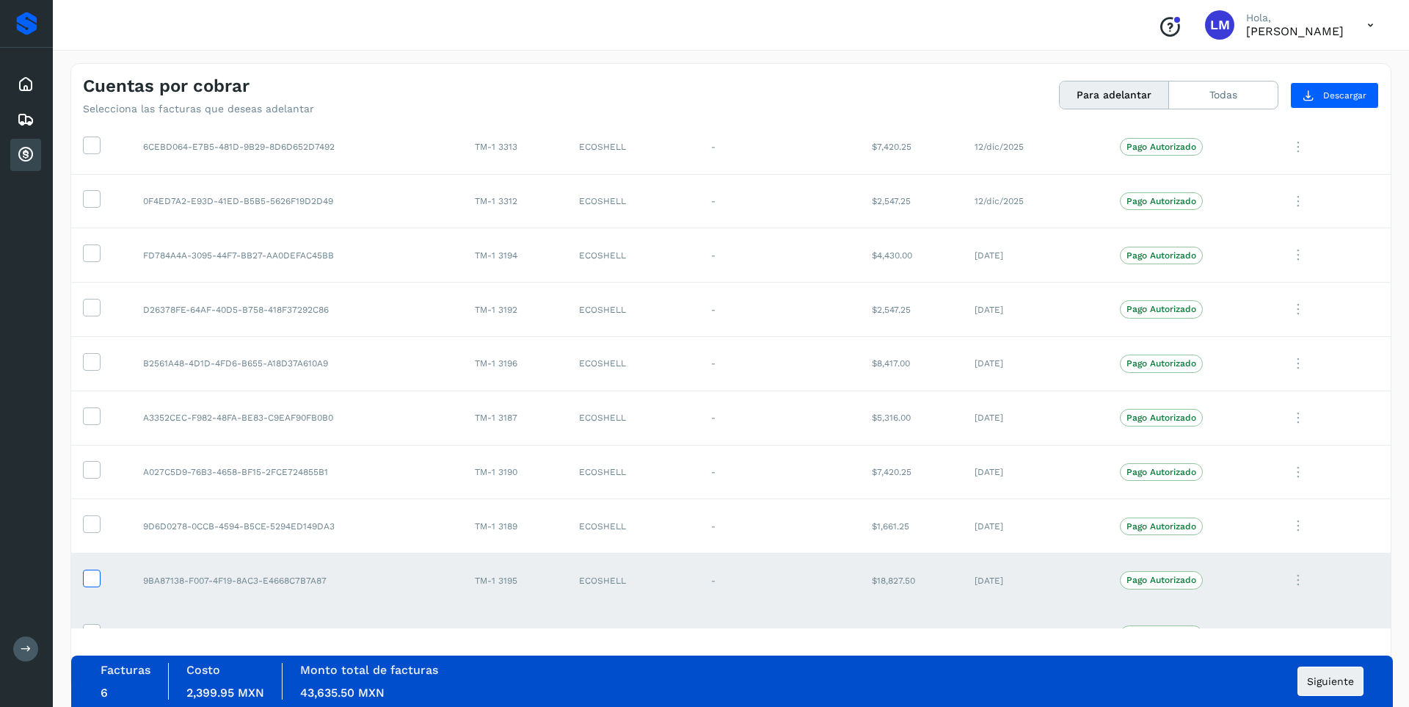
click at [96, 580] on icon at bounding box center [91, 577] width 15 height 15
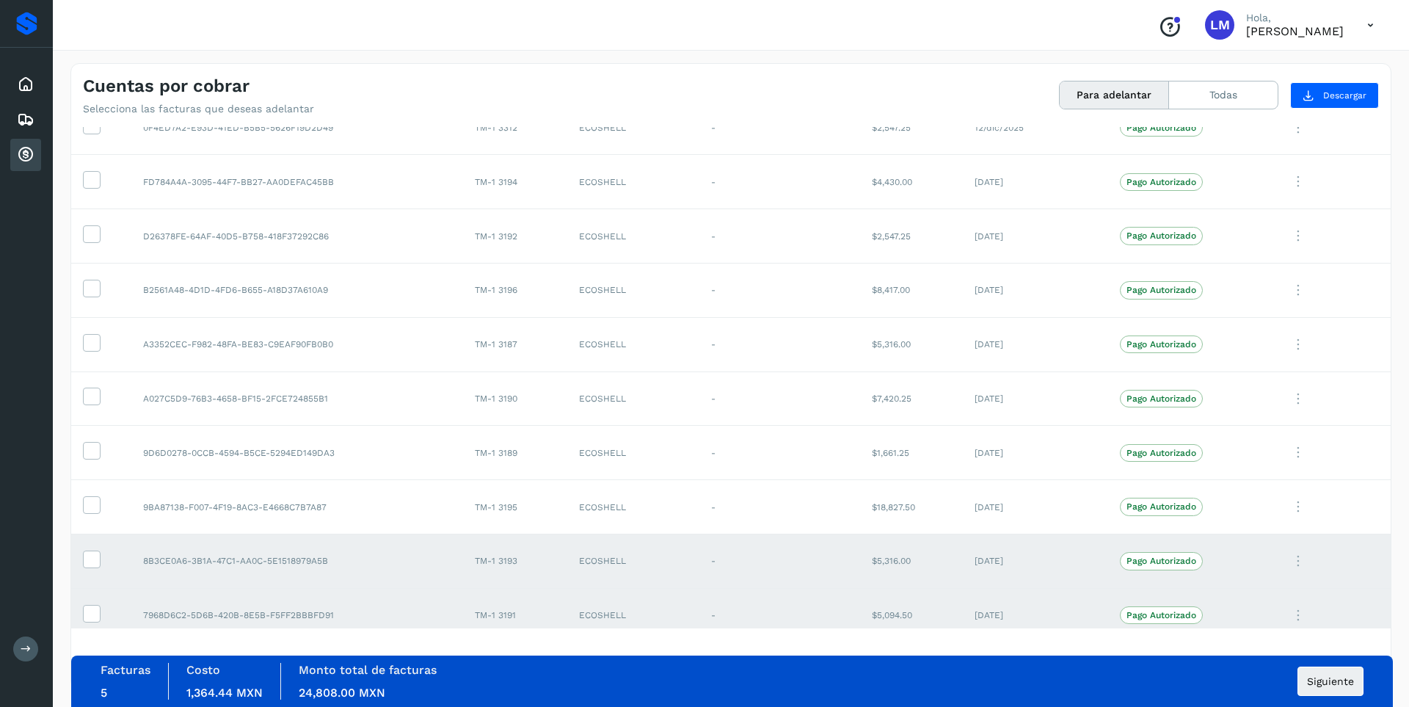
scroll to position [412, 0]
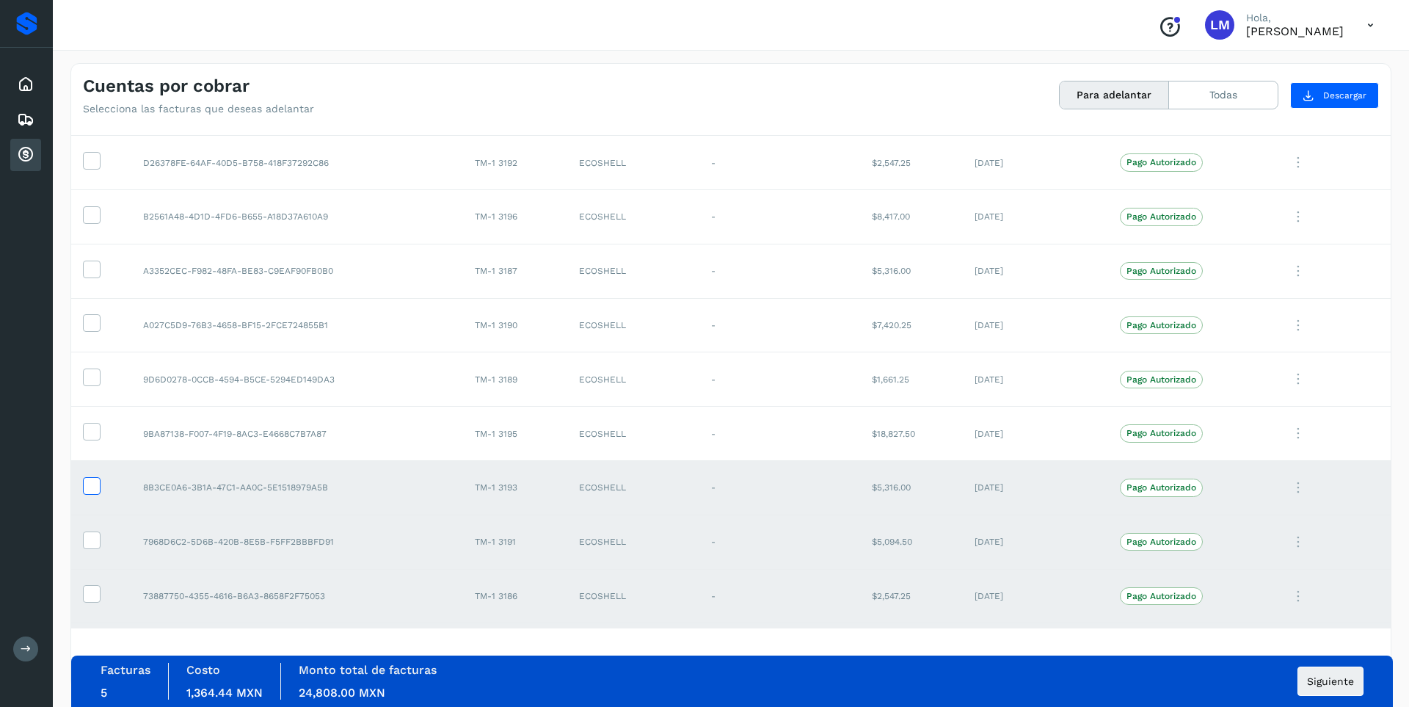
click at [91, 481] on icon at bounding box center [91, 484] width 15 height 15
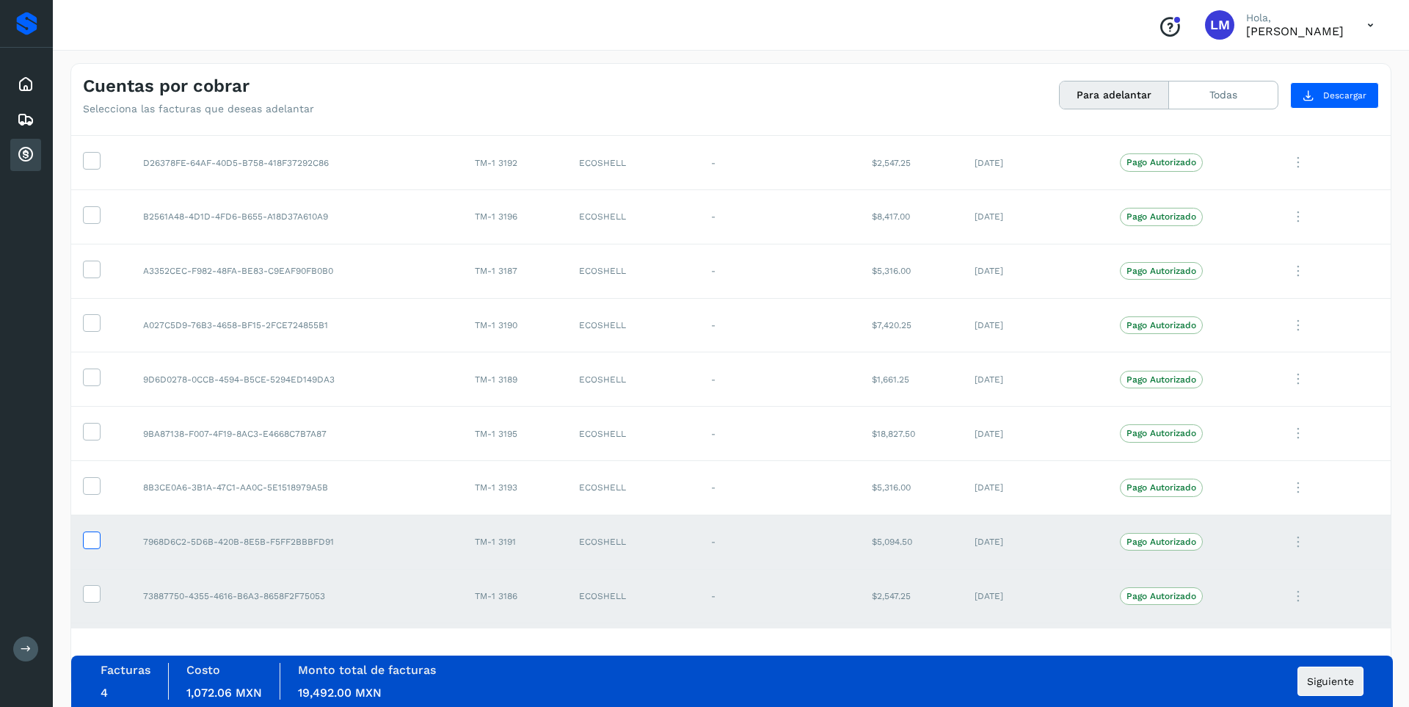
click at [94, 549] on label at bounding box center [92, 540] width 18 height 18
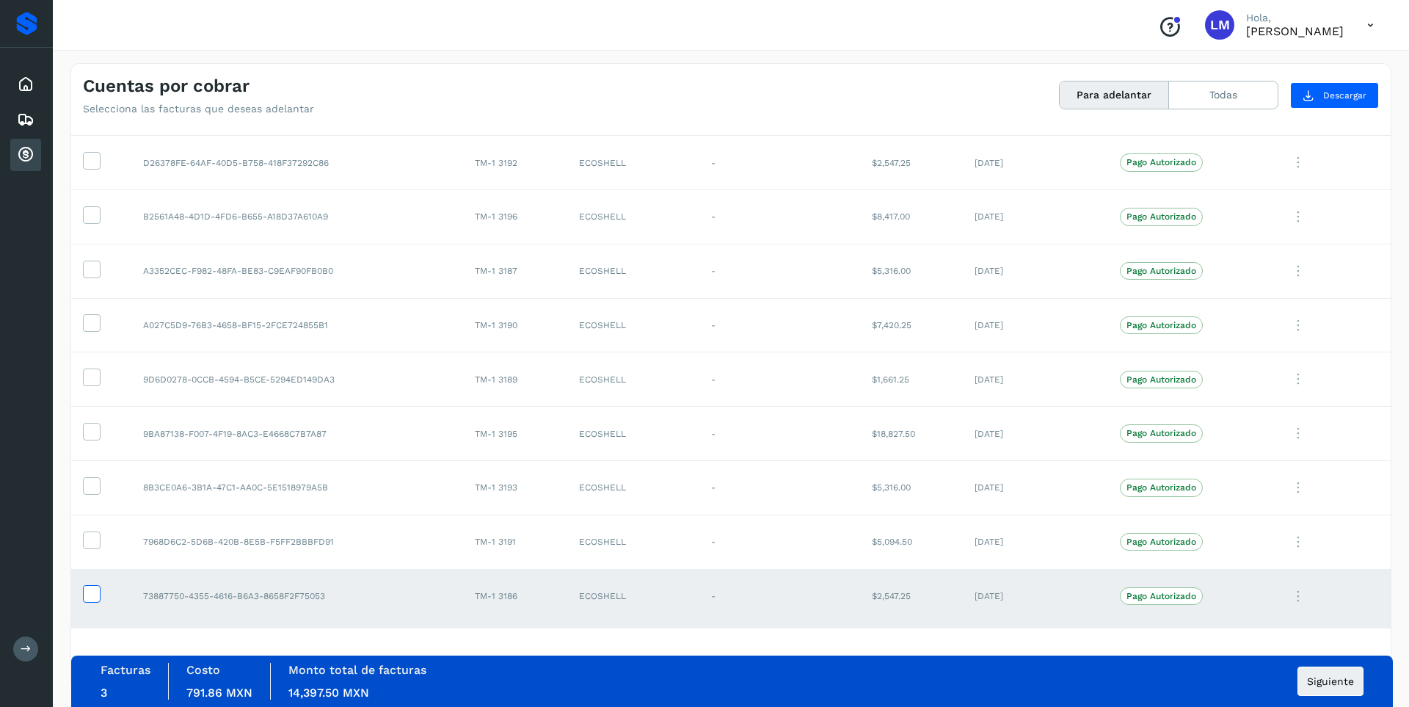
click at [91, 590] on icon at bounding box center [91, 592] width 15 height 15
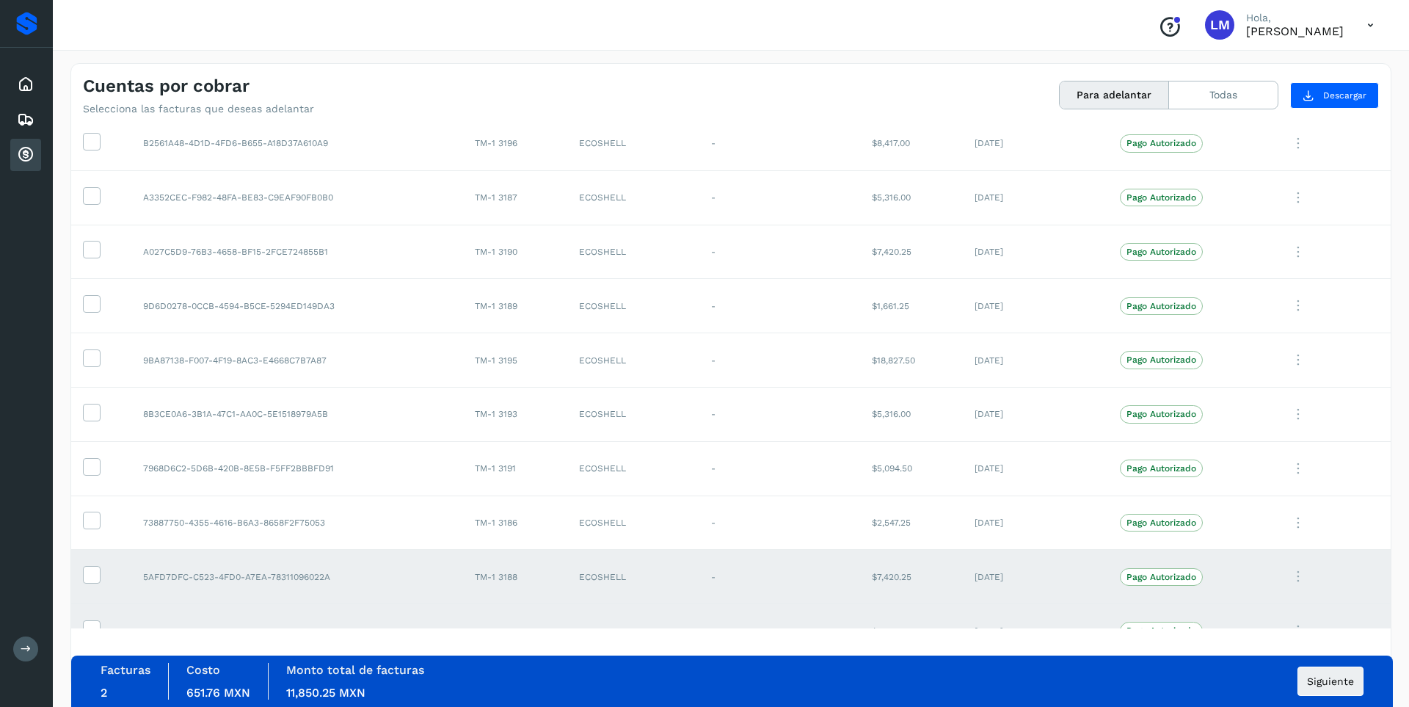
scroll to position [559, 0]
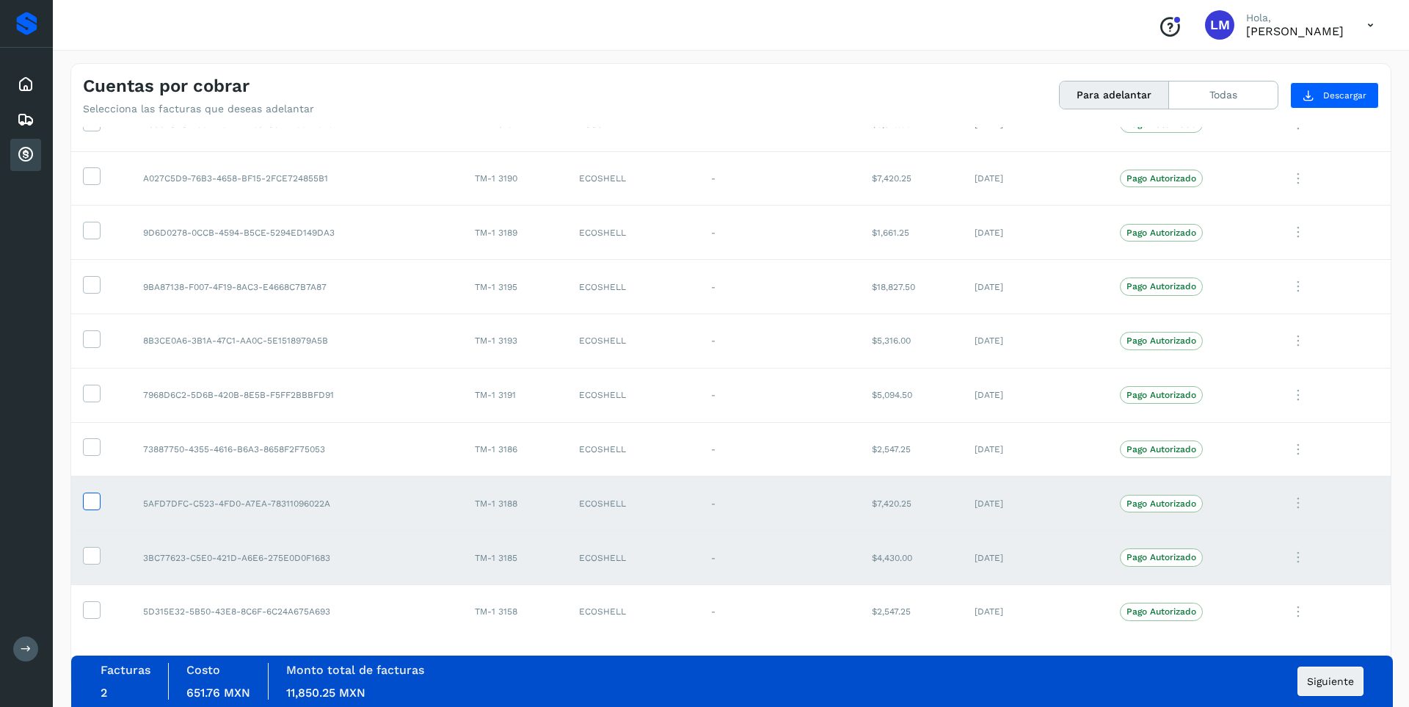
click at [97, 504] on icon at bounding box center [91, 499] width 15 height 15
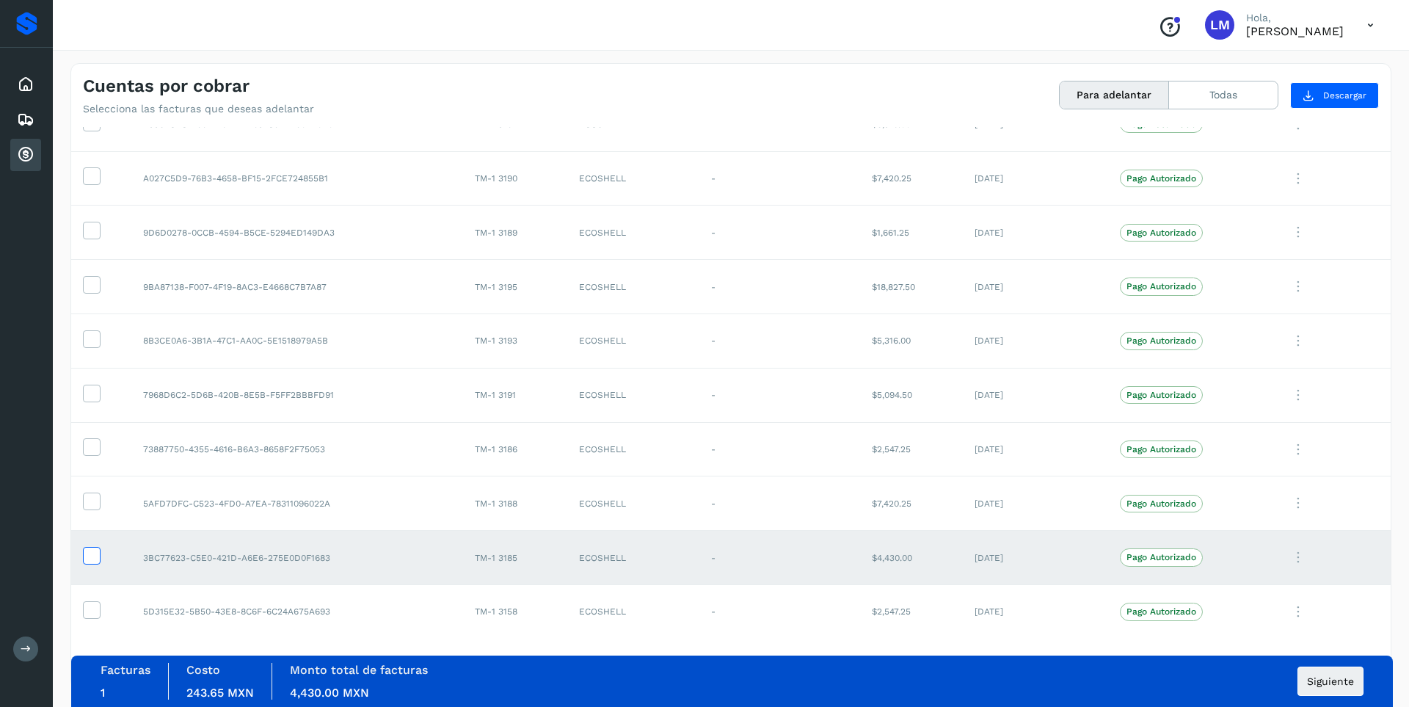
click at [90, 562] on icon at bounding box center [91, 554] width 15 height 15
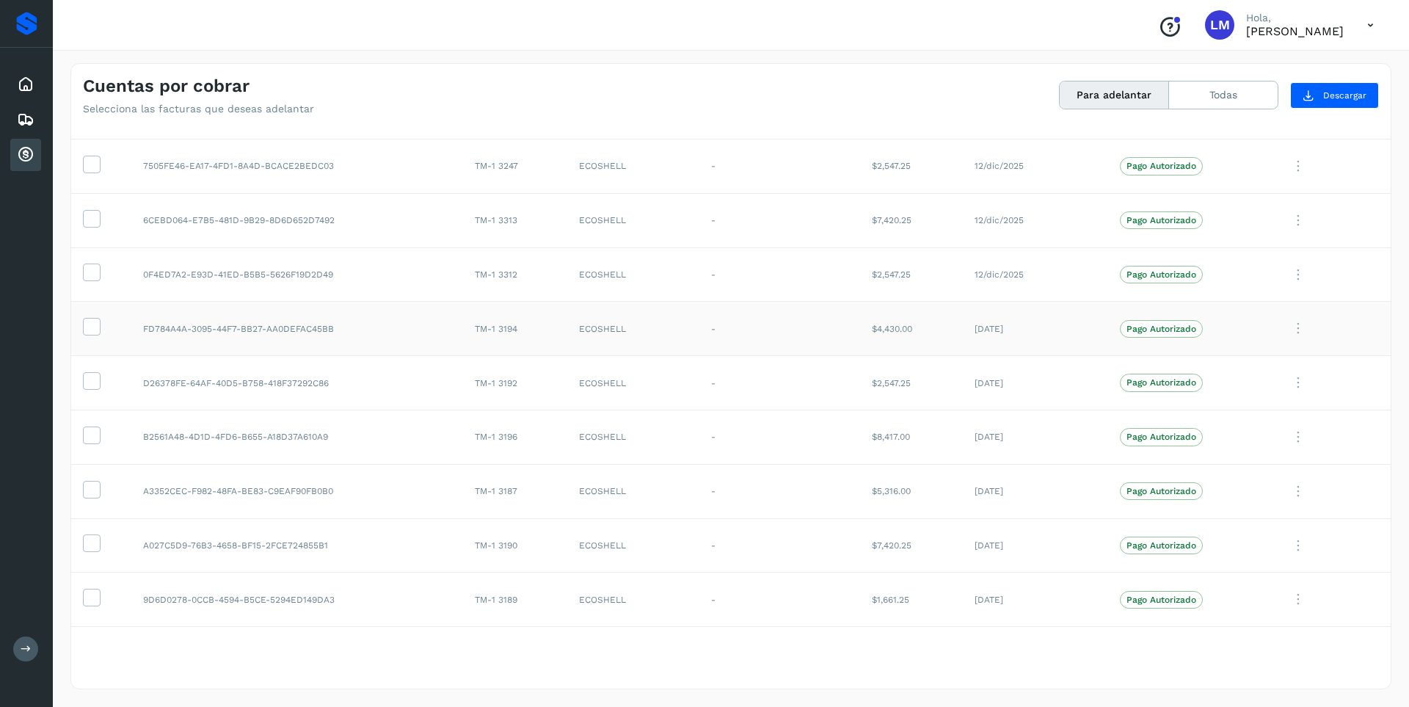
scroll to position [118, 0]
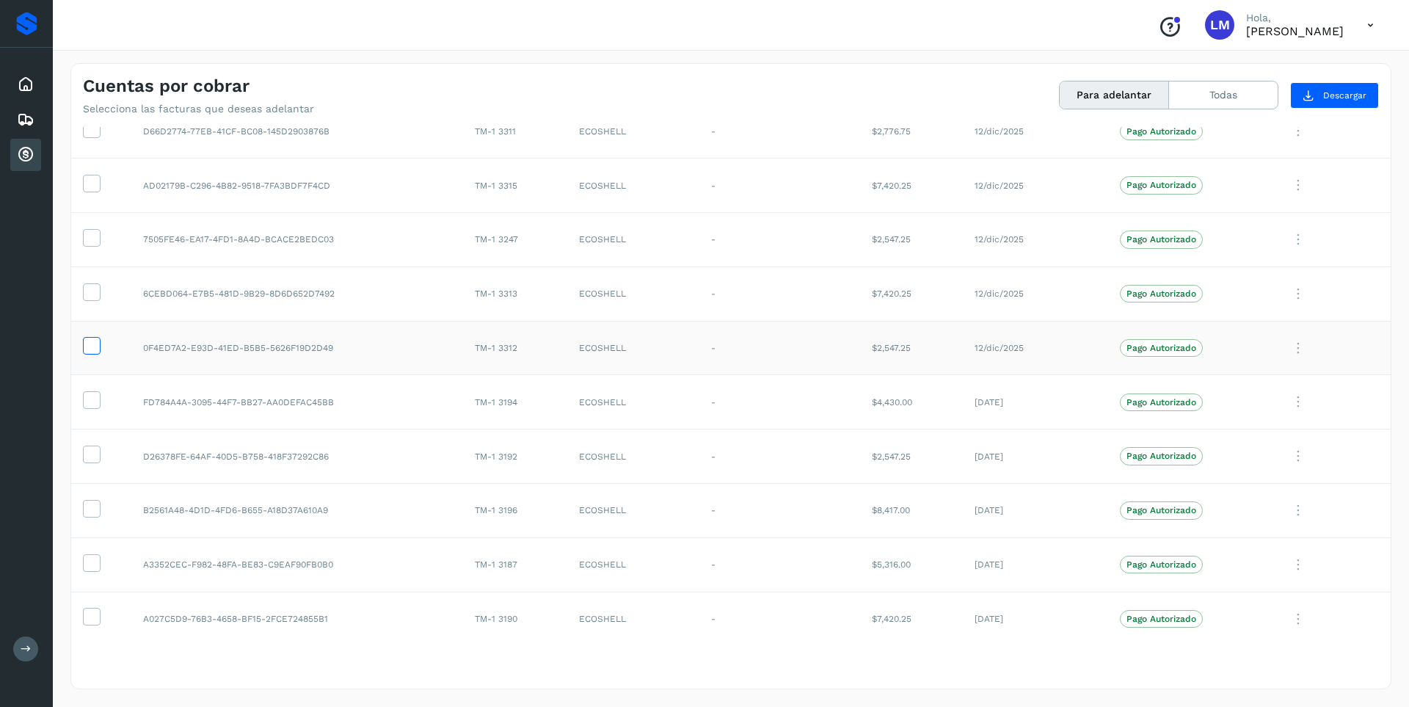
click at [89, 348] on icon at bounding box center [91, 344] width 15 height 15
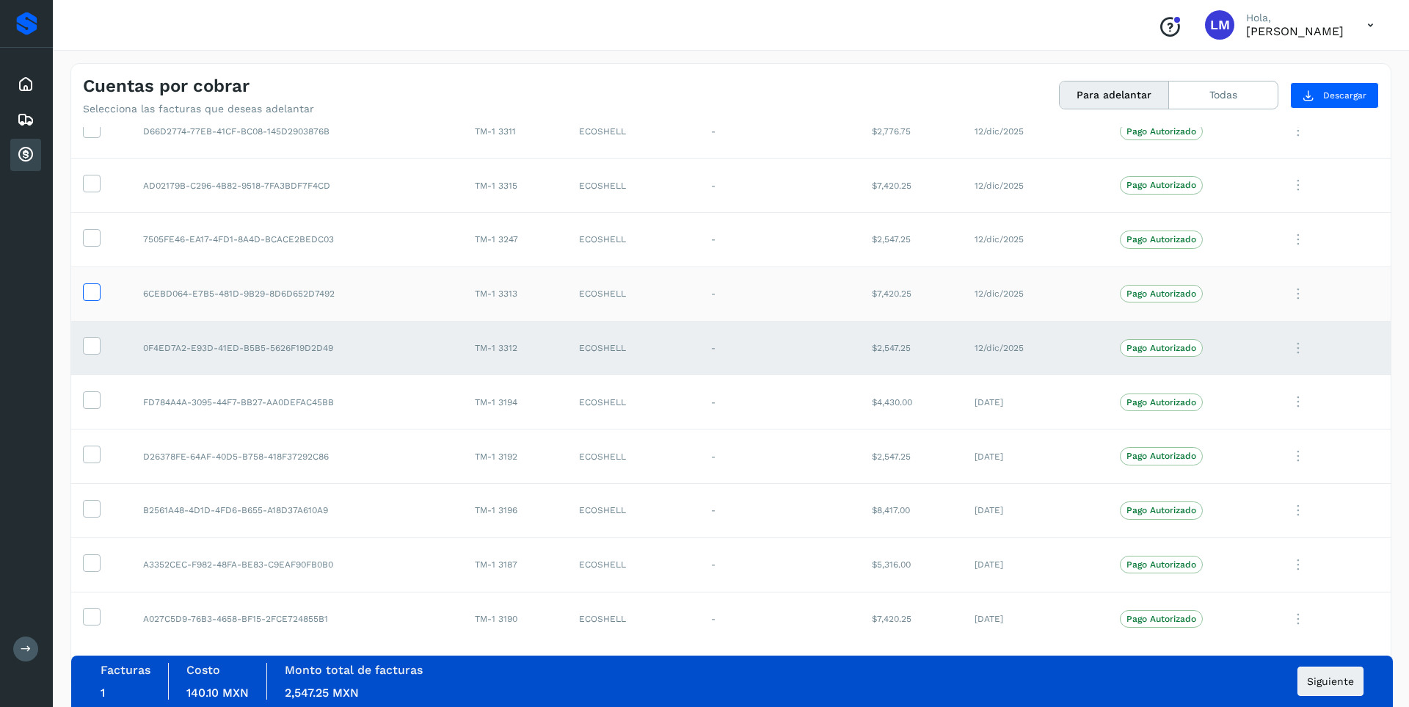
click at [90, 294] on icon at bounding box center [91, 290] width 15 height 15
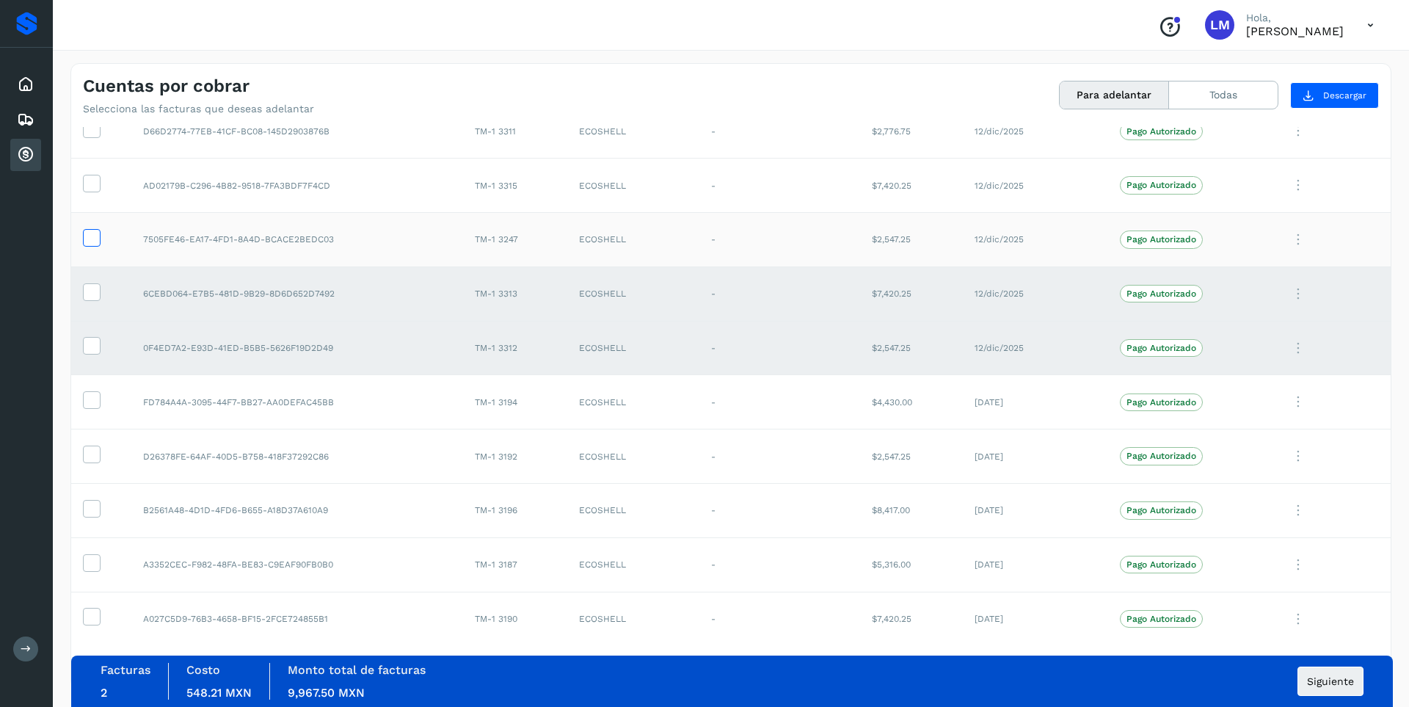
click at [89, 241] on icon at bounding box center [91, 236] width 15 height 15
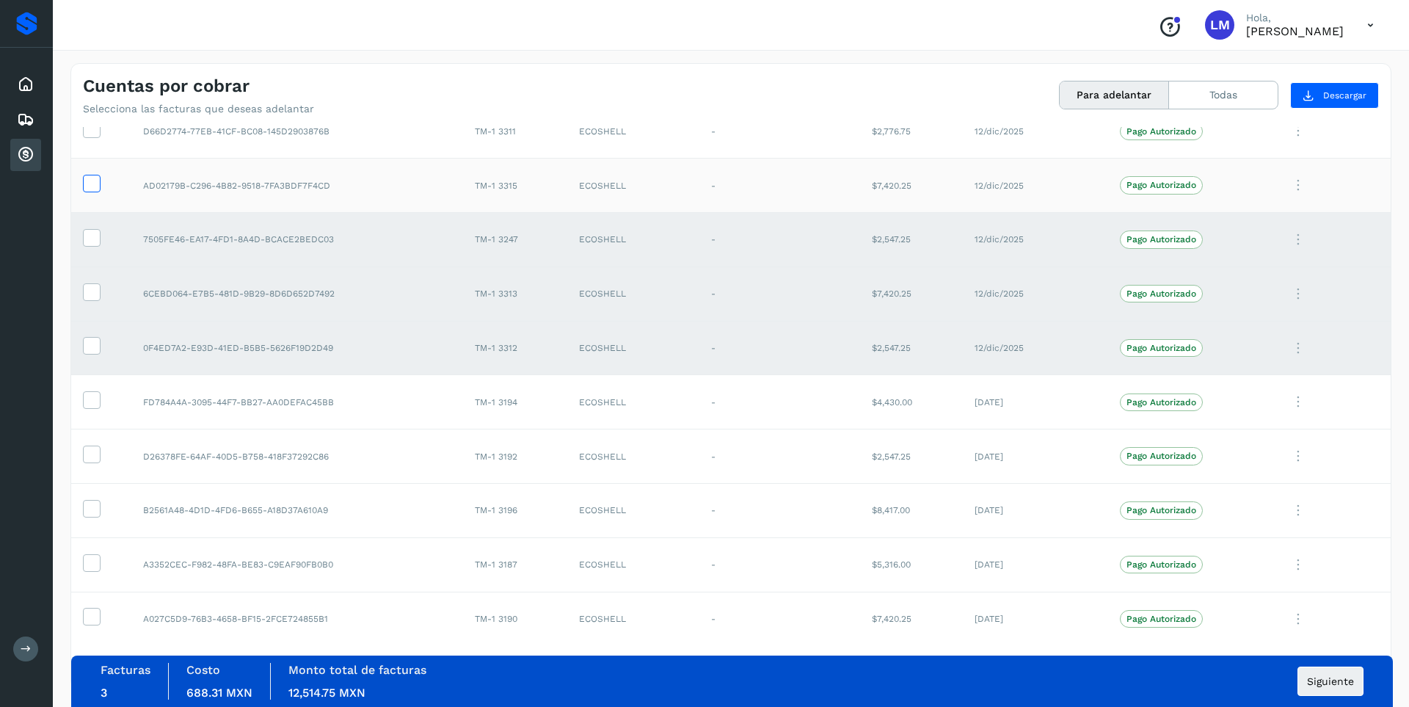
click at [90, 186] on icon at bounding box center [91, 182] width 15 height 15
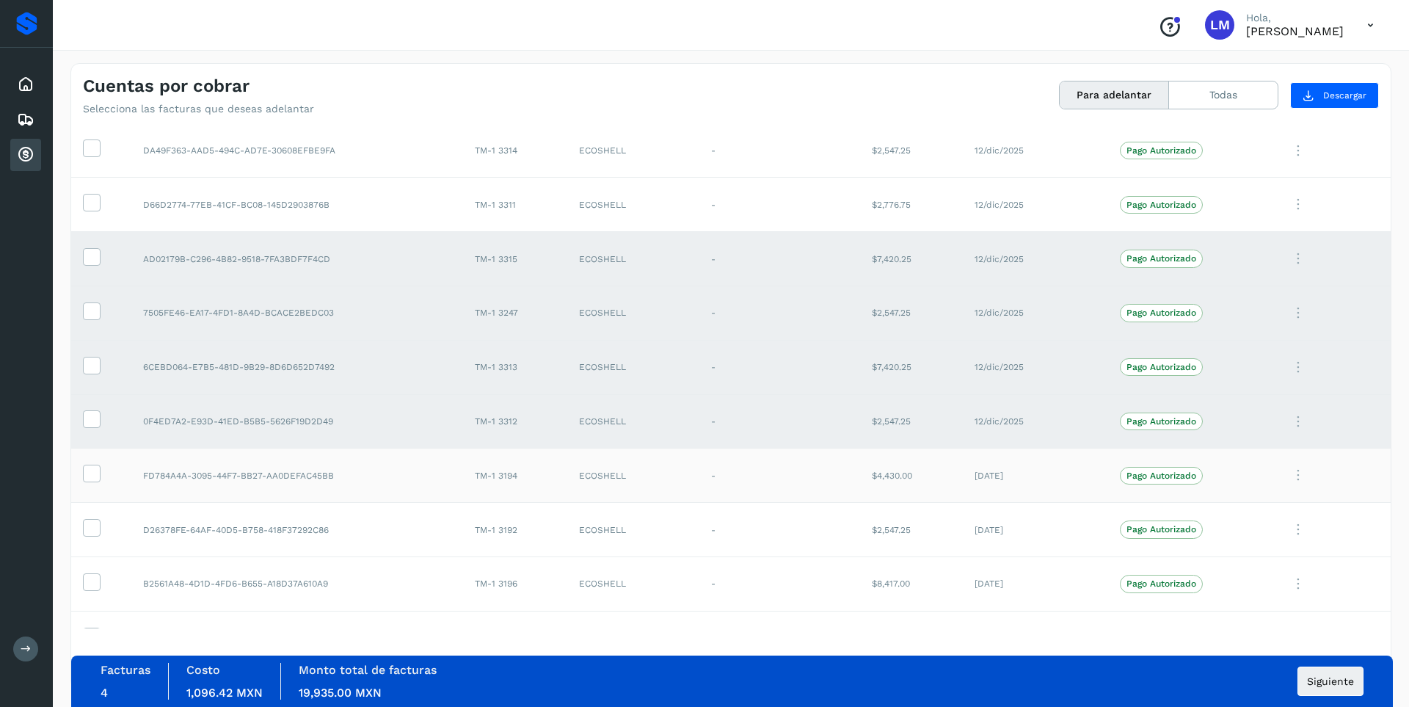
scroll to position [0, 0]
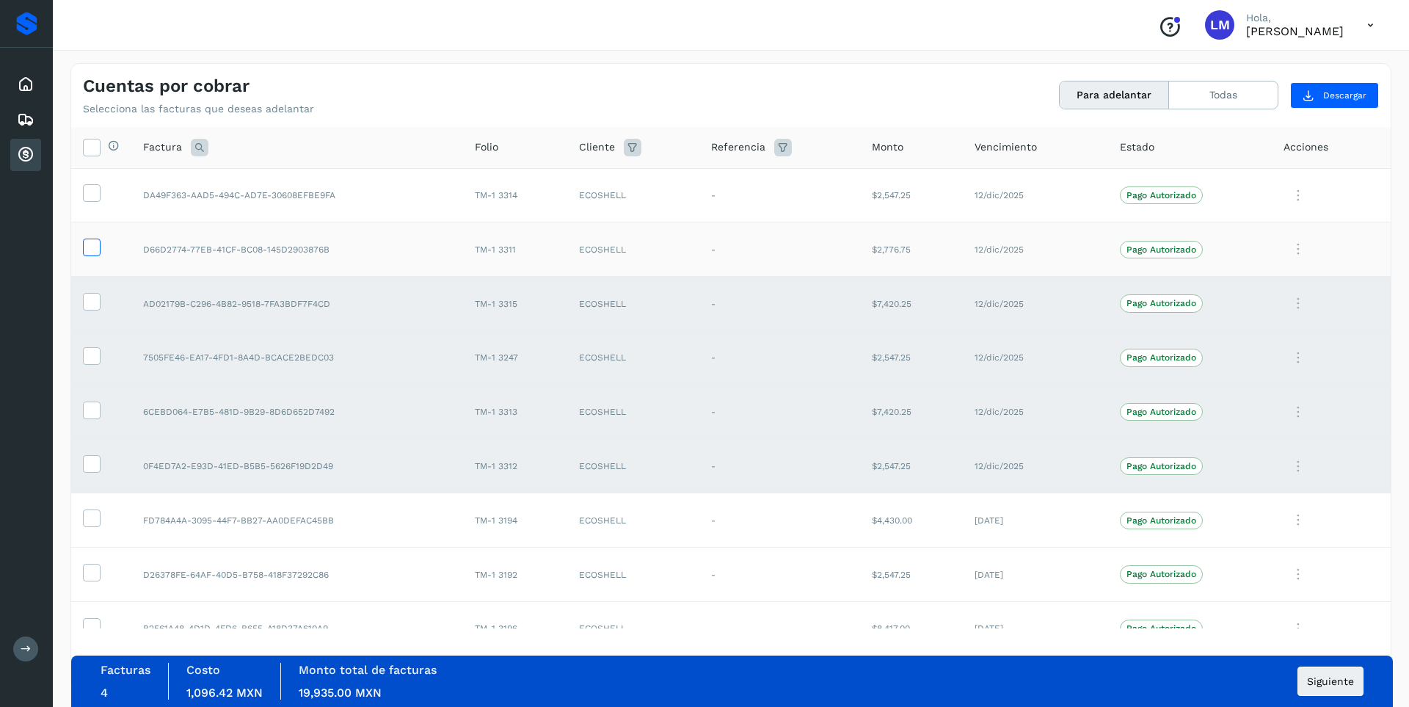
click at [92, 247] on icon at bounding box center [91, 246] width 15 height 15
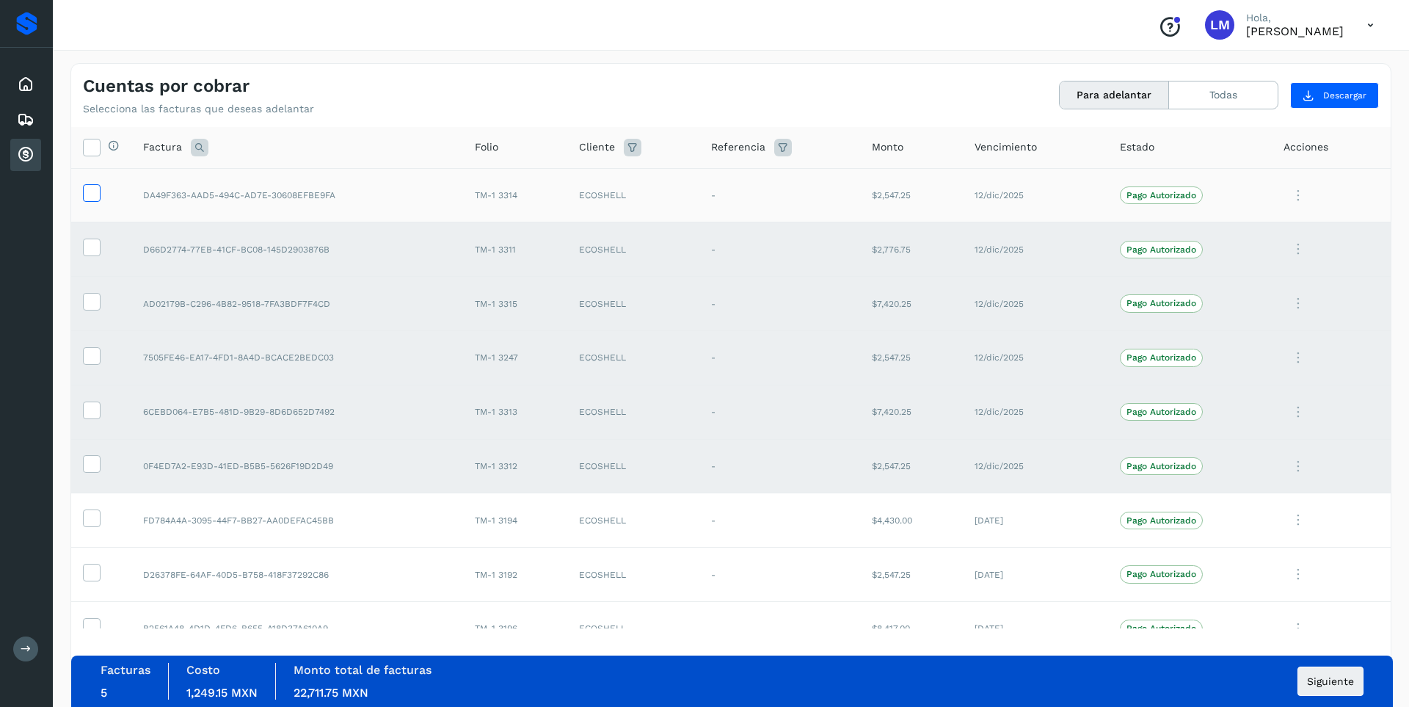
click at [91, 200] on span at bounding box center [91, 196] width 15 height 10
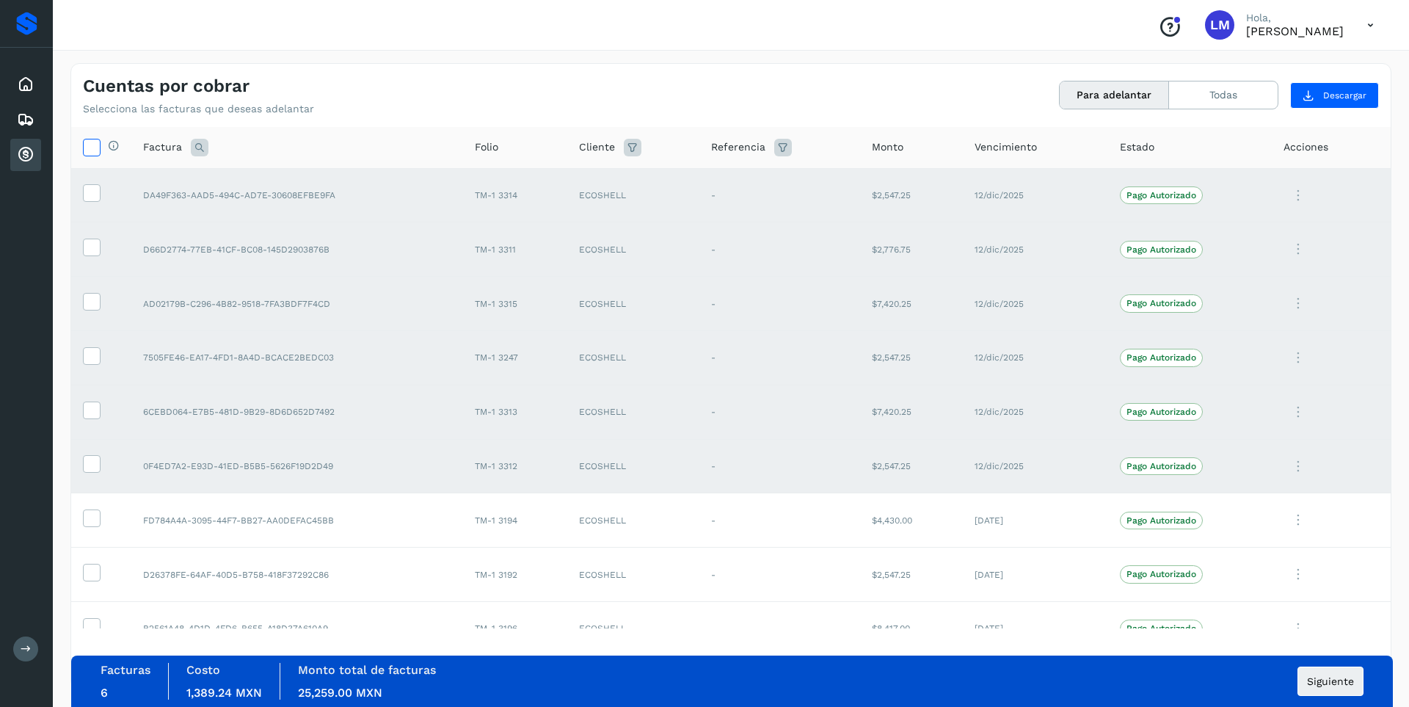
click at [90, 147] on icon at bounding box center [91, 146] width 15 height 15
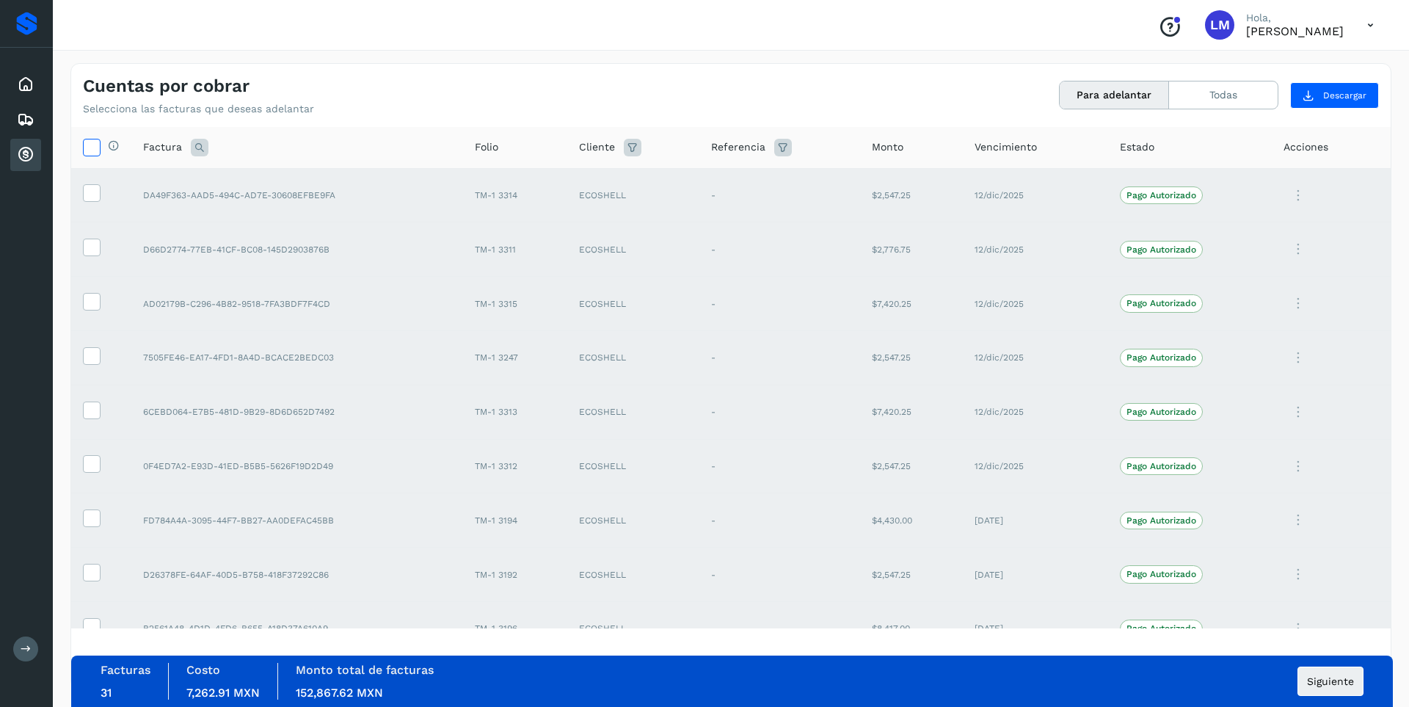
click at [90, 147] on icon at bounding box center [91, 146] width 15 height 15
